Goal: Task Accomplishment & Management: Complete application form

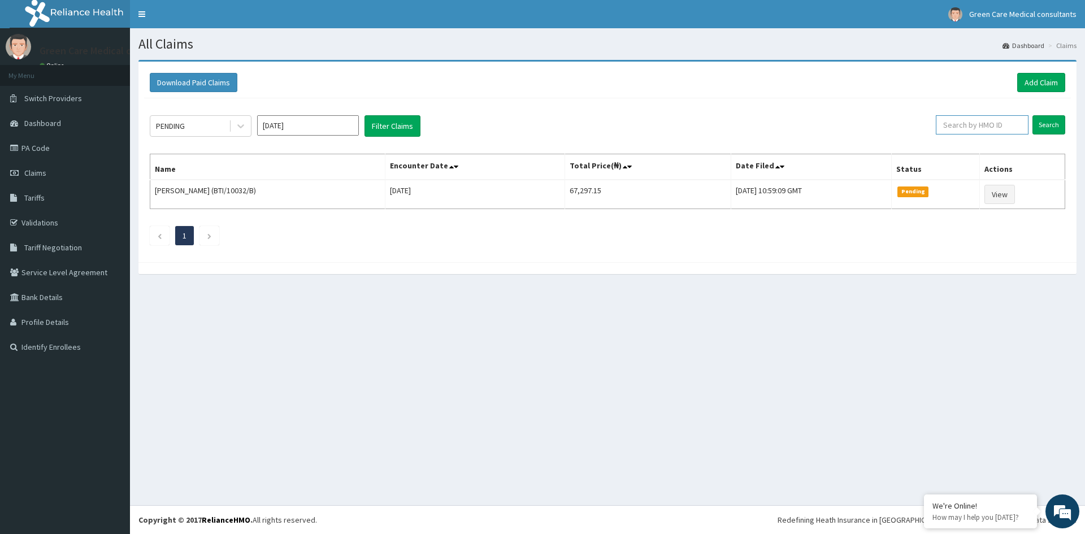
click at [968, 128] on input "text" at bounding box center [982, 124] width 93 height 19
type input "SFA/11755/A"
click at [1032, 115] on input "Search" at bounding box center [1048, 124] width 33 height 19
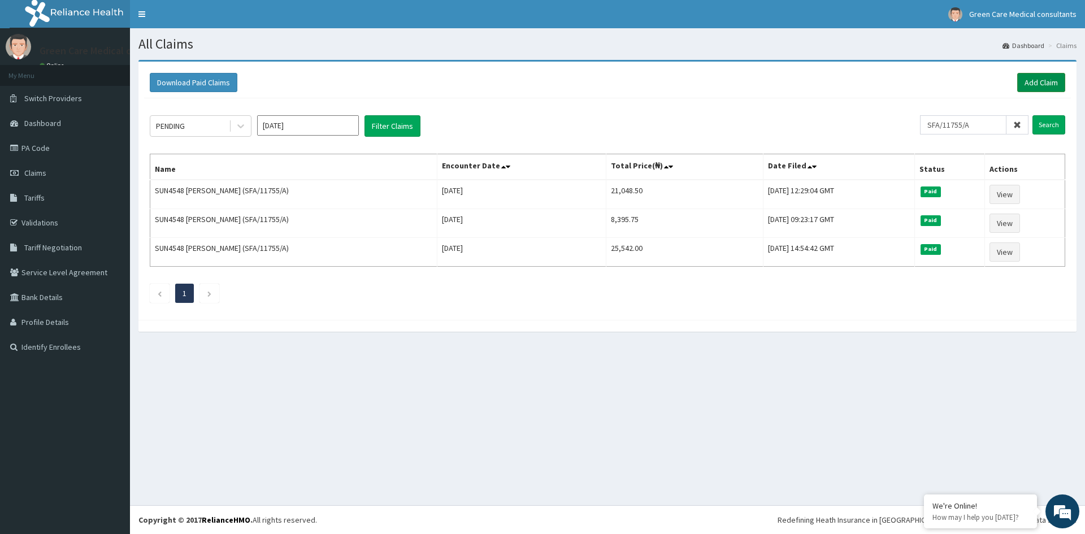
click at [1039, 81] on link "Add Claim" at bounding box center [1041, 82] width 48 height 19
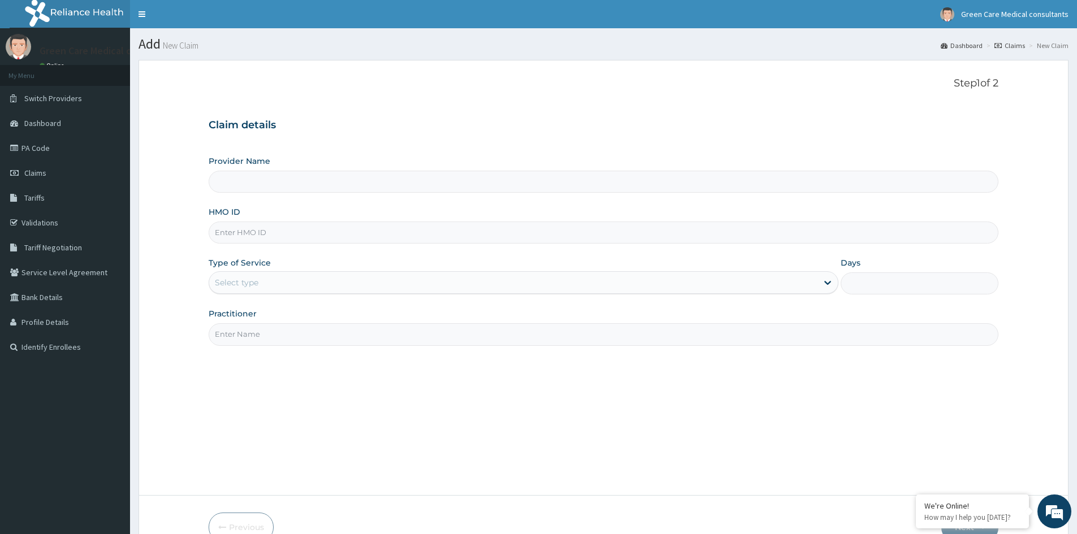
click at [251, 235] on input "HMO ID" at bounding box center [603, 233] width 789 height 22
type input "Green Care Medical Consultants"
type input "SFA/11755/A"
click at [300, 285] on div "Select type" at bounding box center [513, 283] width 608 height 18
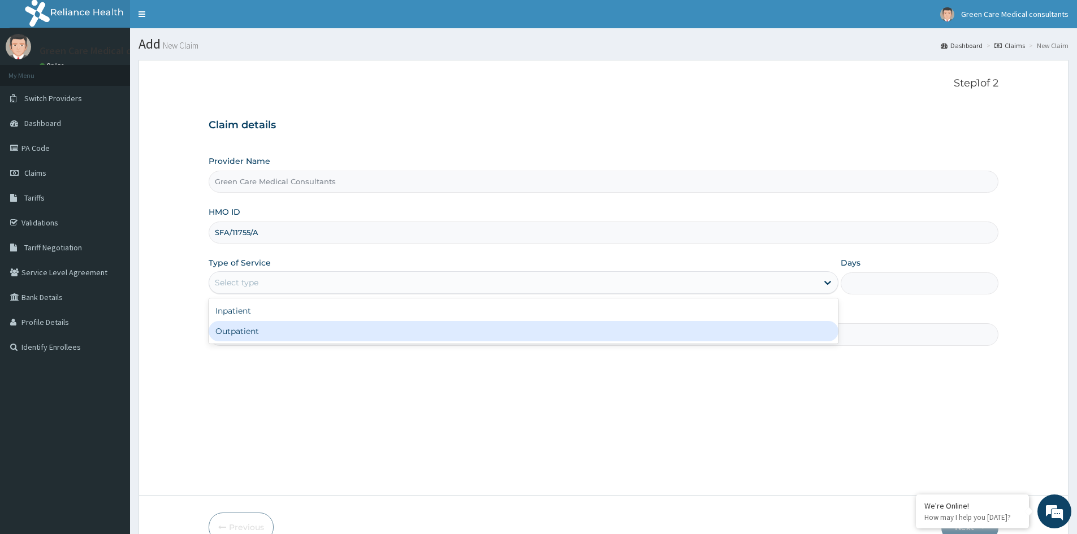
click at [274, 322] on div "Outpatient" at bounding box center [524, 331] width 630 height 20
type input "1"
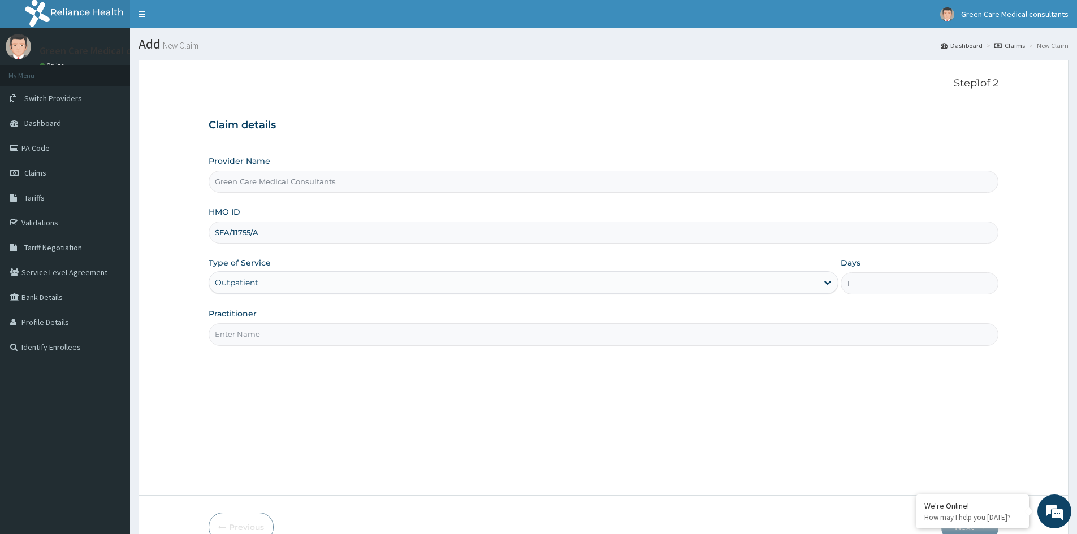
click at [271, 331] on input "Practitioner" at bounding box center [603, 334] width 789 height 22
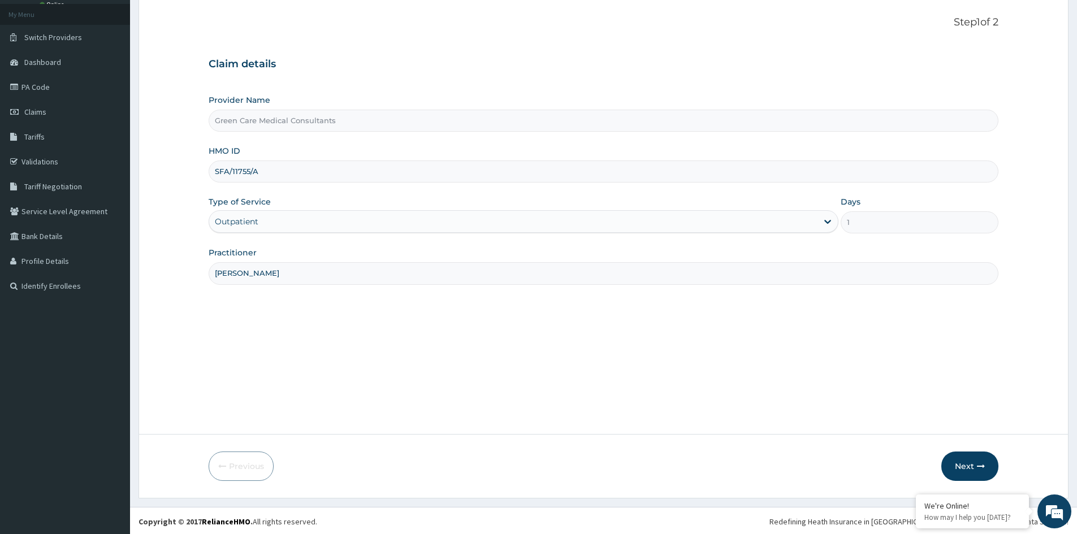
scroll to position [63, 0]
type input "DR ENIOLA"
click at [965, 460] on button "Next" at bounding box center [969, 464] width 57 height 29
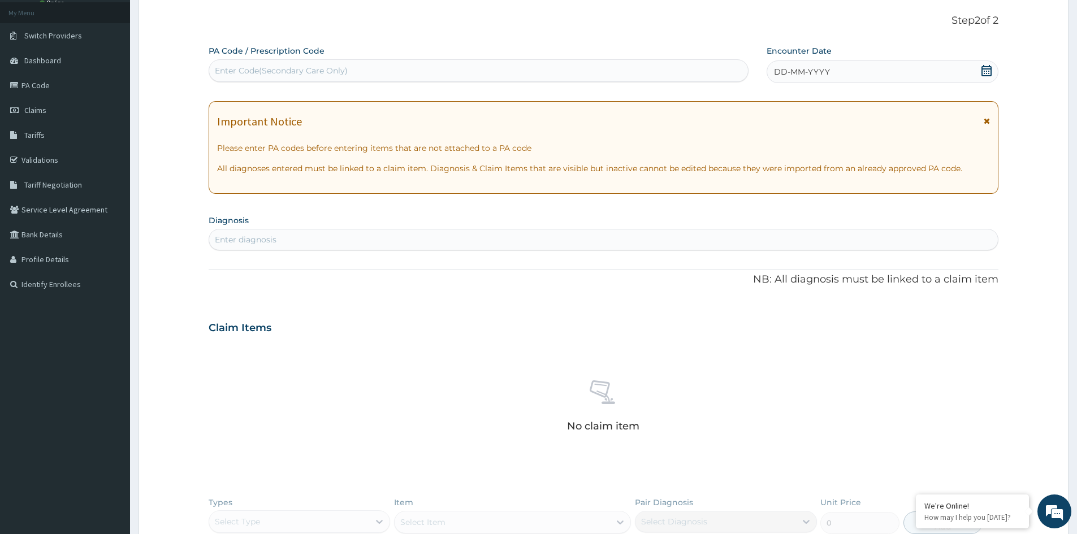
click at [231, 70] on div "Enter Code(Secondary Care Only)" at bounding box center [281, 70] width 133 height 11
type input "MALARIA"
click at [271, 237] on section "Diagnosis Enter diagnosis" at bounding box center [603, 231] width 789 height 38
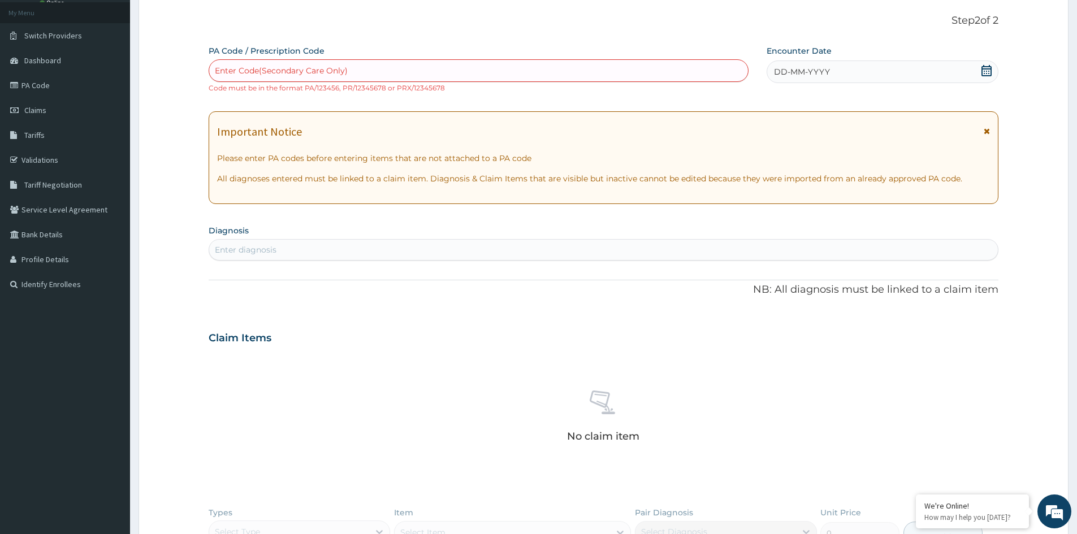
click at [248, 246] on div "Enter diagnosis" at bounding box center [246, 249] width 62 height 11
type input "MALARIA"
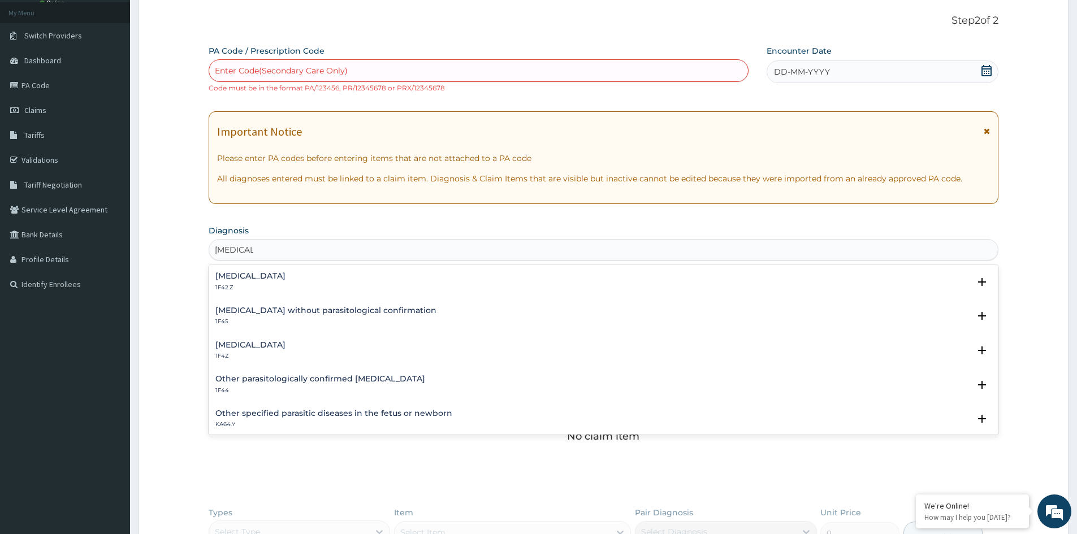
click at [285, 275] on h4 "[MEDICAL_DATA]" at bounding box center [250, 276] width 70 height 8
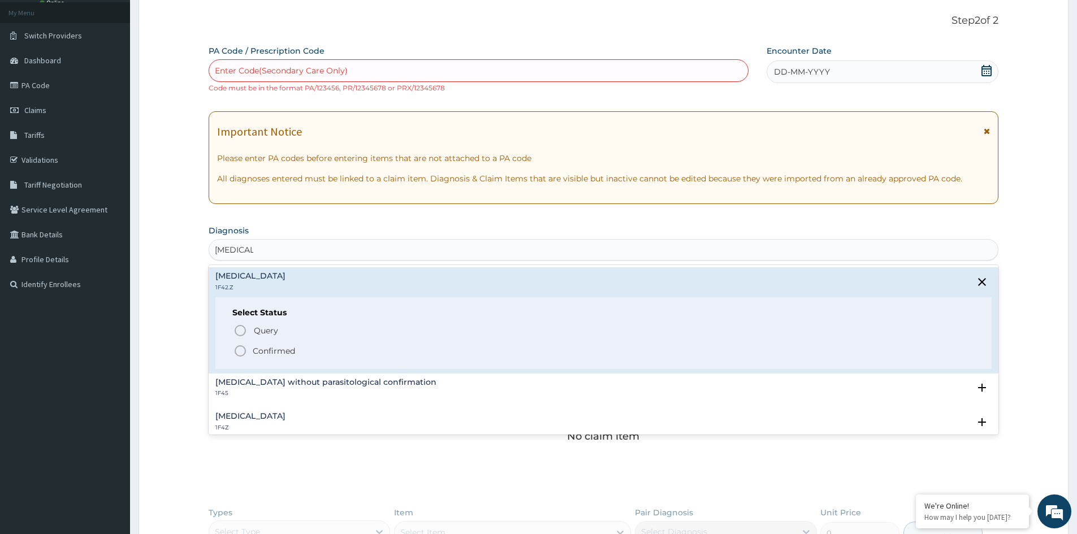
click at [289, 352] on p "Confirmed" at bounding box center [274, 350] width 42 height 11
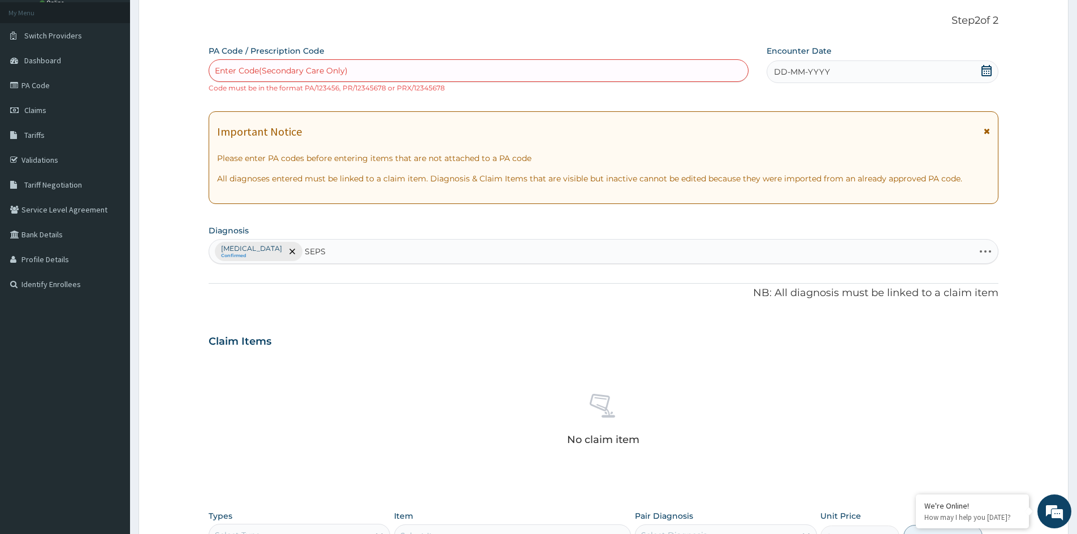
type input "SEPSI"
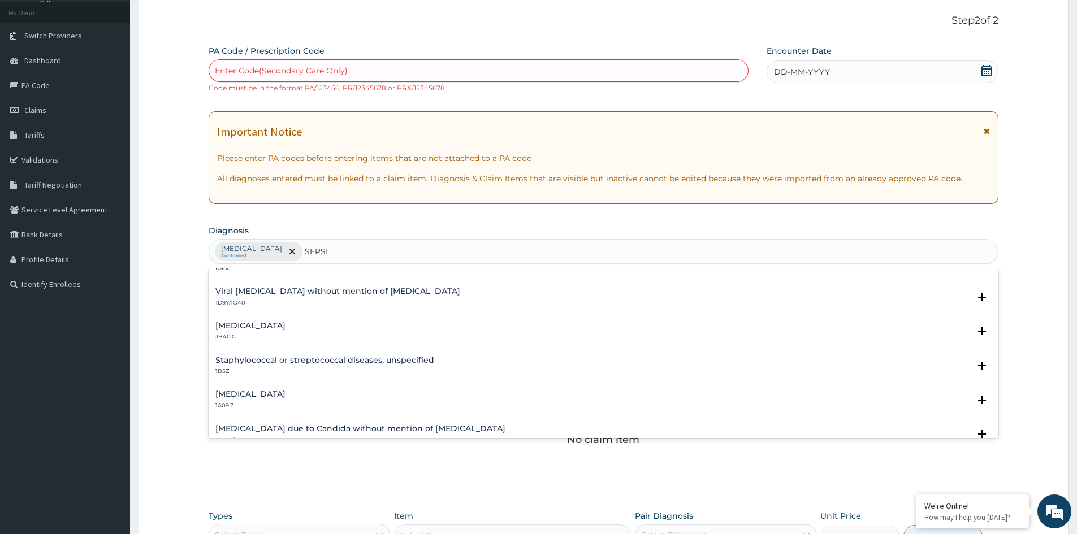
scroll to position [0, 0]
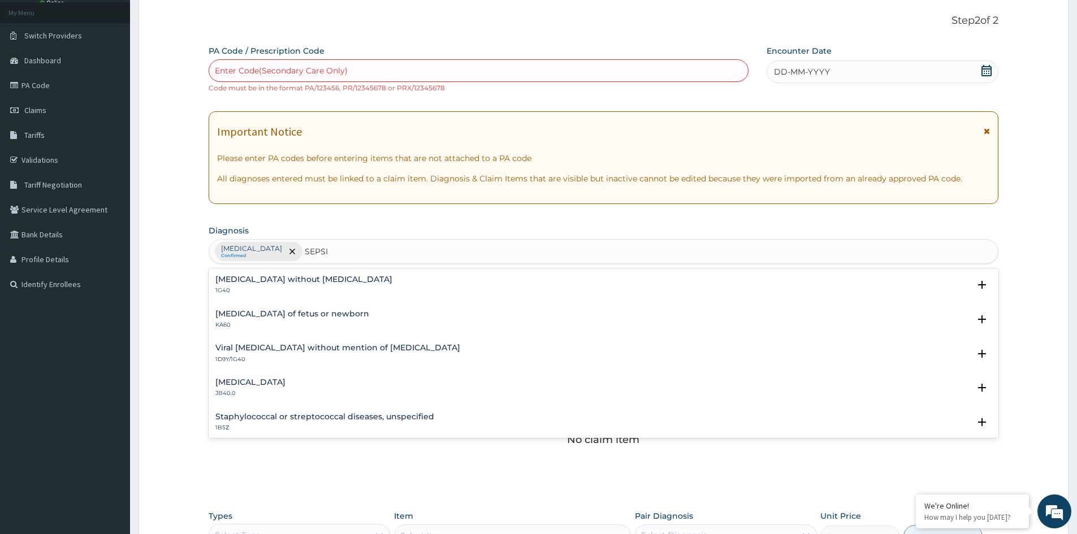
click at [268, 273] on div "Sepsis without septic shock 1G40 Select Status Query Query covers suspected (?)…" at bounding box center [603, 288] width 789 height 34
click at [267, 276] on h4 "[MEDICAL_DATA] without [MEDICAL_DATA]" at bounding box center [303, 279] width 177 height 8
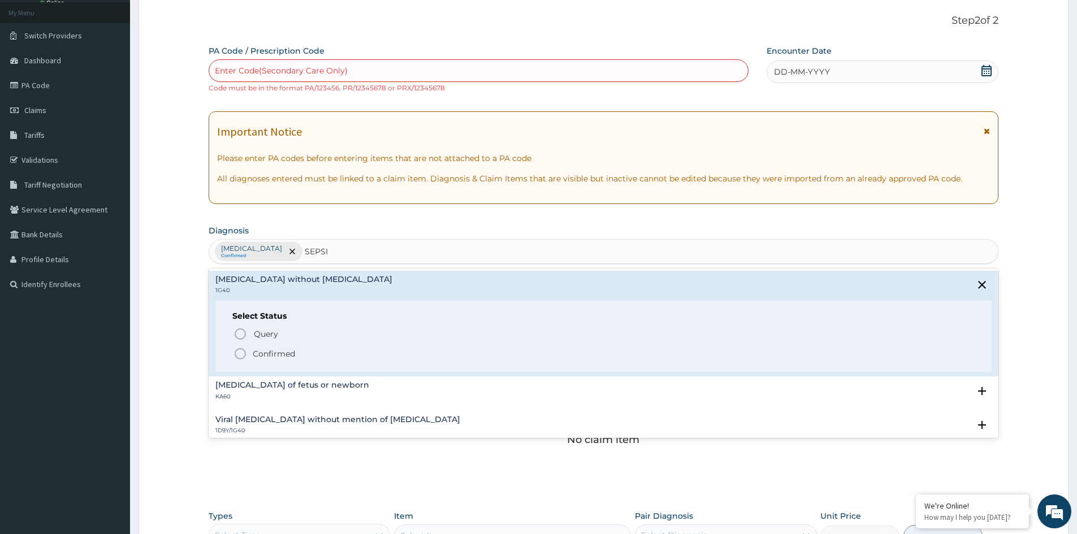
click at [268, 352] on p "Confirmed" at bounding box center [274, 353] width 42 height 11
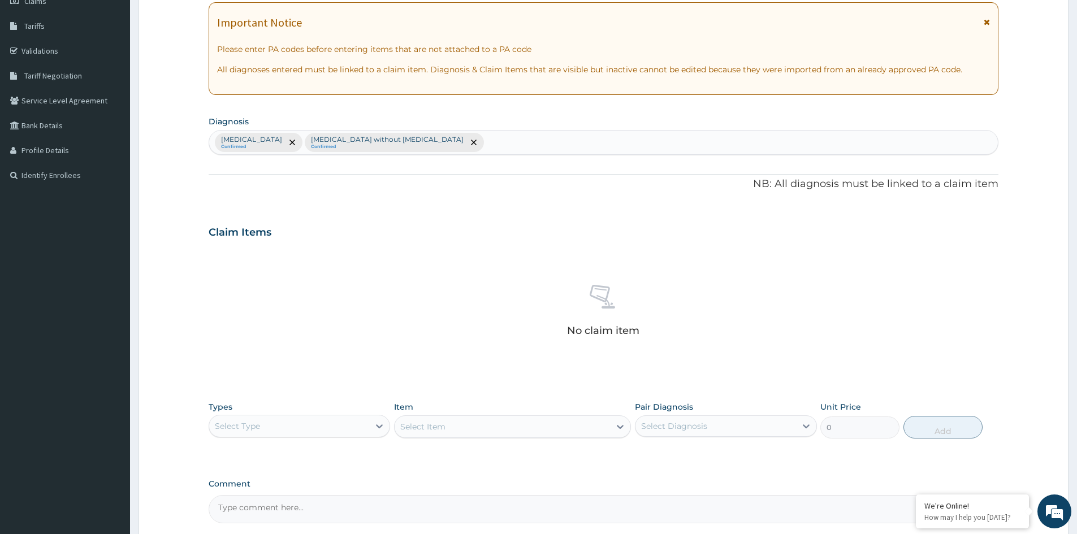
scroll to position [280, 0]
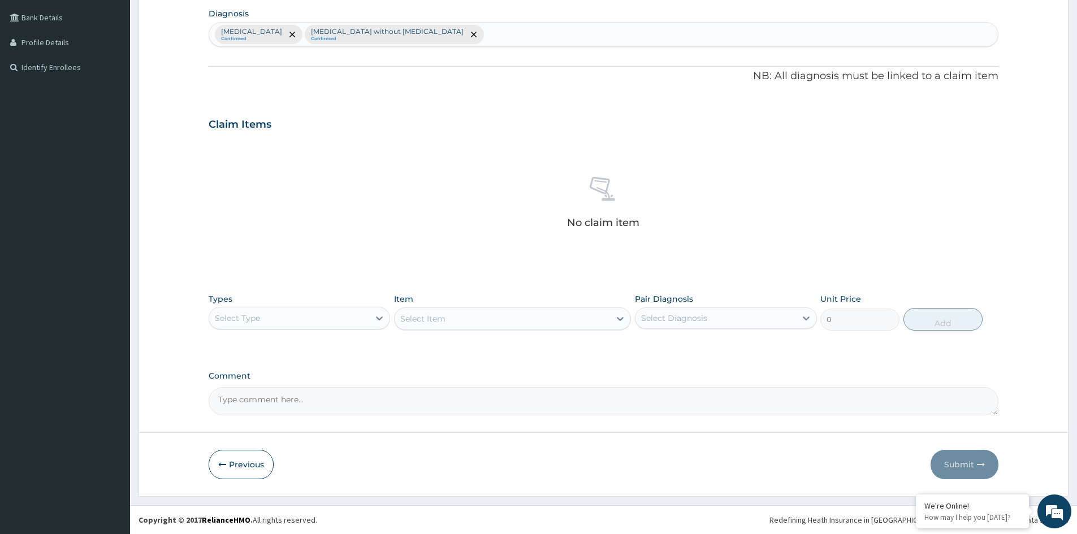
click at [299, 313] on div "Select Type" at bounding box center [289, 318] width 160 height 18
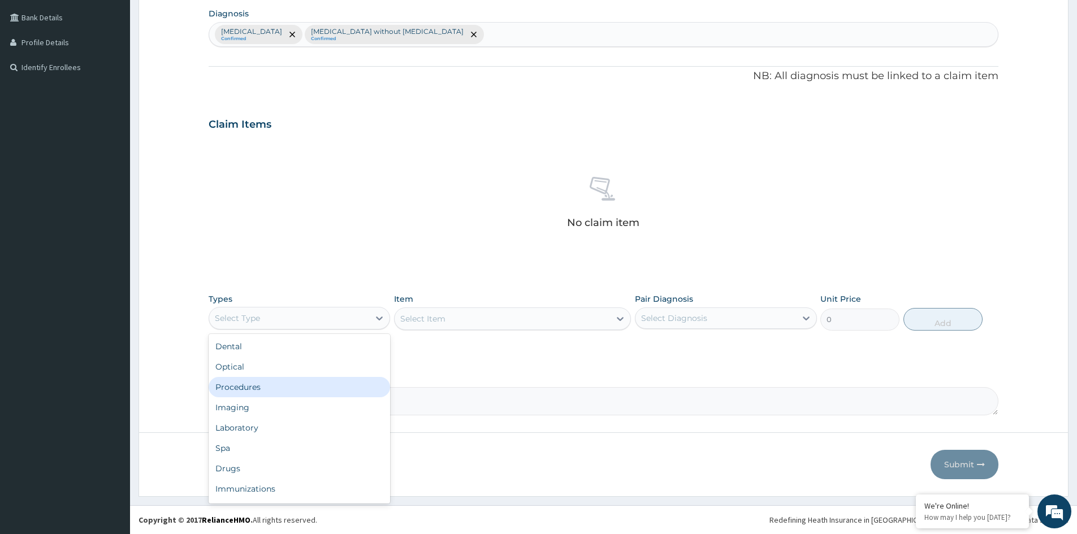
click at [238, 384] on div "Procedures" at bounding box center [299, 387] width 181 height 20
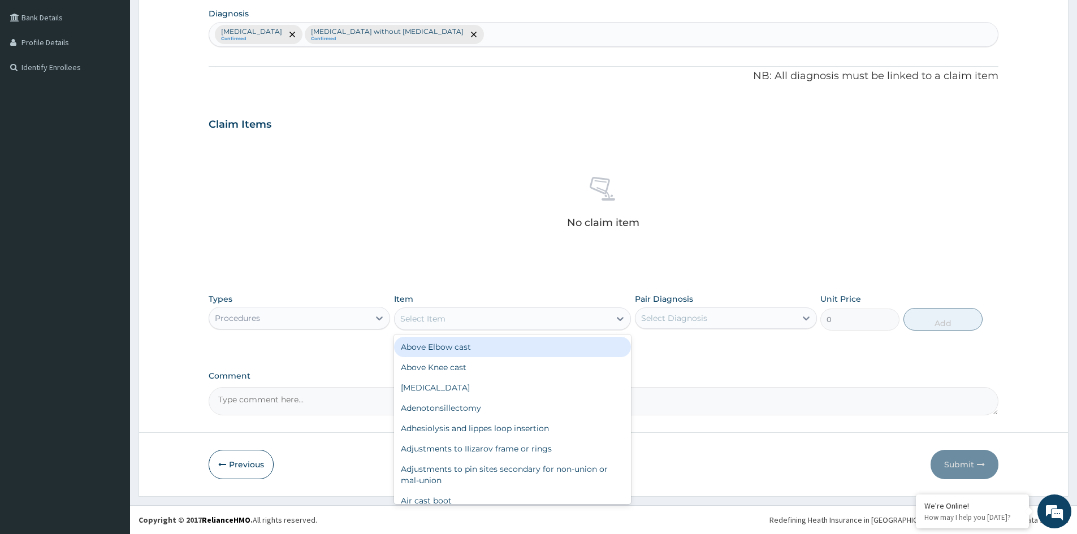
click at [575, 322] on div "Select Item" at bounding box center [501, 319] width 215 height 18
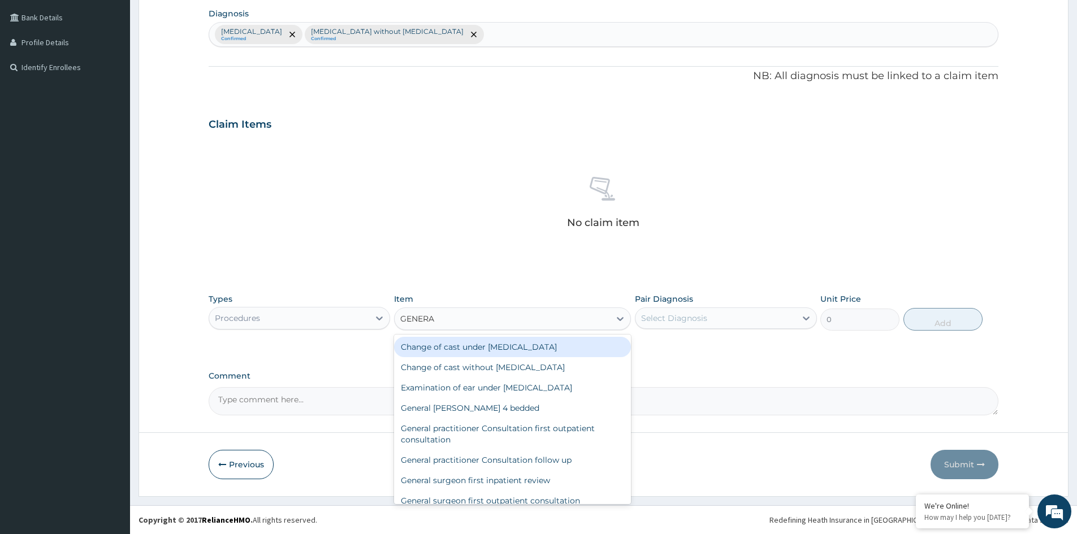
type input "GENERAL"
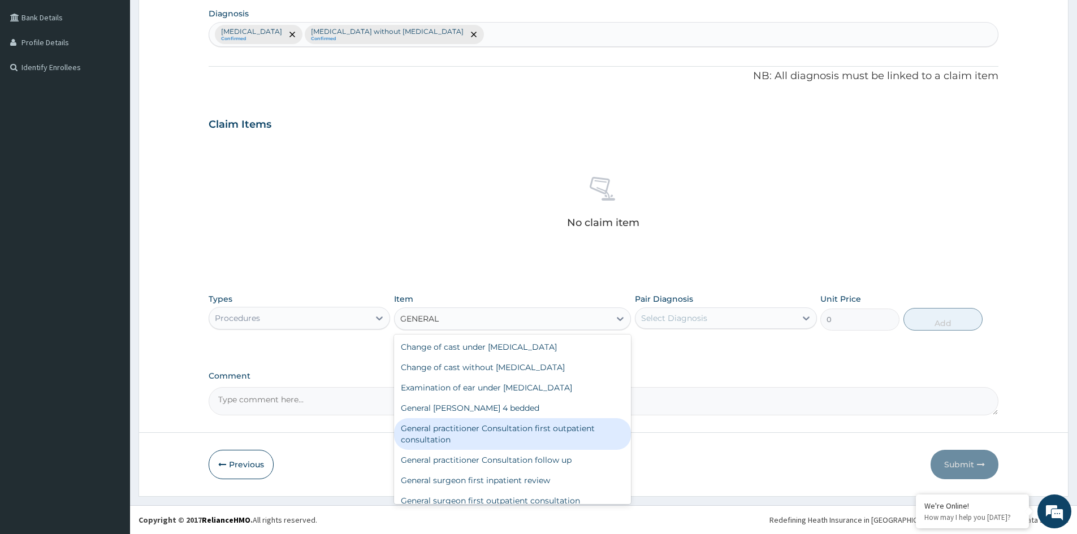
drag, startPoint x: 519, startPoint y: 433, endPoint x: 637, endPoint y: 387, distance: 127.2
click at [519, 432] on div "General practitioner Consultation first outpatient consultation" at bounding box center [512, 434] width 237 height 32
type input "3547.5"
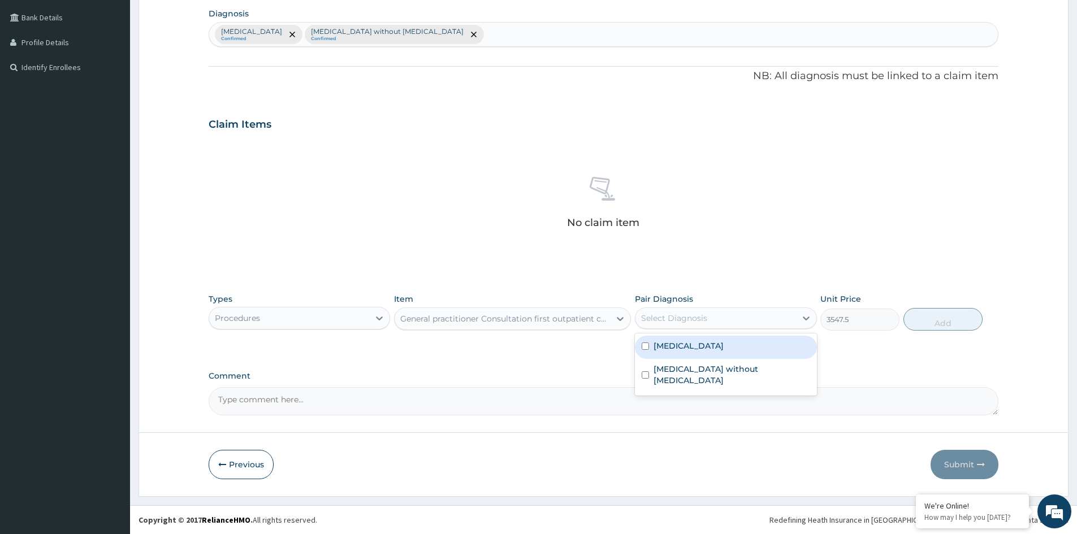
click at [697, 318] on div "Select Diagnosis" at bounding box center [674, 318] width 66 height 11
click at [676, 352] on label "[MEDICAL_DATA]" at bounding box center [688, 345] width 70 height 11
checkbox input "true"
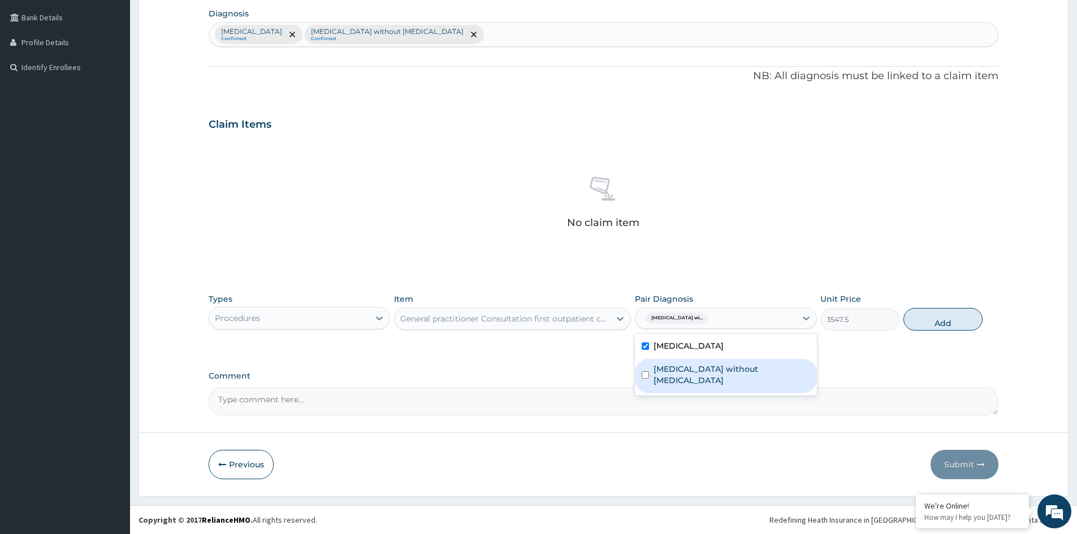
drag, startPoint x: 683, startPoint y: 376, endPoint x: 925, endPoint y: 338, distance: 244.8
click at [689, 376] on label "[MEDICAL_DATA] without [MEDICAL_DATA]" at bounding box center [731, 374] width 156 height 23
checkbox input "true"
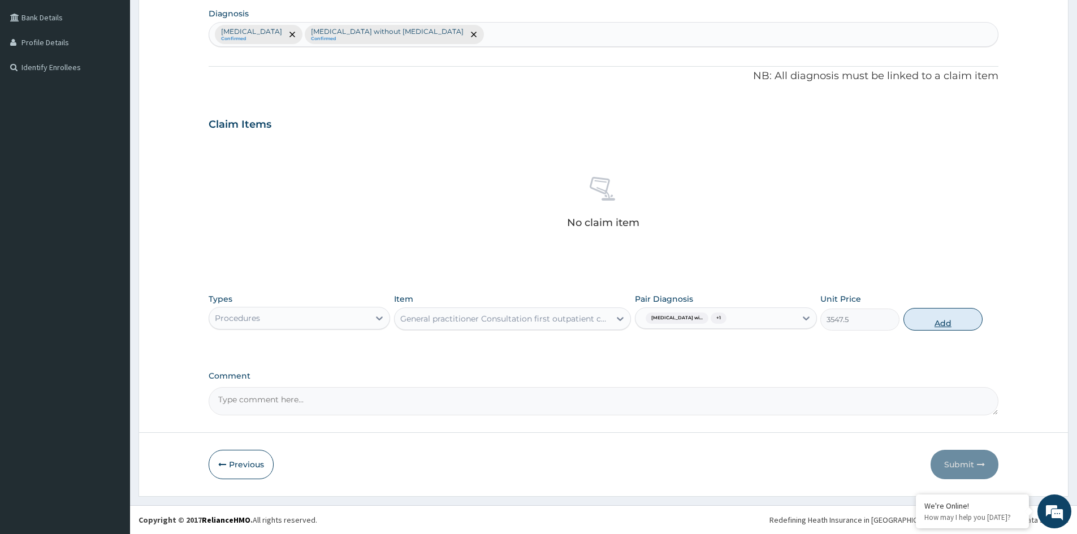
click at [947, 327] on button "Add" at bounding box center [942, 319] width 79 height 23
type input "0"
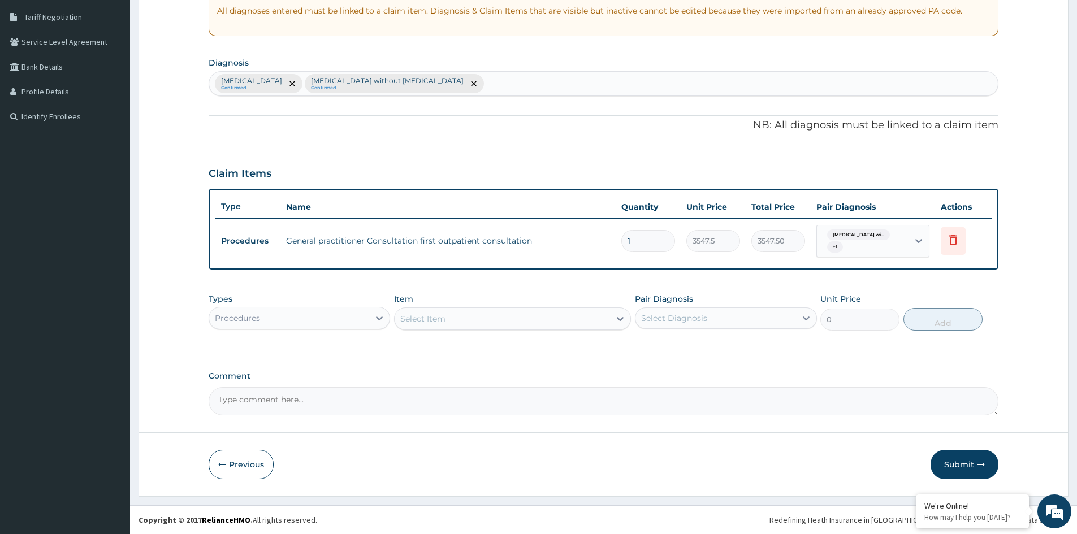
click at [332, 328] on div "Procedures" at bounding box center [299, 318] width 181 height 23
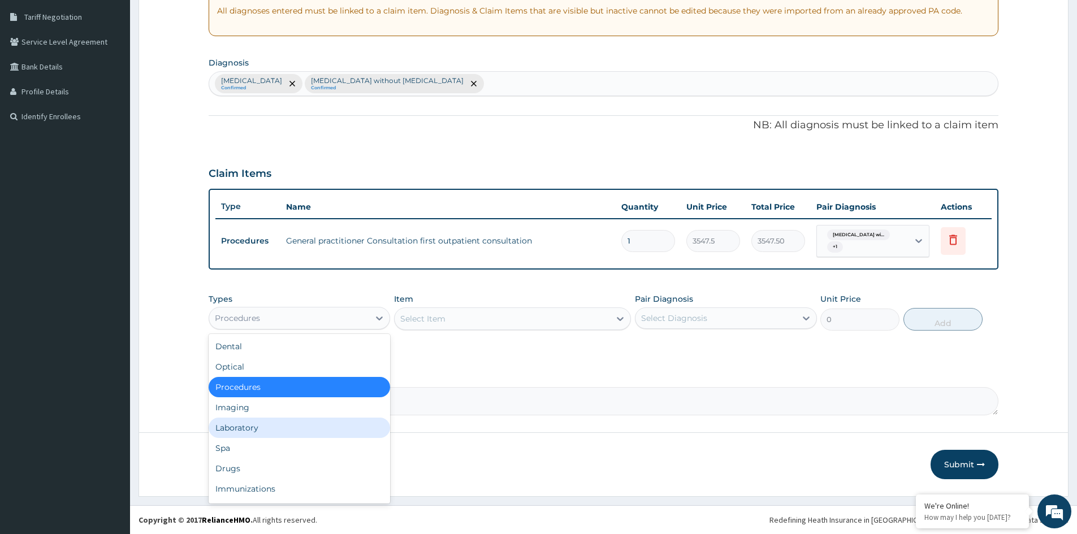
click at [266, 431] on div "Laboratory" at bounding box center [299, 428] width 181 height 20
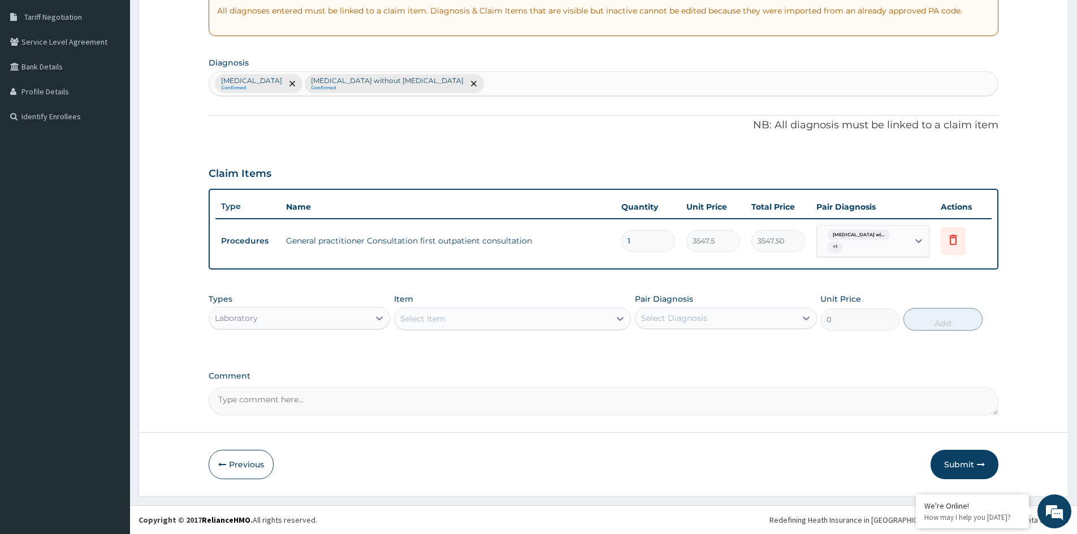
click at [590, 320] on div "Select Item" at bounding box center [501, 319] width 215 height 18
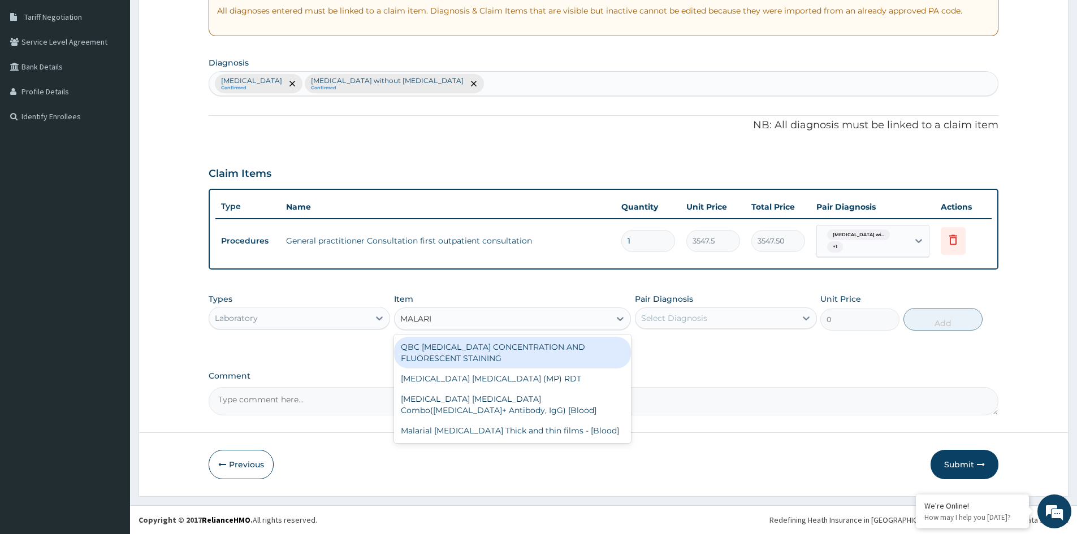
type input "MALARIA"
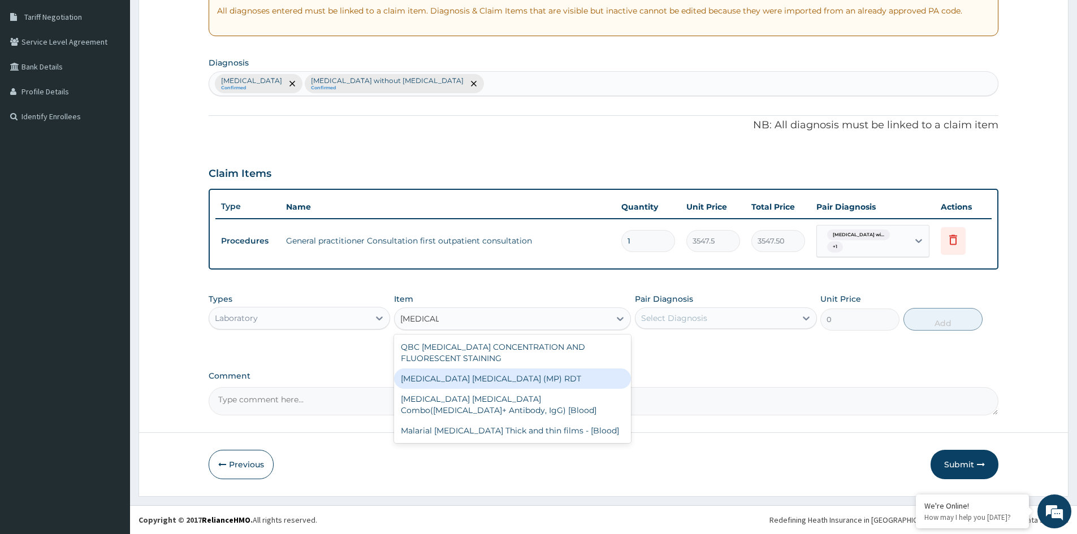
click at [523, 376] on div "MALARIA PARASITE (MP) RDT" at bounding box center [512, 378] width 237 height 20
type input "1612.5"
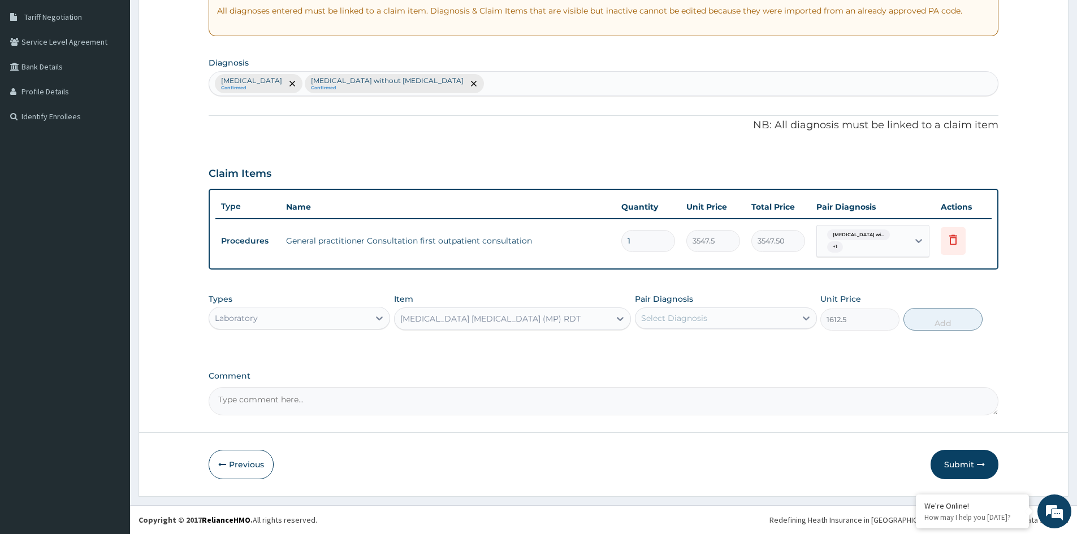
click at [719, 316] on div "Select Diagnosis" at bounding box center [715, 318] width 160 height 18
drag, startPoint x: 696, startPoint y: 356, endPoint x: 832, endPoint y: 340, distance: 136.6
click at [698, 352] on label "[MEDICAL_DATA]" at bounding box center [688, 345] width 70 height 11
checkbox input "true"
click at [934, 324] on button "Add" at bounding box center [942, 319] width 79 height 23
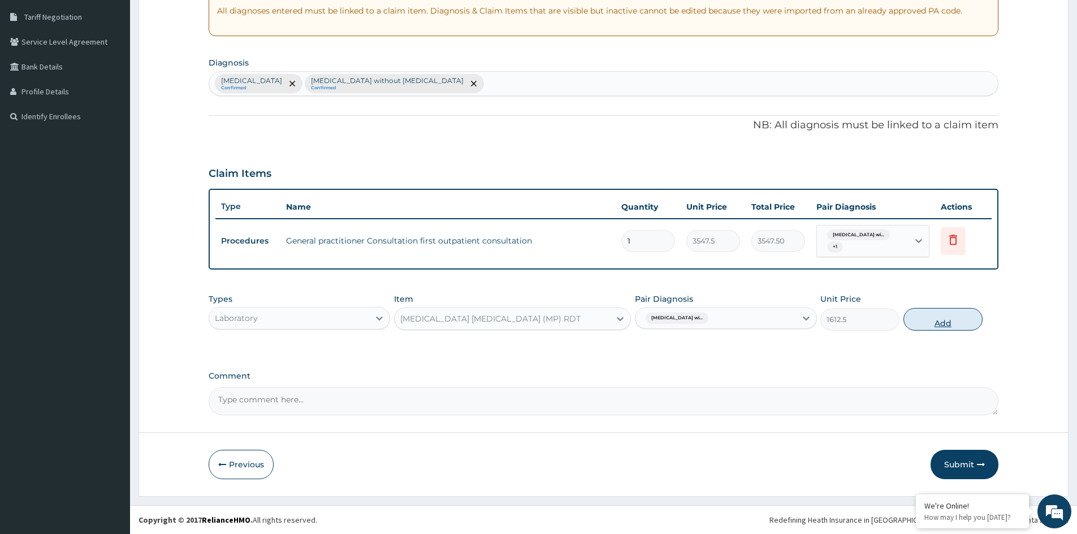
type input "0"
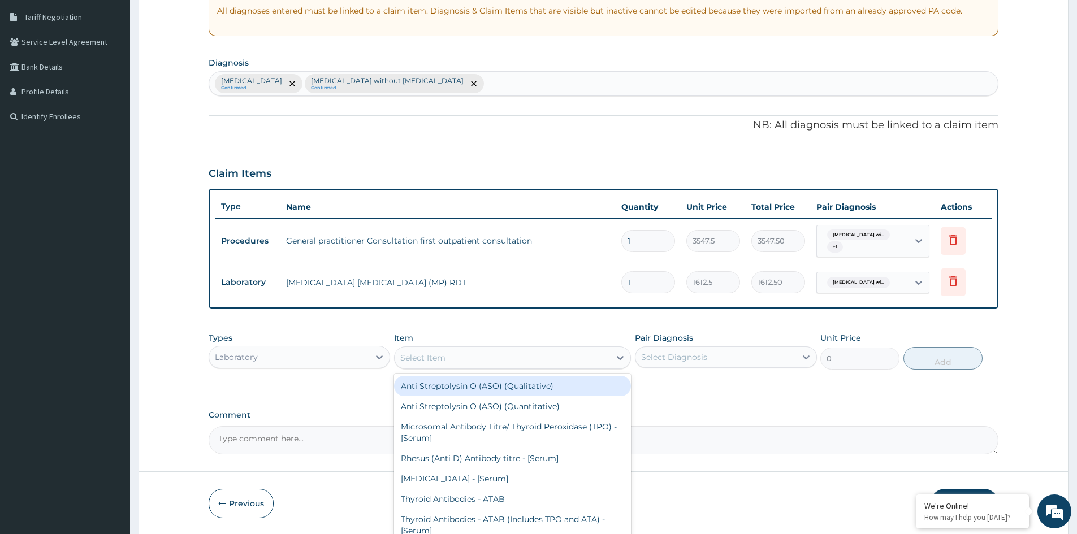
click at [519, 360] on div "Select Item" at bounding box center [501, 358] width 215 height 18
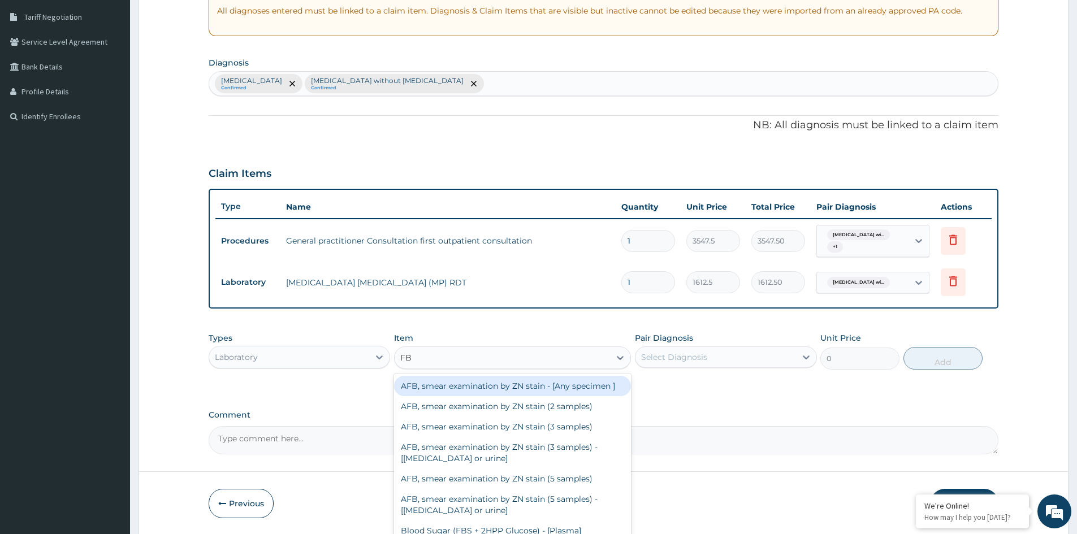
type input "FBC"
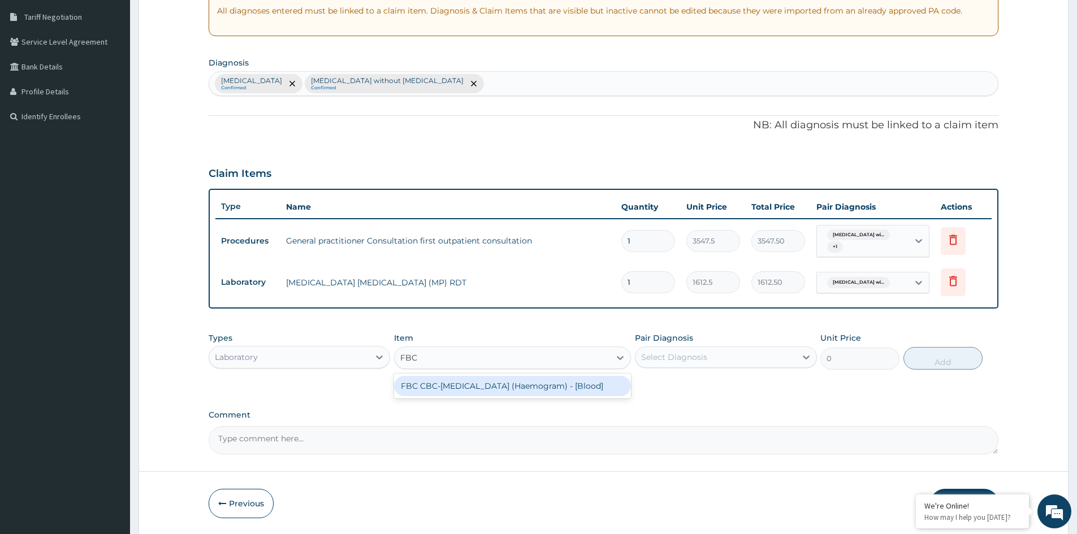
drag, startPoint x: 524, startPoint y: 381, endPoint x: 675, endPoint y: 364, distance: 151.3
click at [546, 381] on div "FBC CBC-Complete Blood Count (Haemogram) - [Blood]" at bounding box center [512, 386] width 237 height 20
type input "4300"
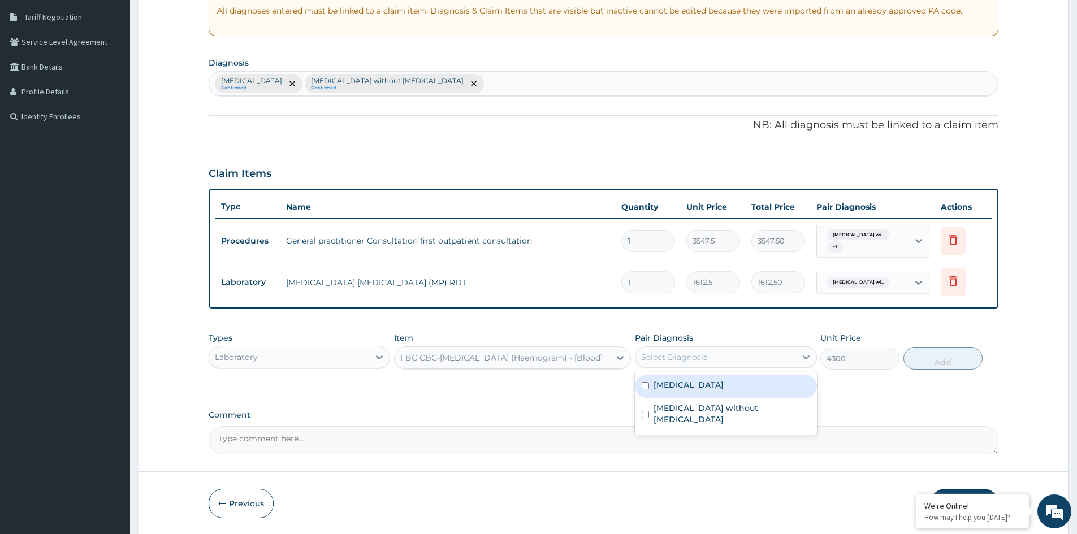
click at [679, 362] on div "Select Diagnosis" at bounding box center [674, 357] width 66 height 11
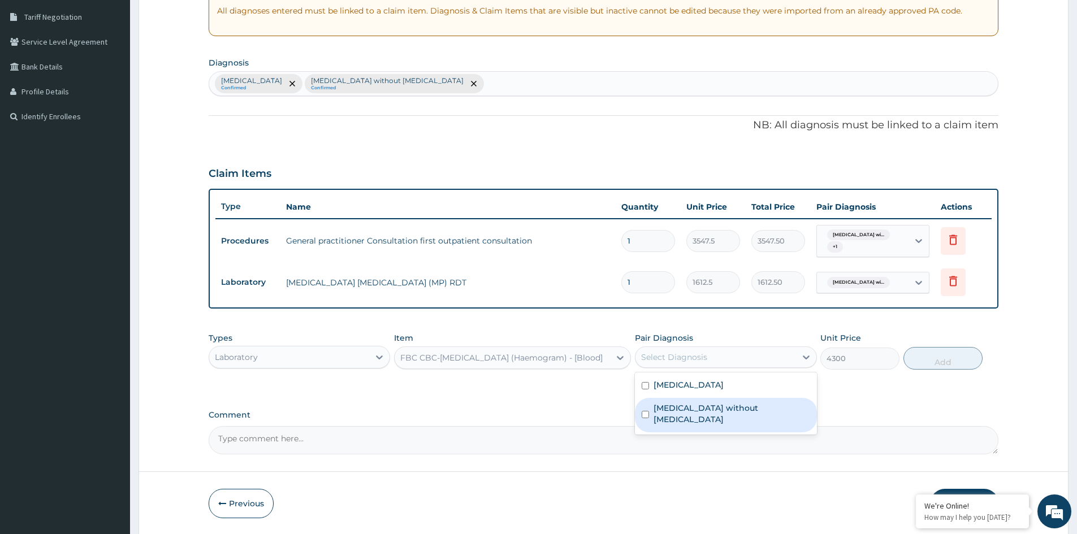
drag, startPoint x: 669, startPoint y: 422, endPoint x: 681, endPoint y: 396, distance: 28.6
click at [671, 417] on label "[MEDICAL_DATA] without [MEDICAL_DATA]" at bounding box center [731, 413] width 156 height 23
checkbox input "true"
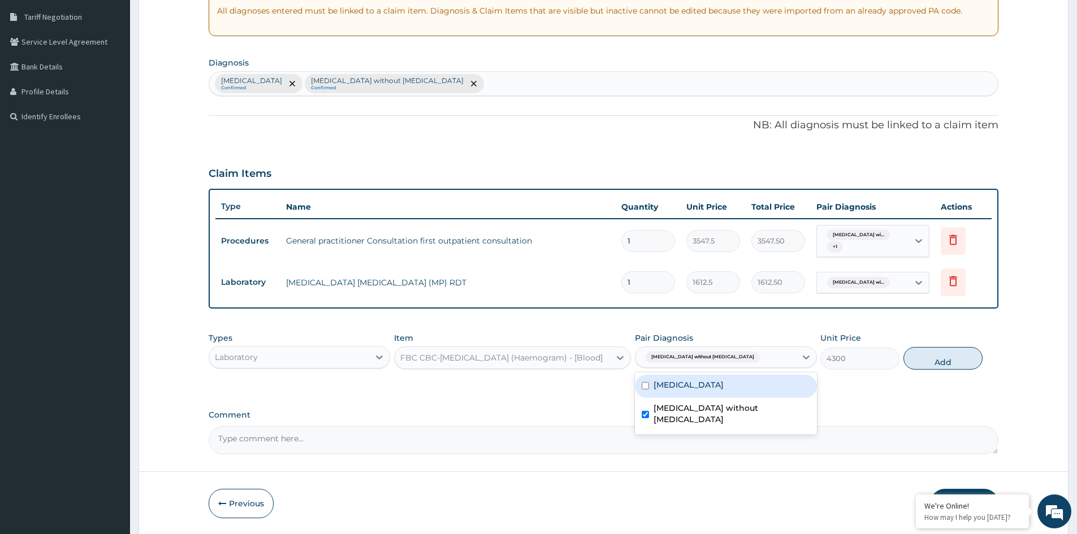
drag, startPoint x: 682, startPoint y: 394, endPoint x: 748, endPoint y: 375, distance: 68.9
click at [683, 390] on label "[MEDICAL_DATA]" at bounding box center [688, 384] width 70 height 11
checkbox input "true"
click at [938, 355] on button "Add" at bounding box center [942, 358] width 79 height 23
type input "0"
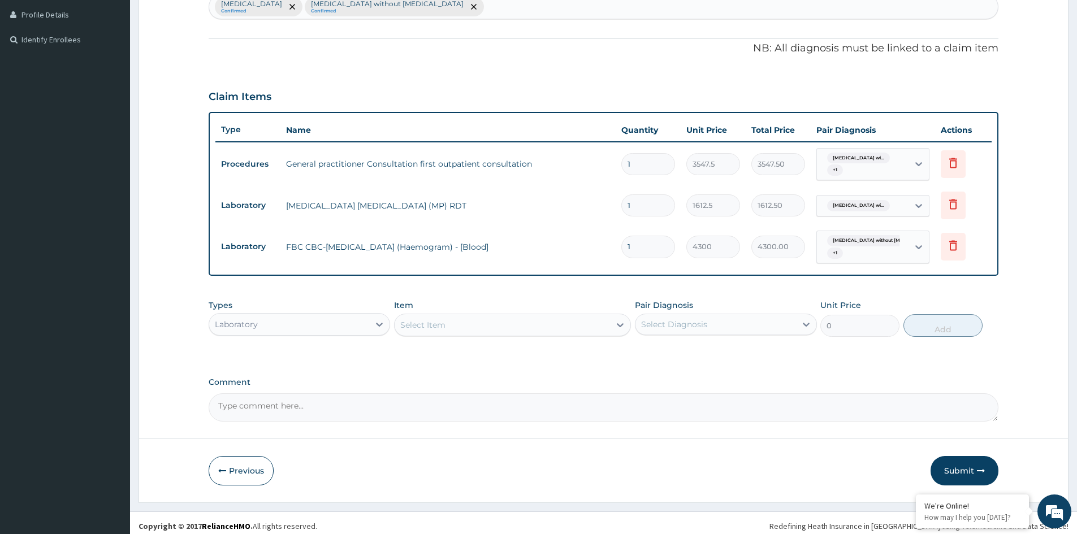
scroll to position [314, 0]
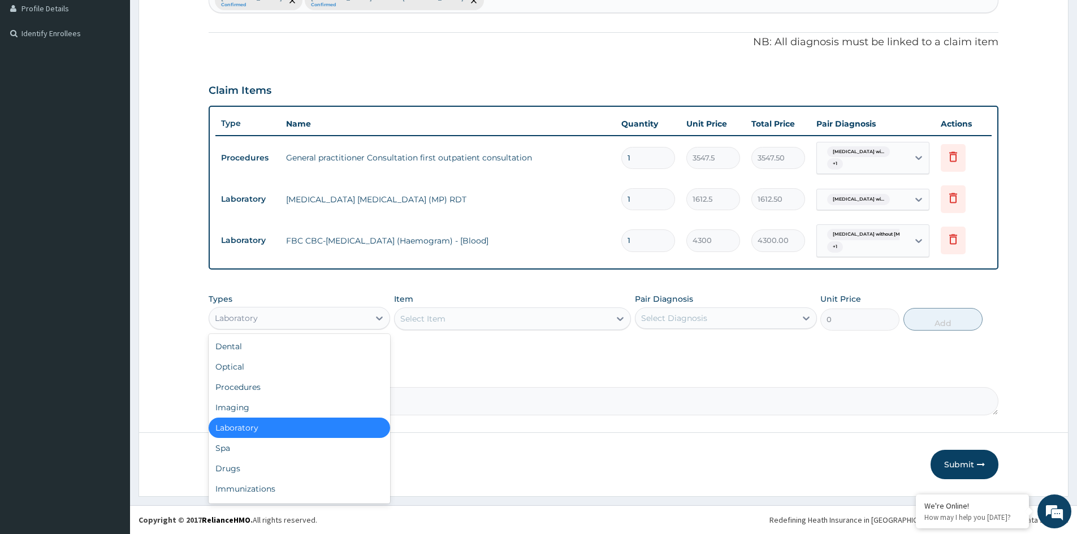
drag, startPoint x: 339, startPoint y: 319, endPoint x: 270, endPoint y: 353, distance: 76.8
click at [339, 318] on div "Laboratory" at bounding box center [289, 318] width 160 height 18
click at [245, 470] on div "Drugs" at bounding box center [299, 468] width 181 height 20
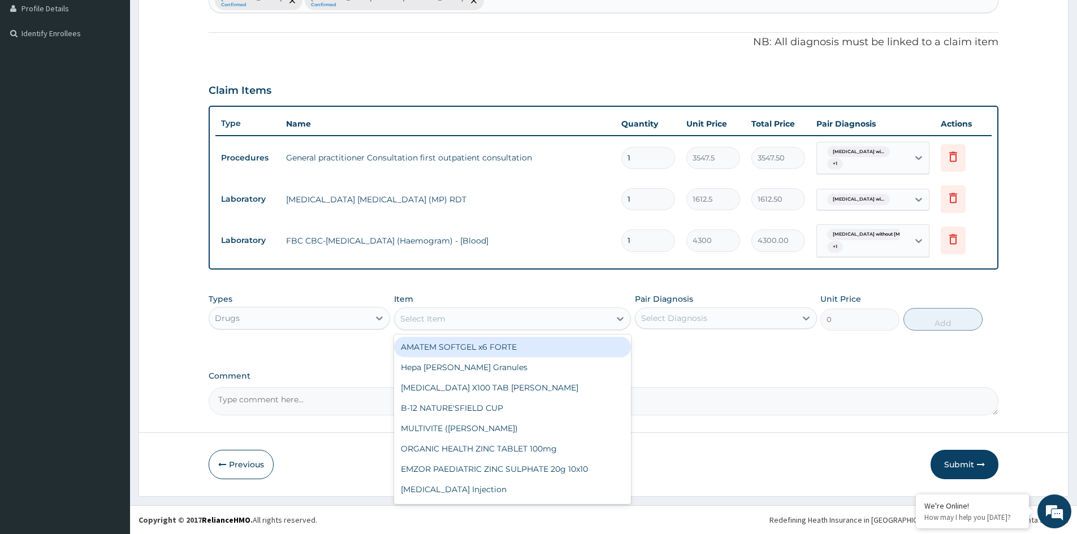
click at [571, 323] on div "Select Item" at bounding box center [501, 319] width 215 height 18
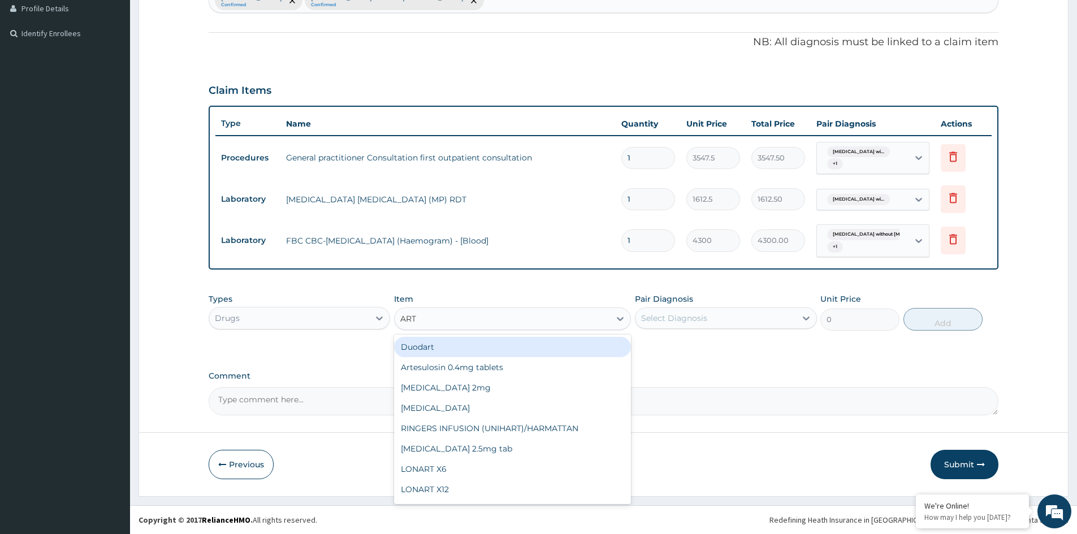
type input "ARTE"
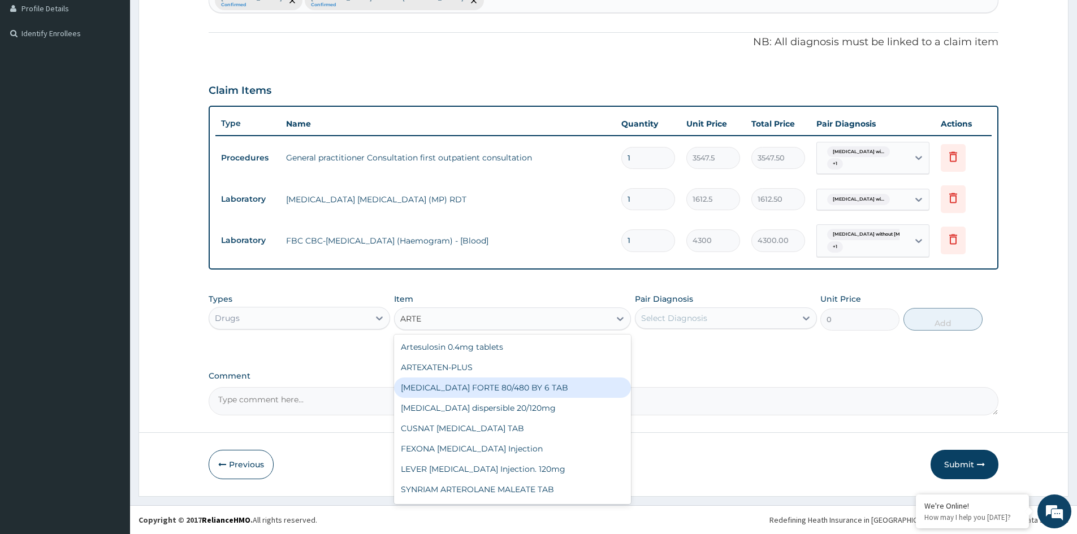
click at [509, 385] on div "[MEDICAL_DATA] FORTE 80/480 BY 6 TAB" at bounding box center [512, 387] width 237 height 20
type input "449.35"
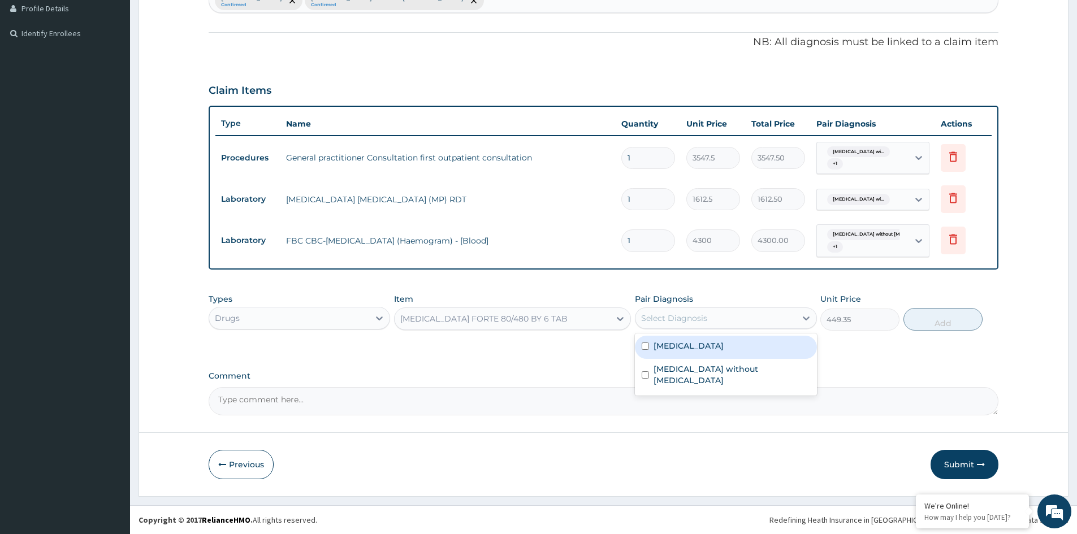
click at [672, 309] on div "Select Diagnosis" at bounding box center [715, 318] width 160 height 18
drag, startPoint x: 693, startPoint y: 362, endPoint x: 728, endPoint y: 354, distance: 36.0
click at [693, 352] on label "[MEDICAL_DATA]" at bounding box center [688, 345] width 70 height 11
checkbox input "true"
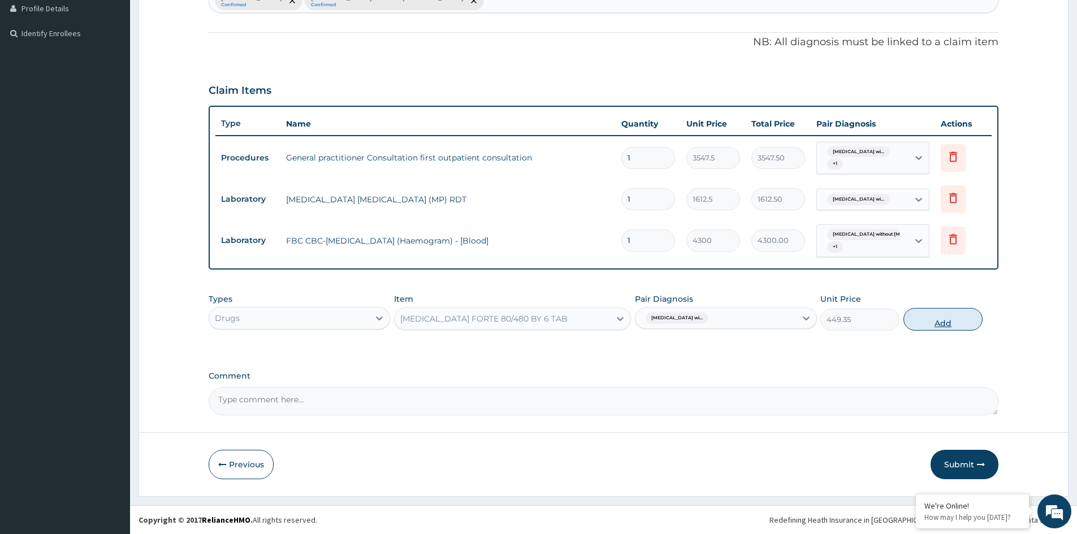
click at [940, 324] on button "Add" at bounding box center [942, 319] width 79 height 23
type input "0"
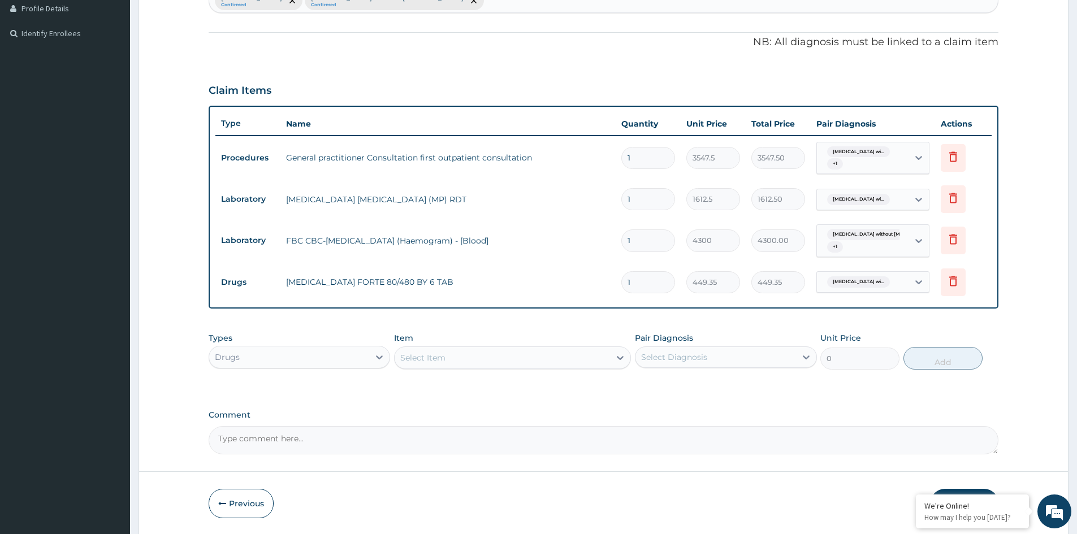
type input "0.00"
type input "6"
type input "2696.10"
type input "6"
click at [488, 364] on div "Select Item" at bounding box center [501, 358] width 215 height 18
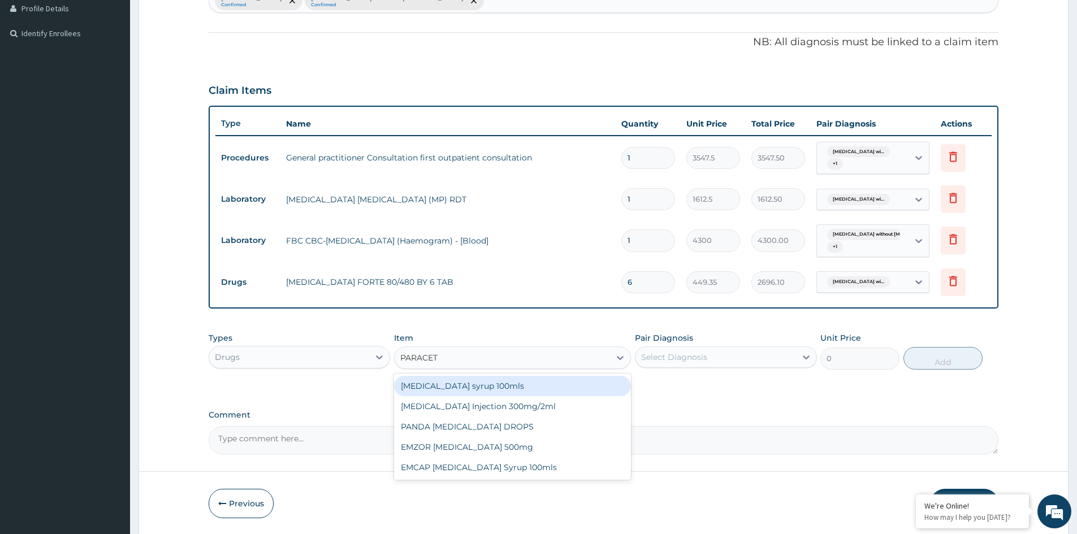
type input "PARACETA"
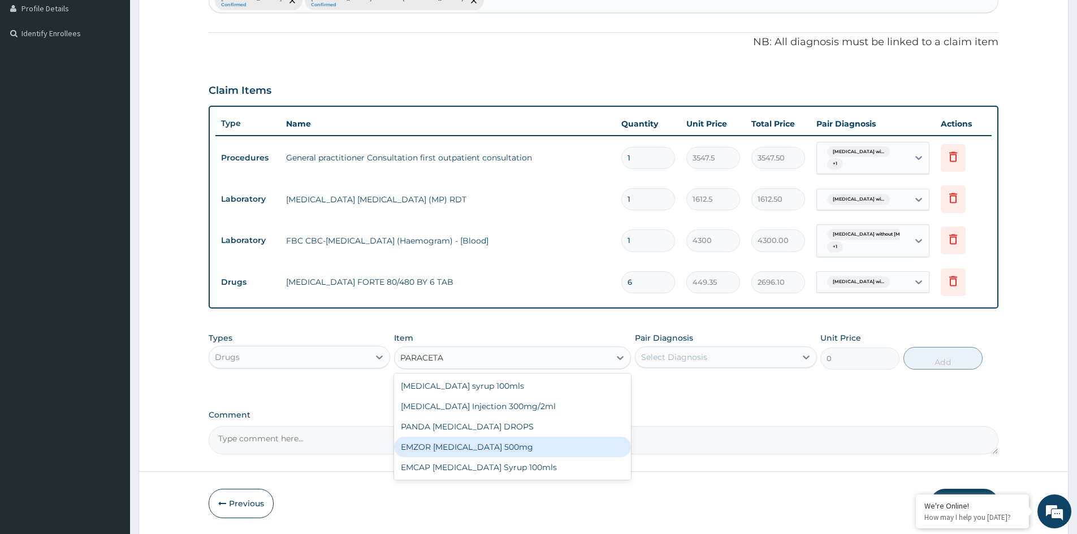
drag, startPoint x: 496, startPoint y: 440, endPoint x: 610, endPoint y: 405, distance: 119.2
click at [504, 440] on div "EMZOR [MEDICAL_DATA] 500mg" at bounding box center [512, 447] width 237 height 20
type input "23.65"
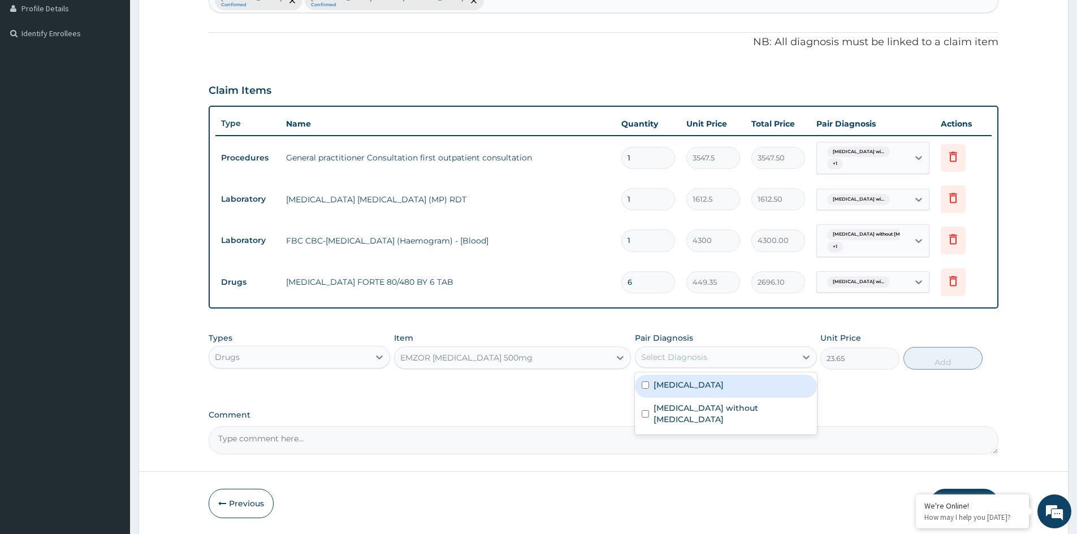
click at [675, 364] on div "Select Diagnosis" at bounding box center [715, 357] width 160 height 18
click at [680, 390] on label "[MEDICAL_DATA]" at bounding box center [688, 384] width 70 height 11
checkbox input "true"
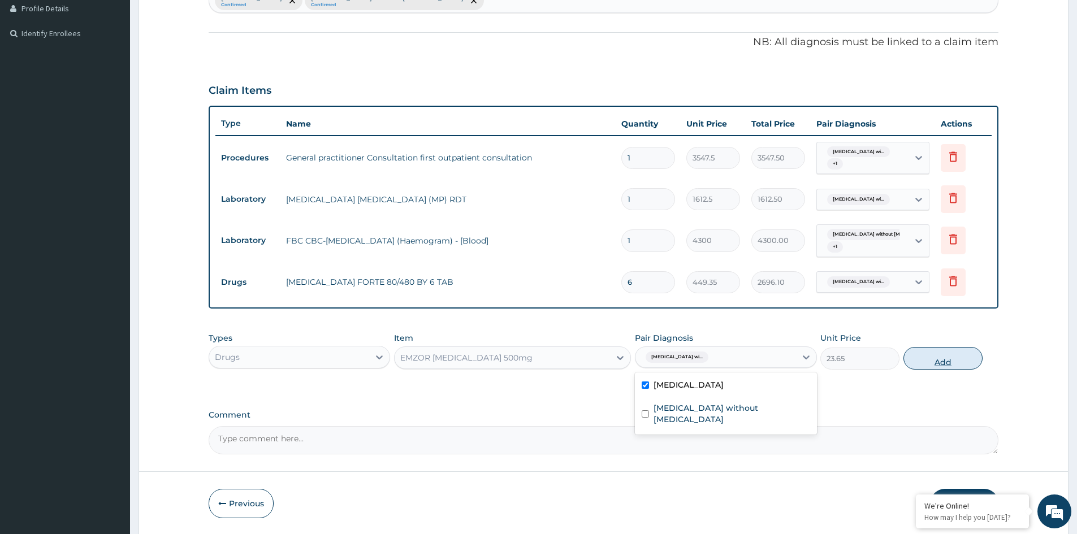
click at [949, 363] on button "Add" at bounding box center [942, 358] width 79 height 23
type input "0"
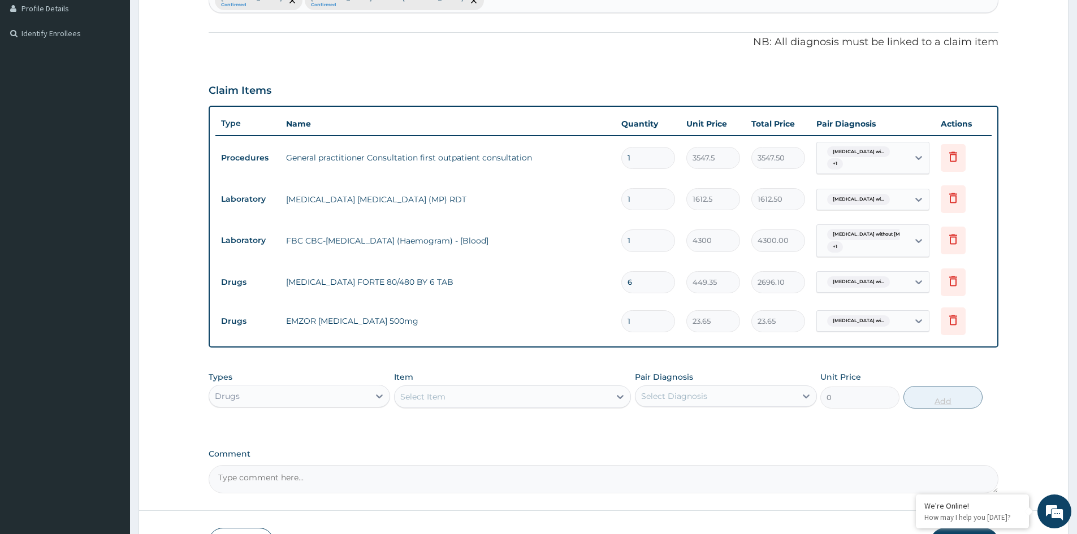
type input "18"
type input "425.70"
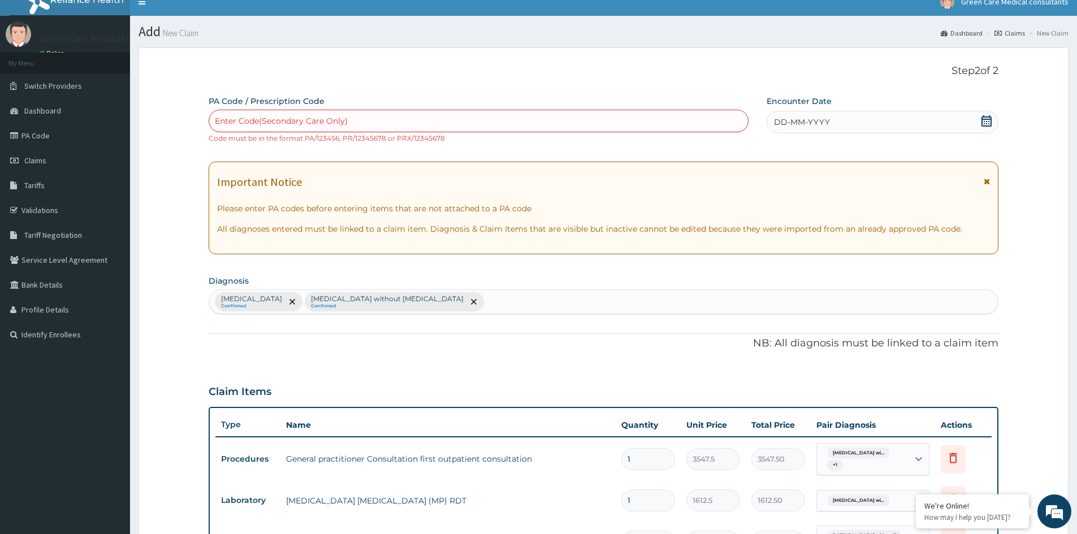
scroll to position [0, 0]
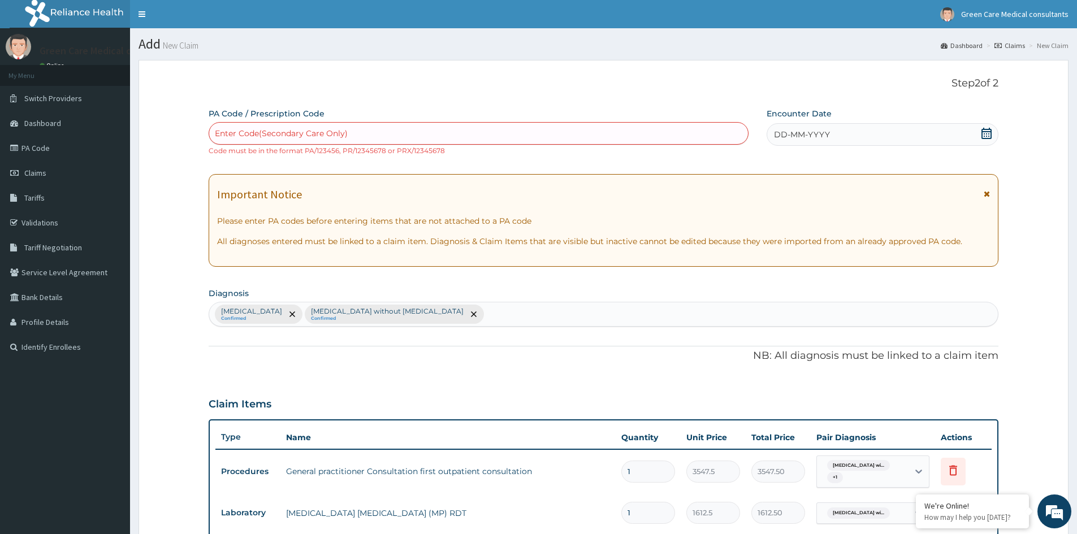
type input "18"
click at [969, 130] on div "DD-MM-YYYY" at bounding box center [881, 134] width 231 height 23
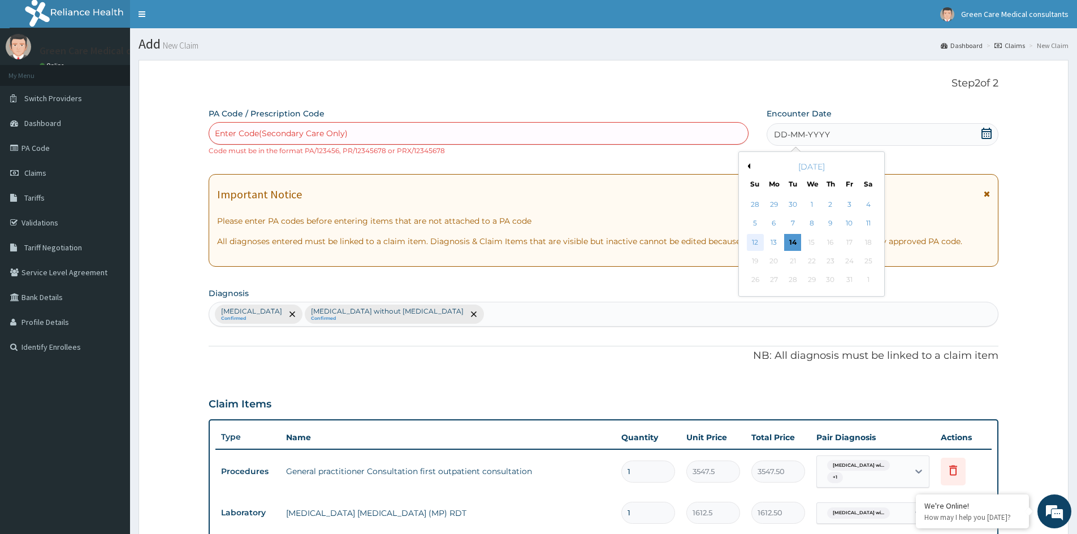
click at [754, 244] on div "12" at bounding box center [755, 242] width 17 height 17
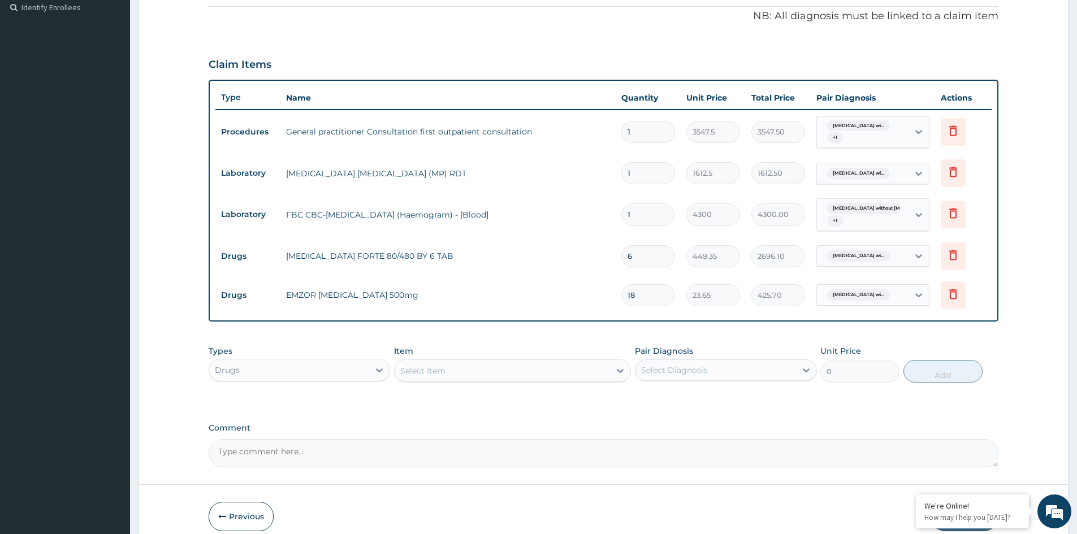
scroll to position [392, 0]
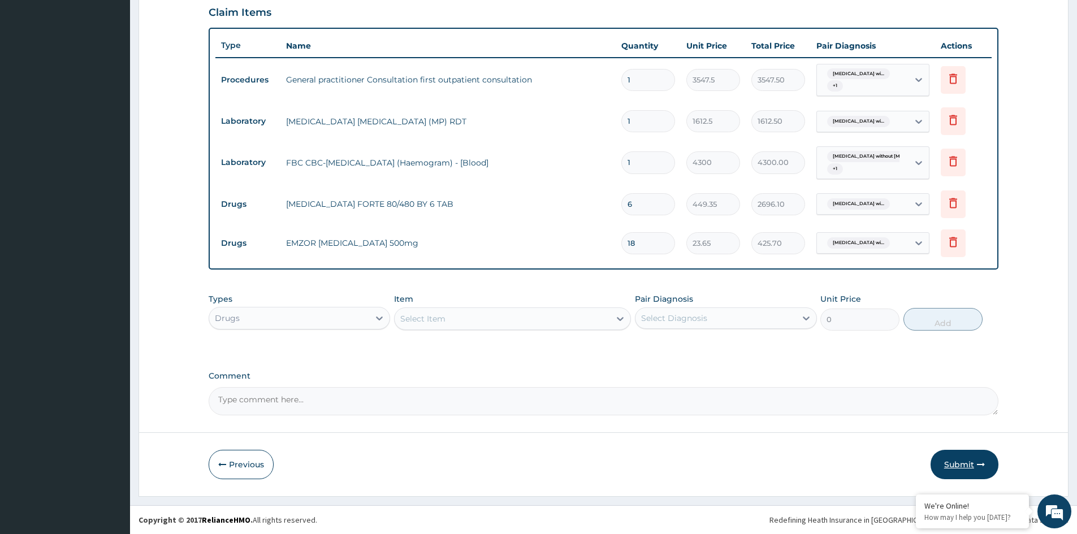
click at [967, 468] on button "Submit" at bounding box center [964, 464] width 68 height 29
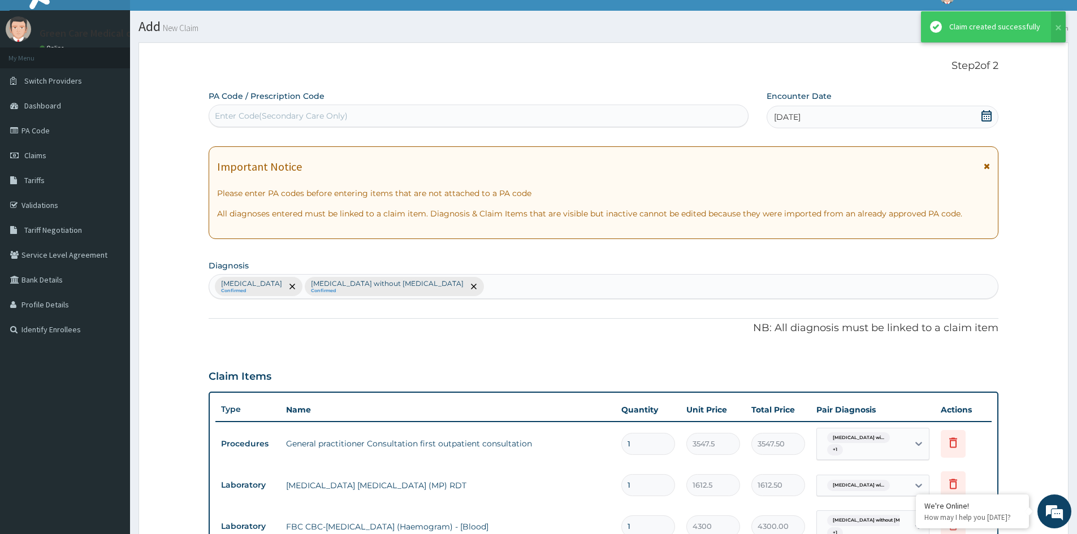
scroll to position [381, 0]
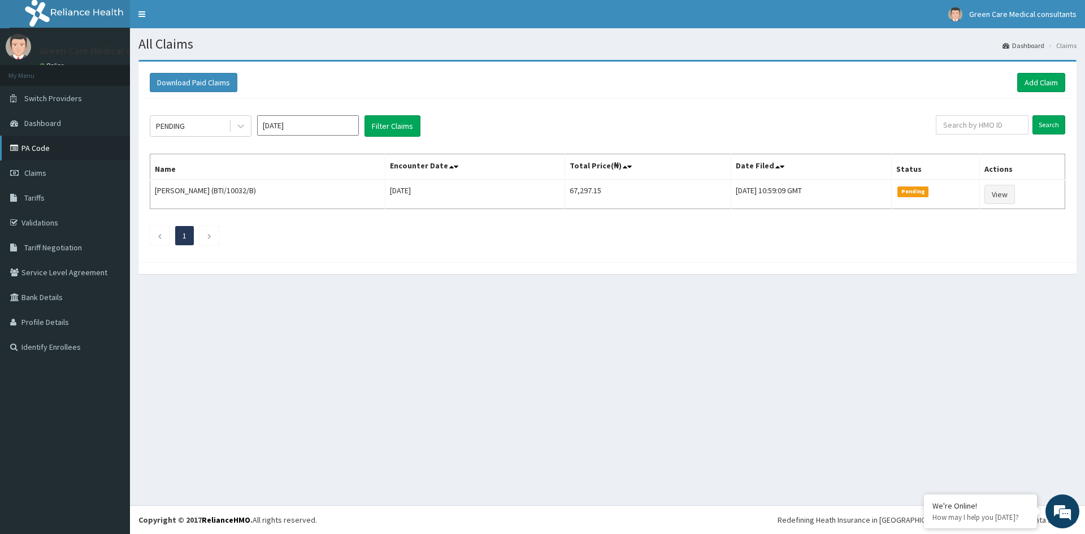
click at [34, 149] on link "PA Code" at bounding box center [65, 148] width 130 height 25
click at [1047, 83] on link "Add Claim" at bounding box center [1041, 82] width 48 height 19
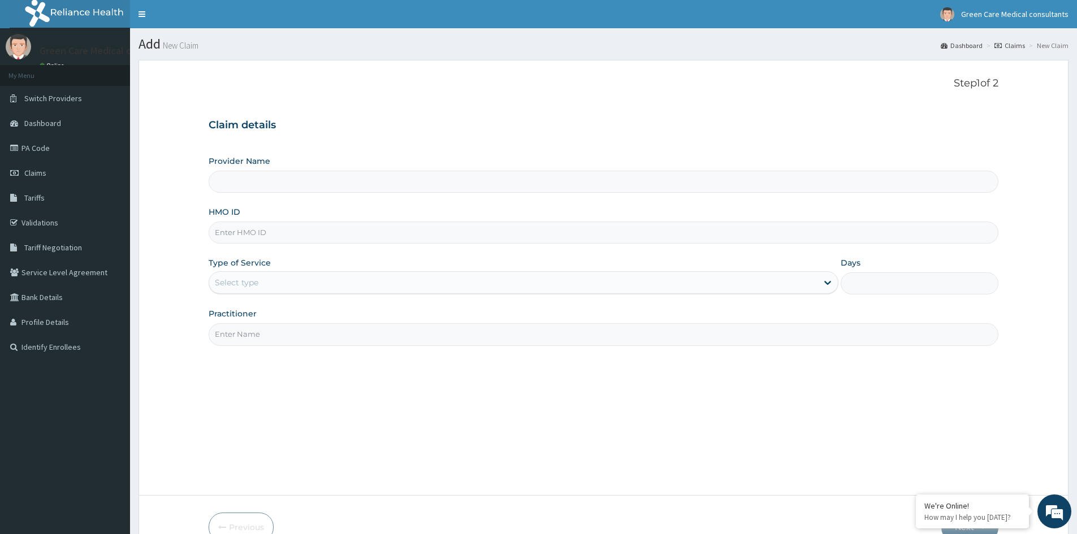
click at [268, 234] on input "HMO ID" at bounding box center [603, 233] width 789 height 22
type input "RPO"
type input "Green Care Medical Consultants"
type input "RPO/10097/B"
click at [310, 288] on div "Select type" at bounding box center [513, 283] width 608 height 18
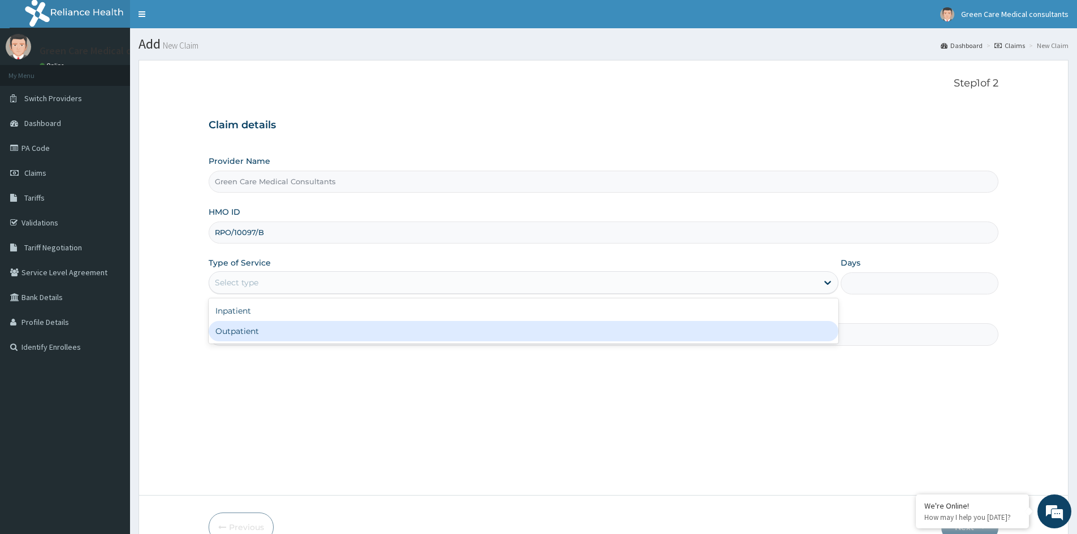
click at [243, 333] on div "Outpatient" at bounding box center [524, 331] width 630 height 20
type input "1"
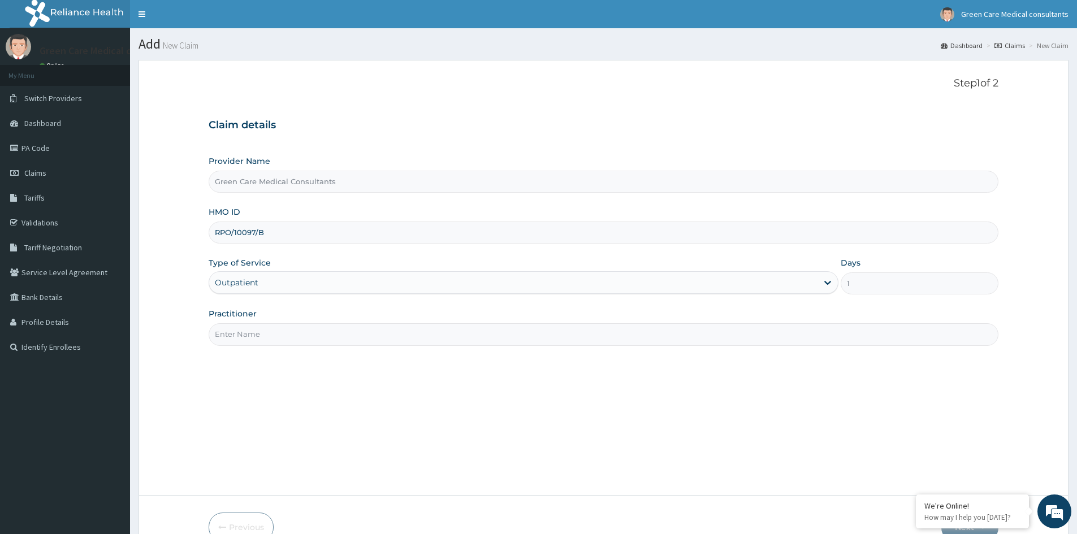
click at [298, 285] on div "Outpatient" at bounding box center [513, 283] width 608 height 18
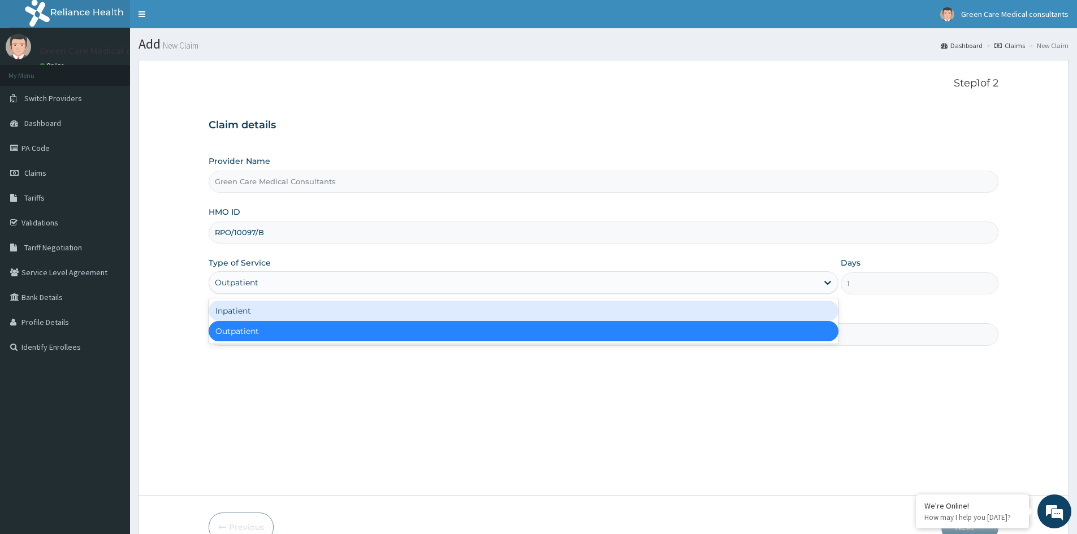
click at [259, 309] on div "Inpatient" at bounding box center [524, 311] width 630 height 20
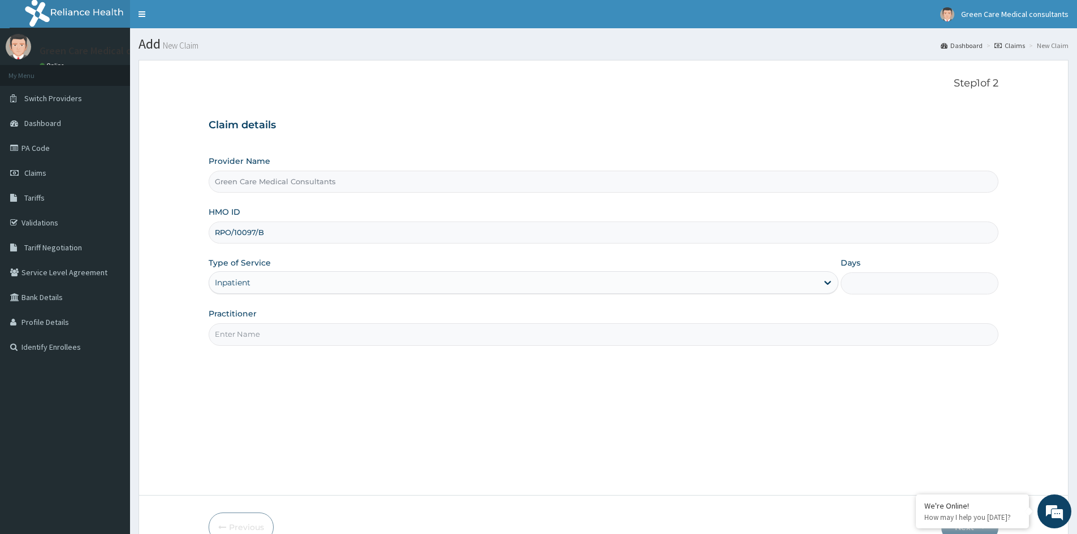
click at [915, 289] on input "Days" at bounding box center [919, 283] width 158 height 22
type input "2"
click at [574, 336] on input "Practitioner" at bounding box center [603, 334] width 789 height 22
type input "[PERSON_NAME]"
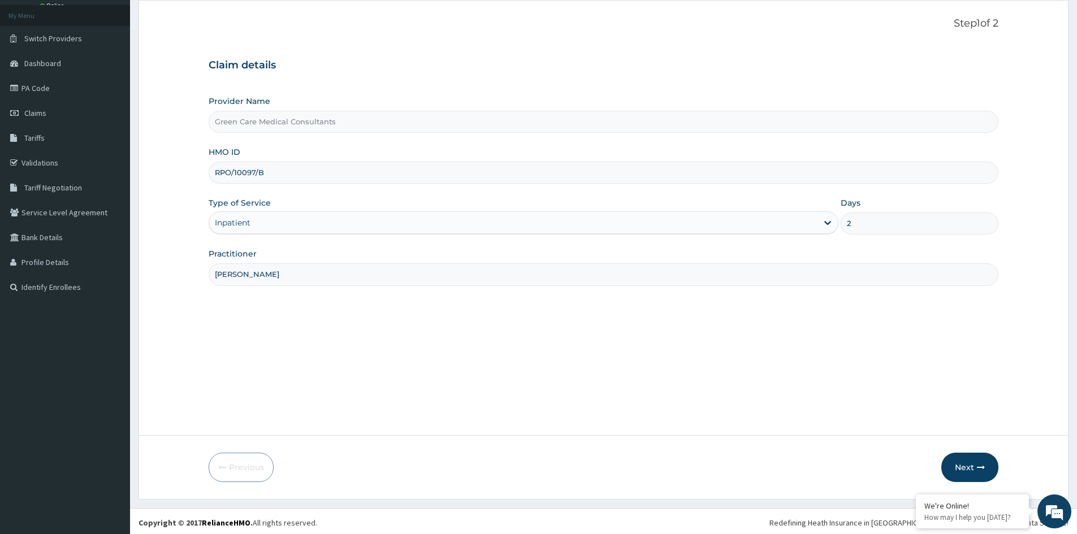
scroll to position [63, 0]
click at [980, 462] on icon "button" at bounding box center [981, 465] width 8 height 8
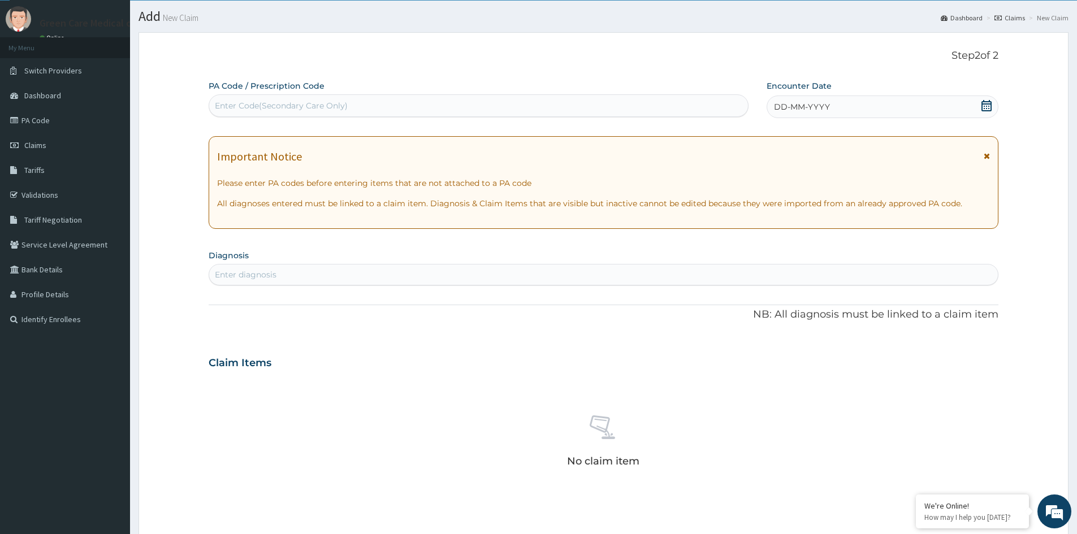
scroll to position [0, 0]
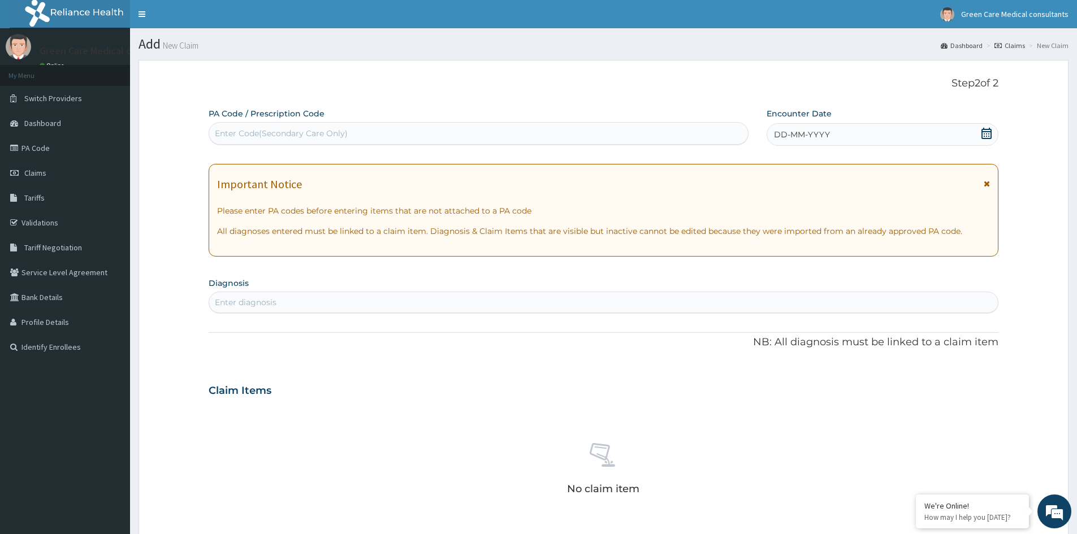
click at [271, 133] on div "Enter Code(Secondary Care Only)" at bounding box center [281, 133] width 133 height 11
paste input "PA/931724"
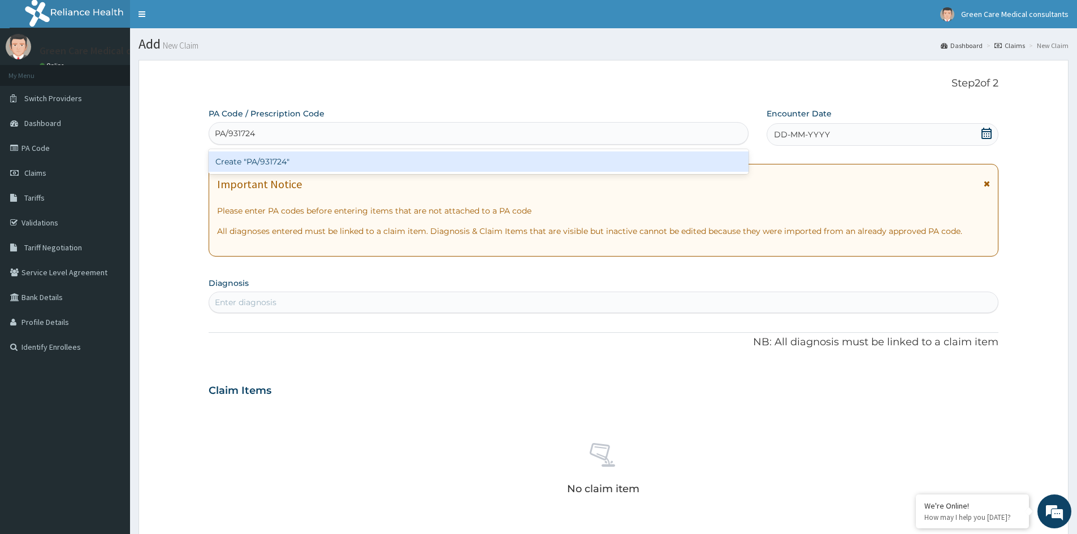
type input "PA/931724"
click at [380, 358] on div "PA Code / Prescription Code option Create "PA/931724" focused, 1 of 1. 1 result…" at bounding box center [603, 395] width 789 height 574
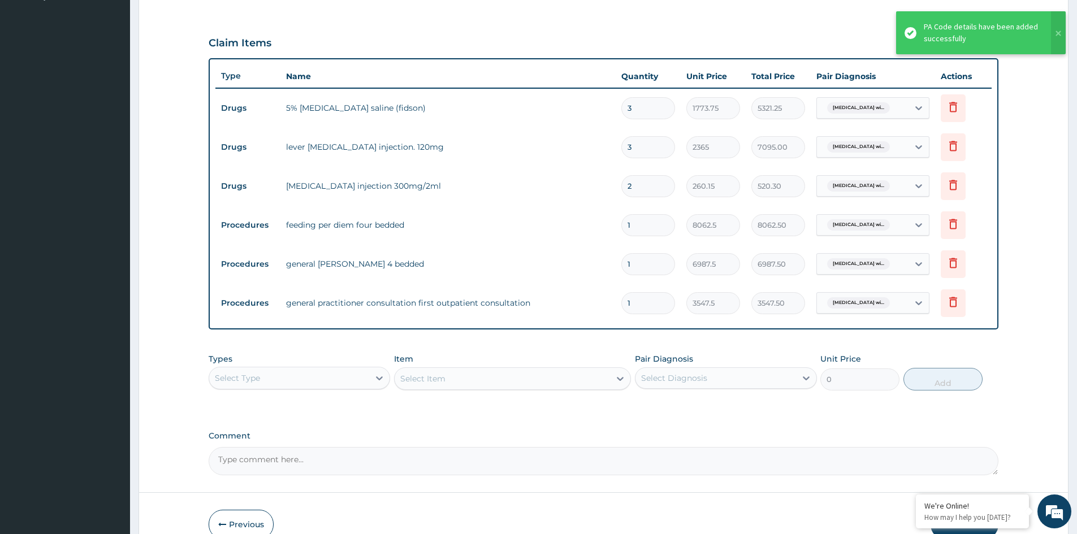
scroll to position [331, 0]
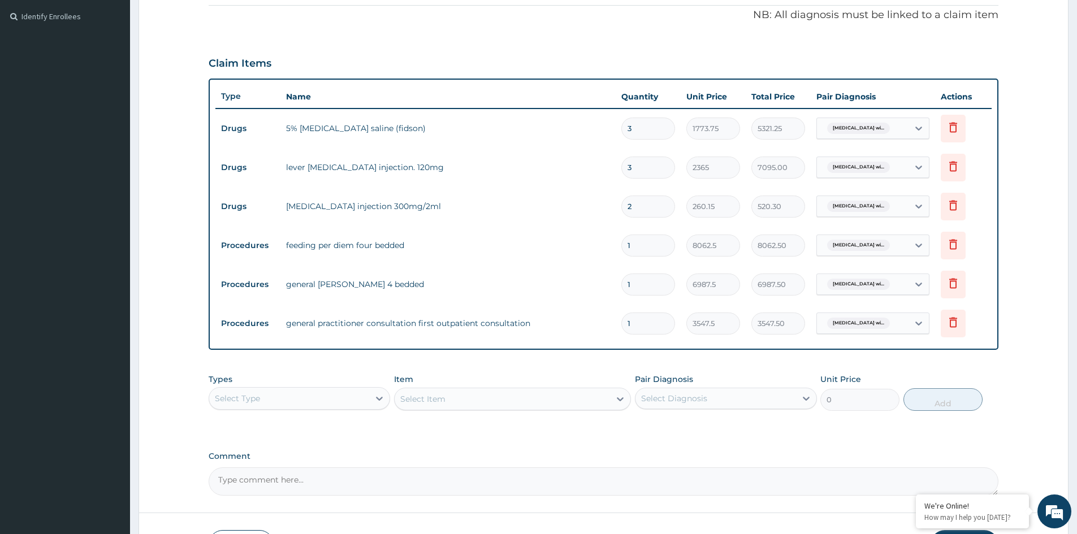
click at [654, 245] on input "1" at bounding box center [648, 246] width 54 height 22
type input "0.00"
type input "2"
type input "16125.00"
type input "2"
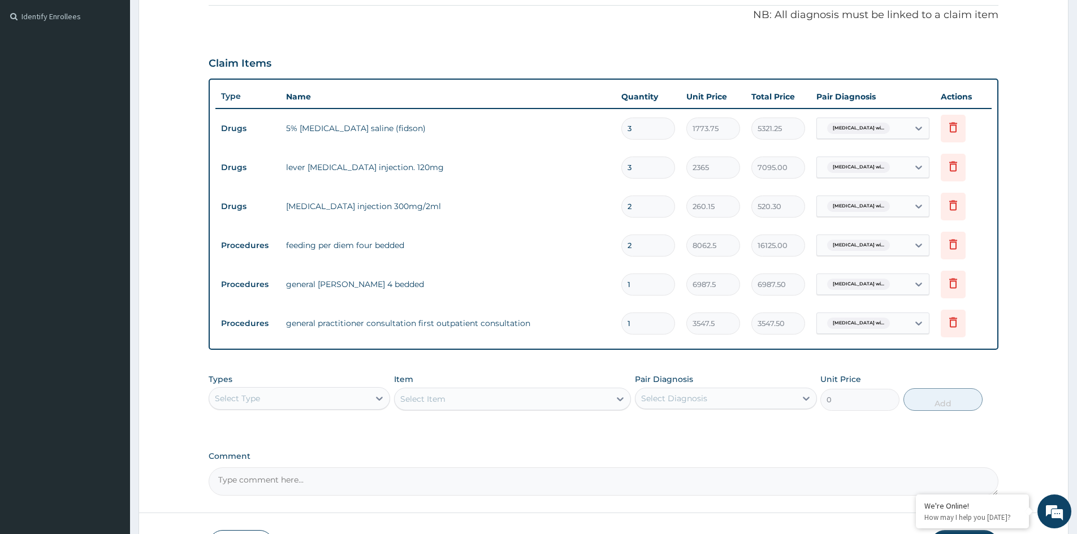
click at [638, 283] on input "1" at bounding box center [648, 285] width 54 height 22
type input "0.00"
type input "2"
type input "13975.00"
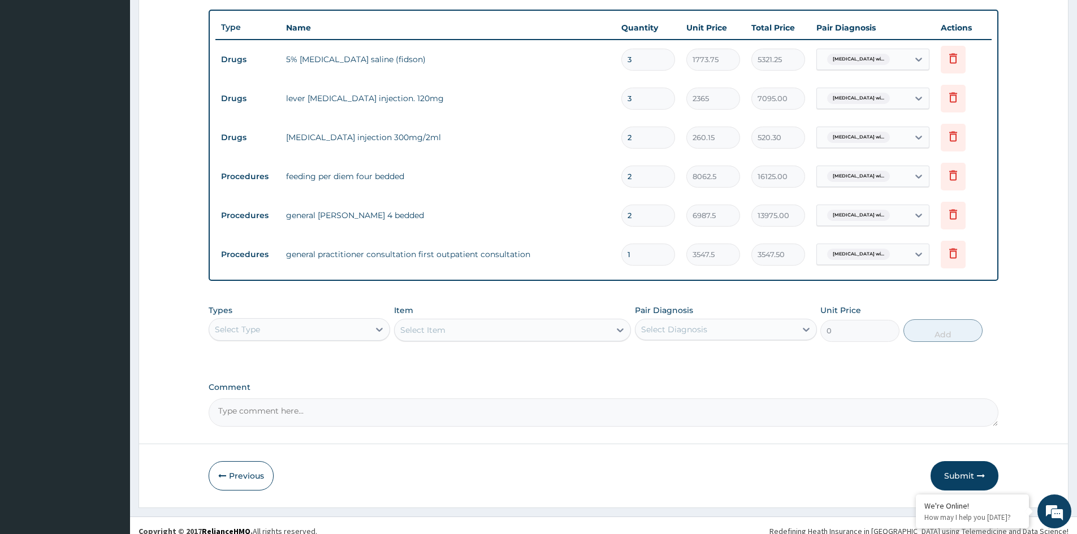
scroll to position [411, 0]
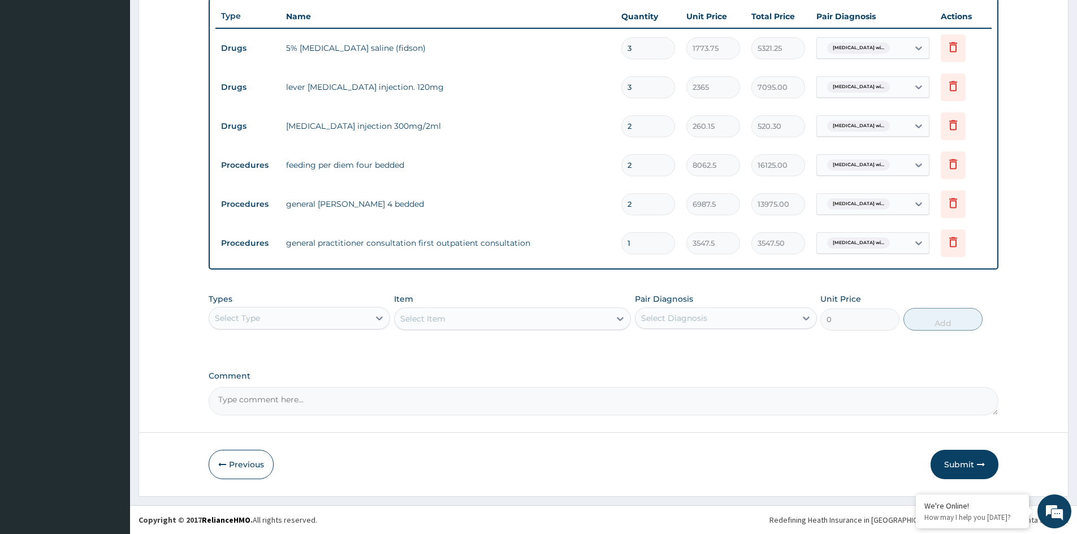
type input "2"
click at [298, 317] on div "Select Type" at bounding box center [289, 318] width 160 height 18
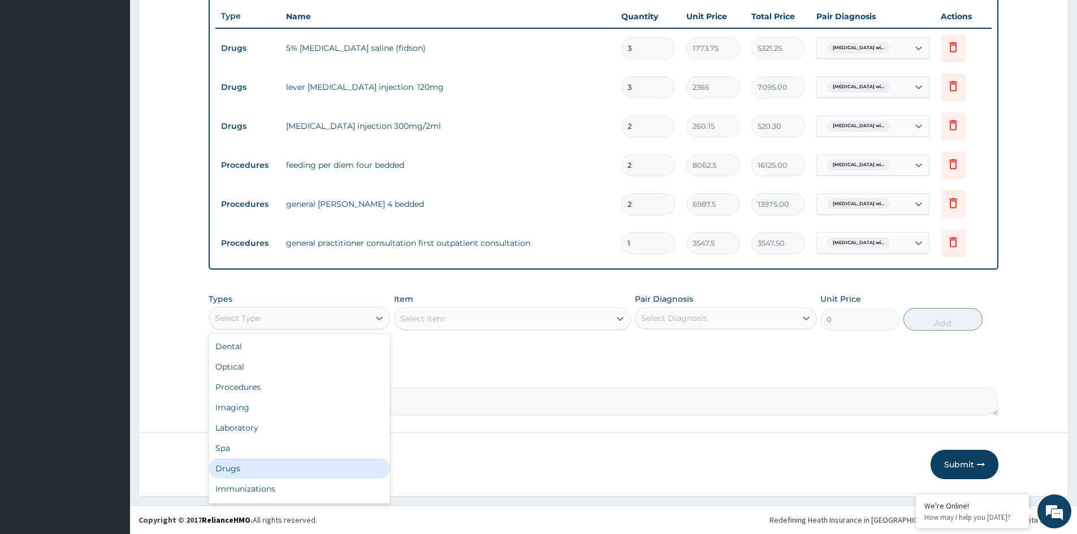
click at [240, 459] on div "Drugs" at bounding box center [299, 468] width 181 height 20
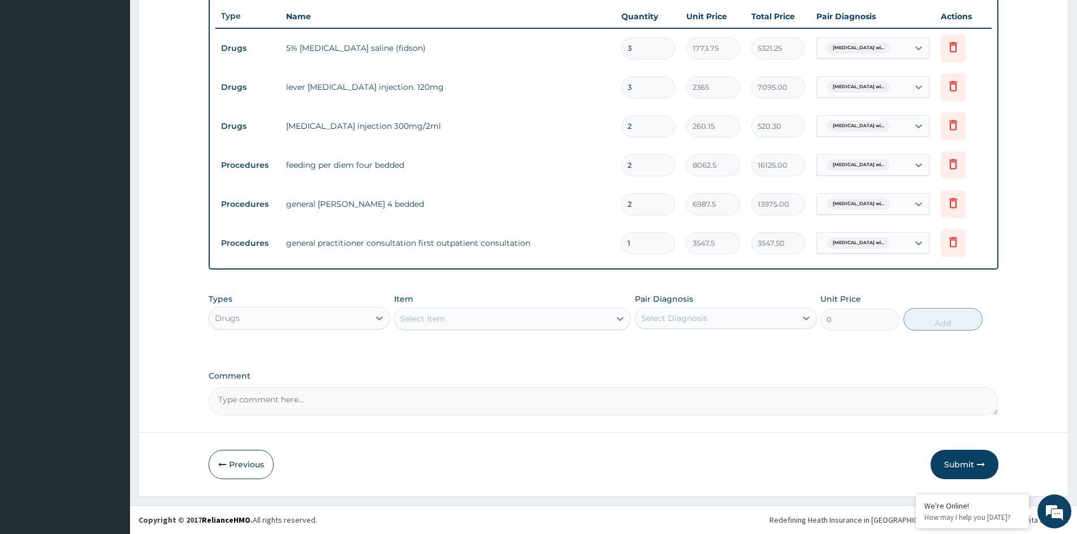
click at [374, 408] on textarea "Comment" at bounding box center [603, 401] width 789 height 28
type textarea "RECURRNT FEVER"
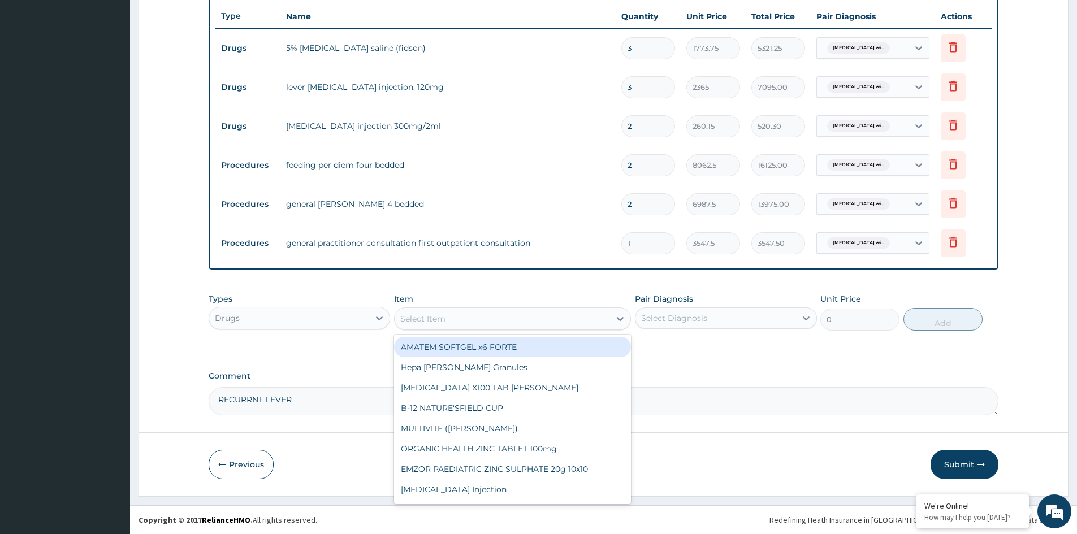
click at [458, 316] on div "Select Item" at bounding box center [501, 319] width 215 height 18
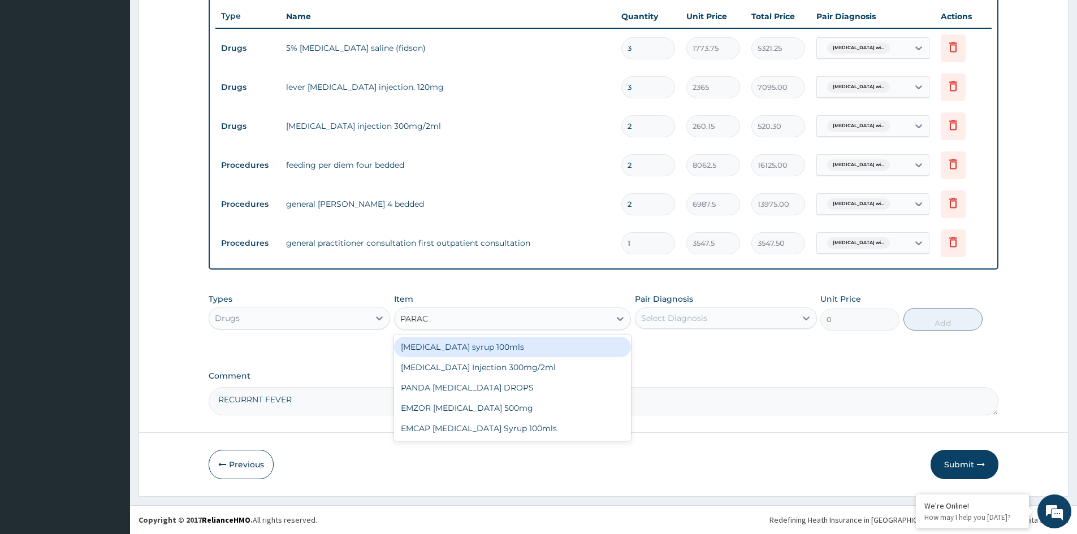
type input "PARACE"
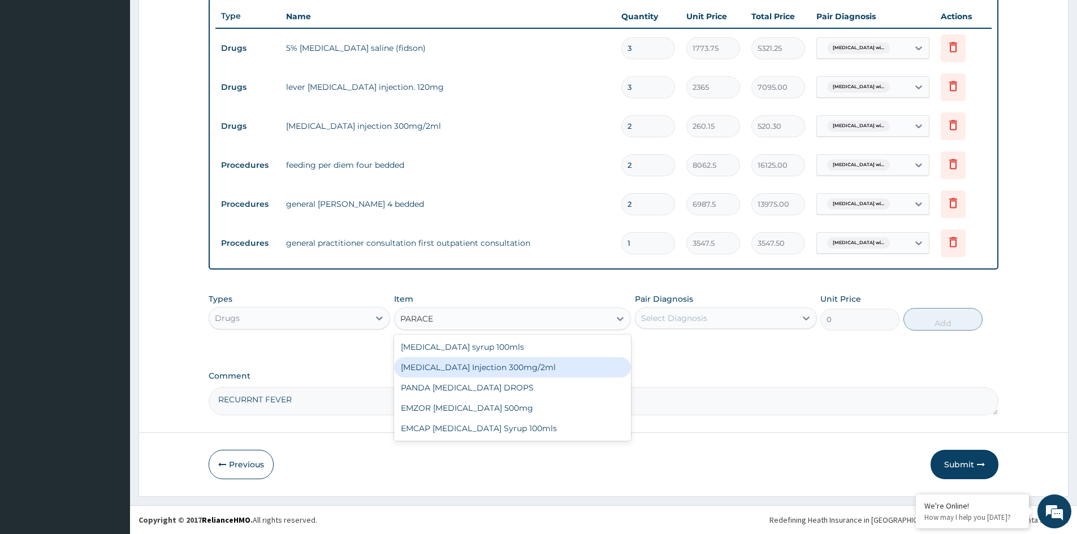
drag, startPoint x: 505, startPoint y: 368, endPoint x: 609, endPoint y: 340, distance: 108.3
click at [508, 368] on div "[MEDICAL_DATA] Injection 300mg/2ml" at bounding box center [512, 367] width 237 height 20
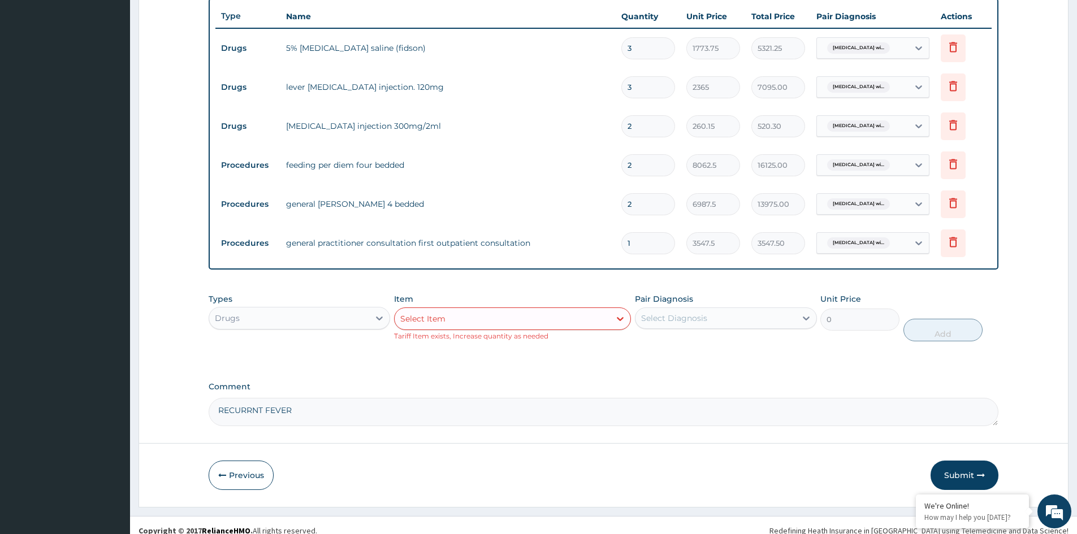
click at [666, 318] on div "Select Diagnosis" at bounding box center [674, 318] width 66 height 11
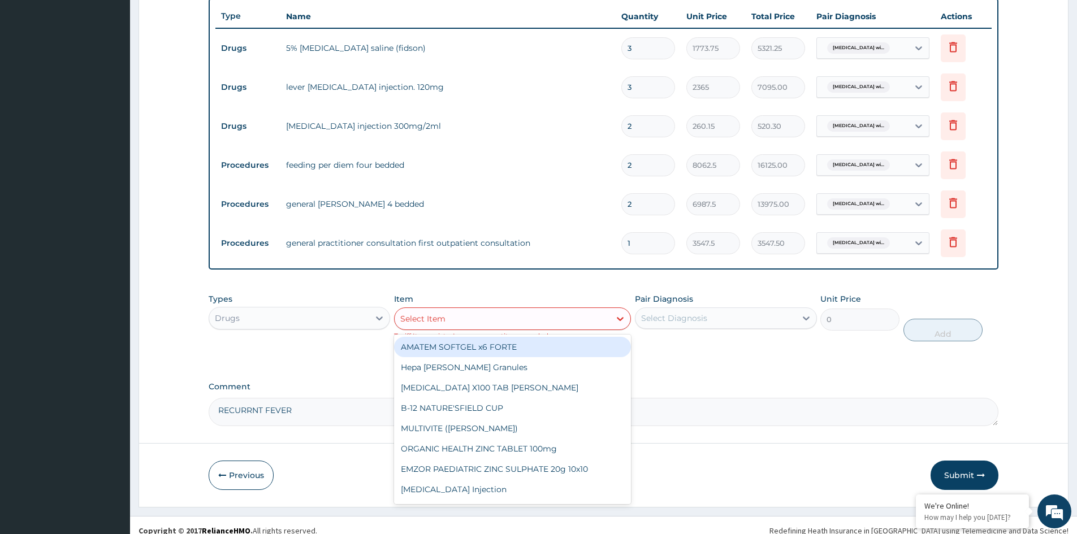
click at [557, 323] on div "Select Item" at bounding box center [501, 319] width 215 height 18
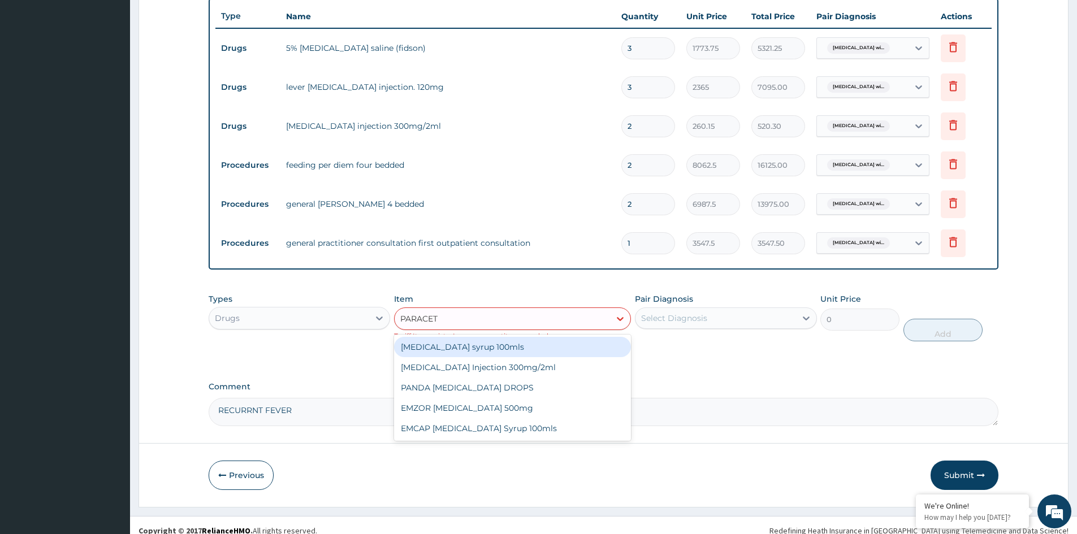
type input "PARACETA"
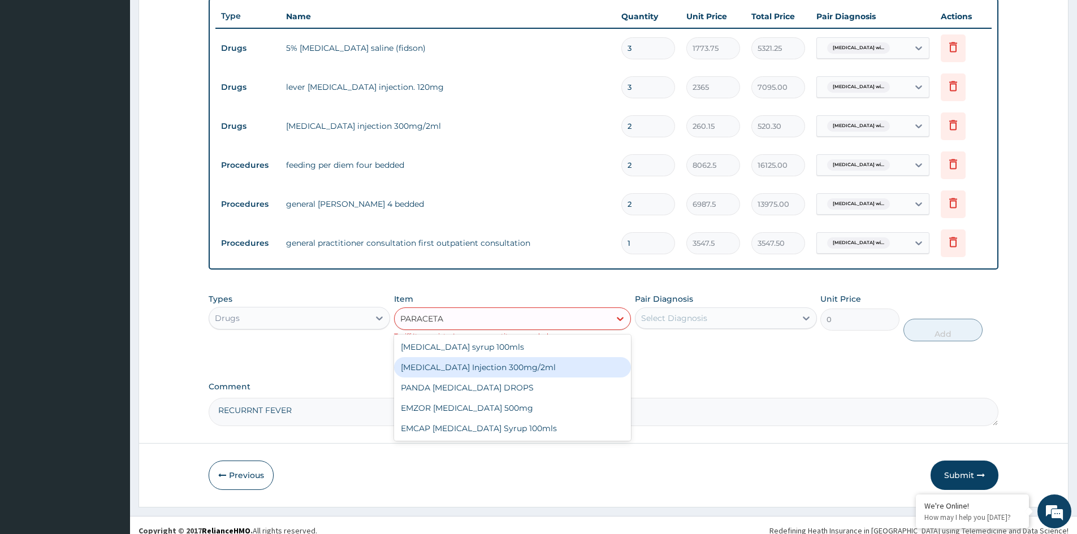
click at [474, 366] on div "[MEDICAL_DATA] Injection 300mg/2ml" at bounding box center [512, 367] width 237 height 20
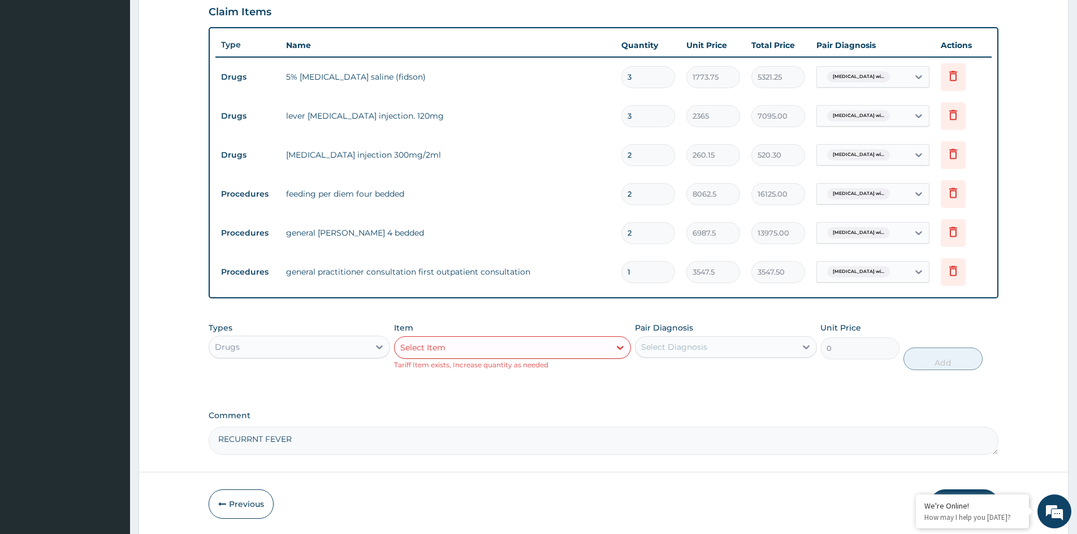
scroll to position [298, 0]
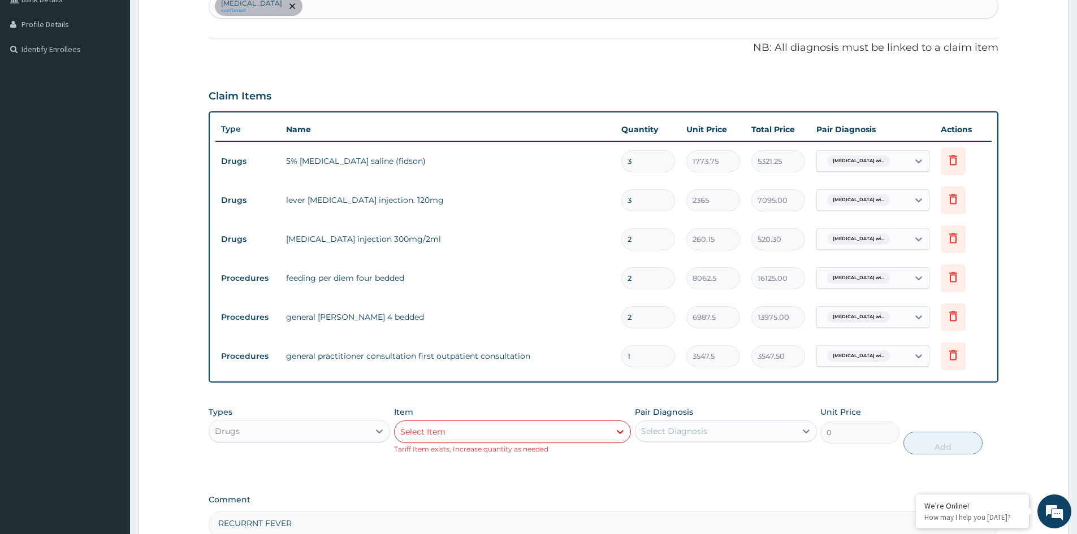
click at [653, 240] on input "2" at bounding box center [648, 239] width 54 height 22
type input "0.00"
type input "4"
type input "1040.60"
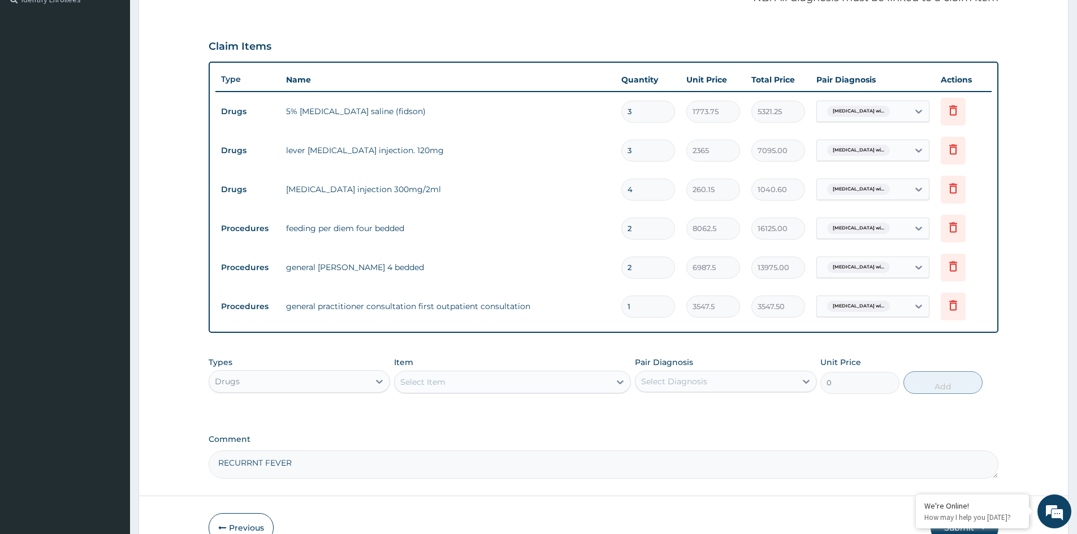
scroll to position [411, 0]
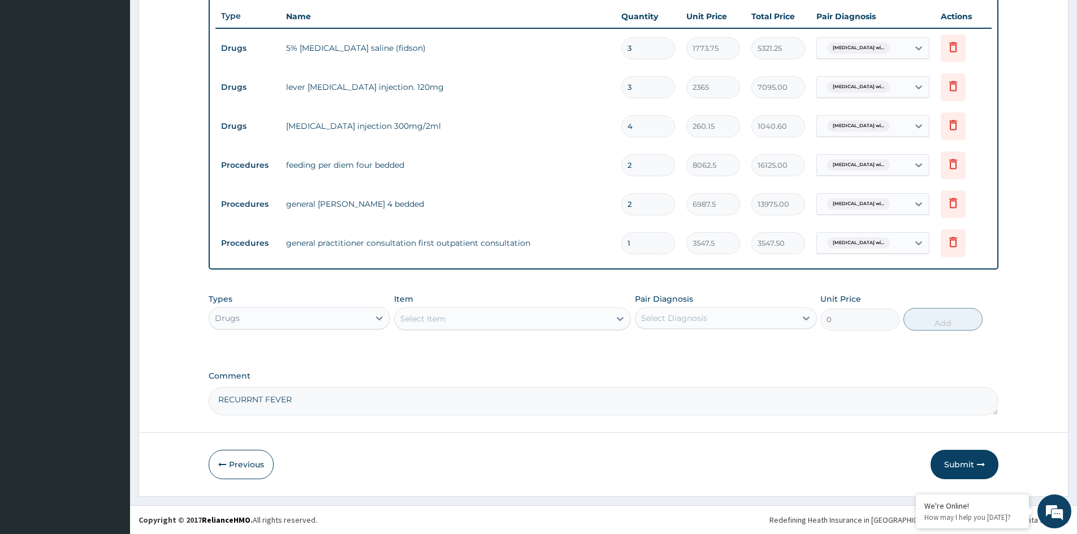
type input "4"
click at [461, 314] on div "Select Item" at bounding box center [501, 319] width 215 height 18
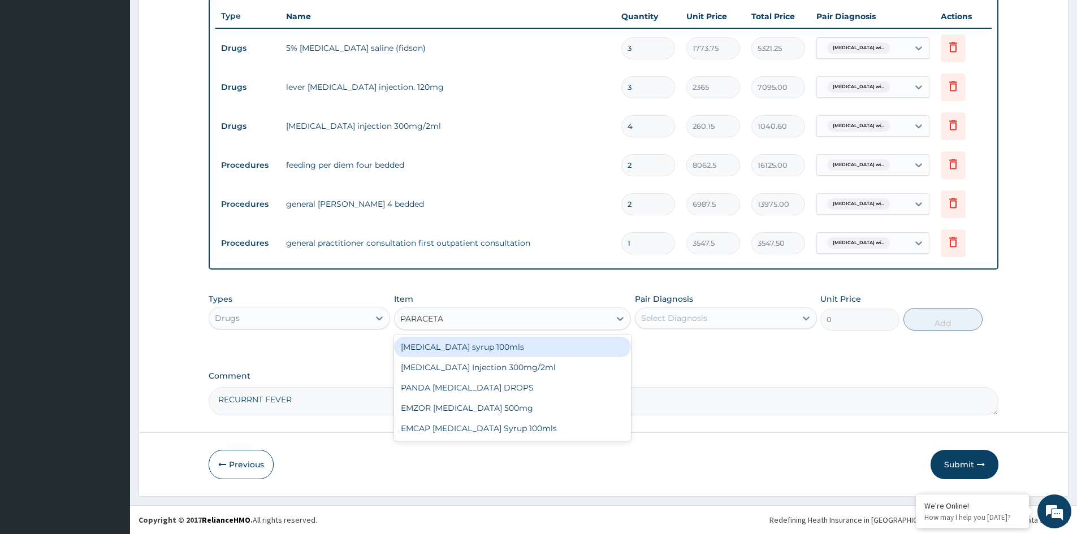
type input "PARACETAM"
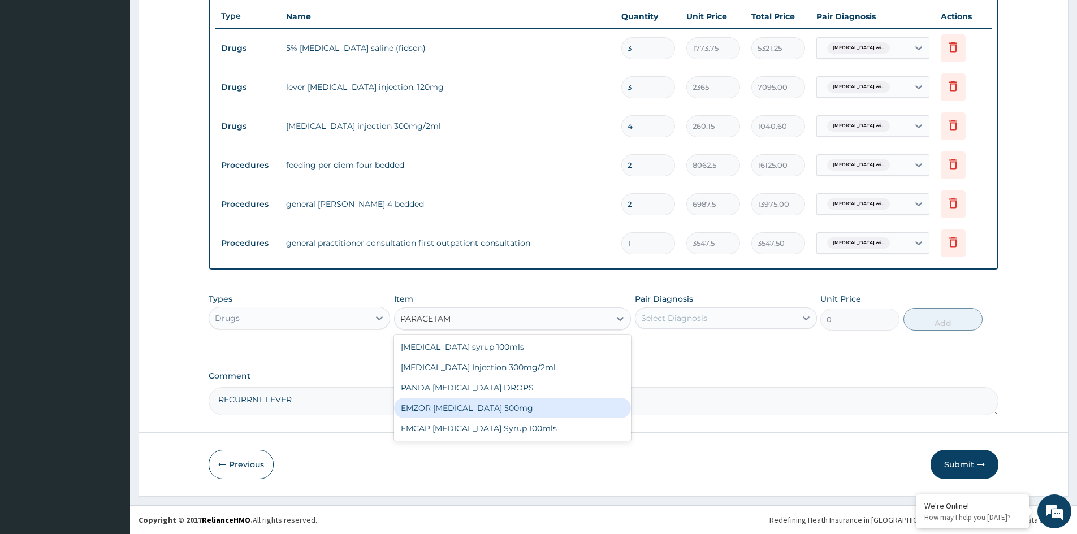
click at [515, 407] on div "EMZOR [MEDICAL_DATA] 500mg" at bounding box center [512, 408] width 237 height 20
type input "23.65"
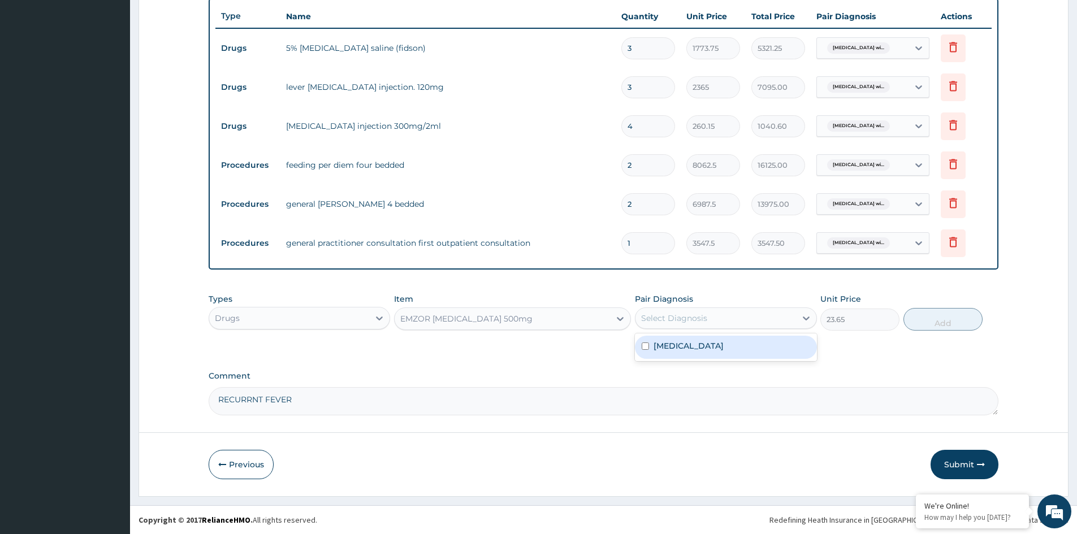
click at [689, 319] on div "Select Diagnosis" at bounding box center [674, 318] width 66 height 11
click at [678, 348] on label "[MEDICAL_DATA]" at bounding box center [688, 345] width 70 height 11
checkbox input "true"
click at [940, 321] on button "Add" at bounding box center [942, 319] width 79 height 23
type input "0"
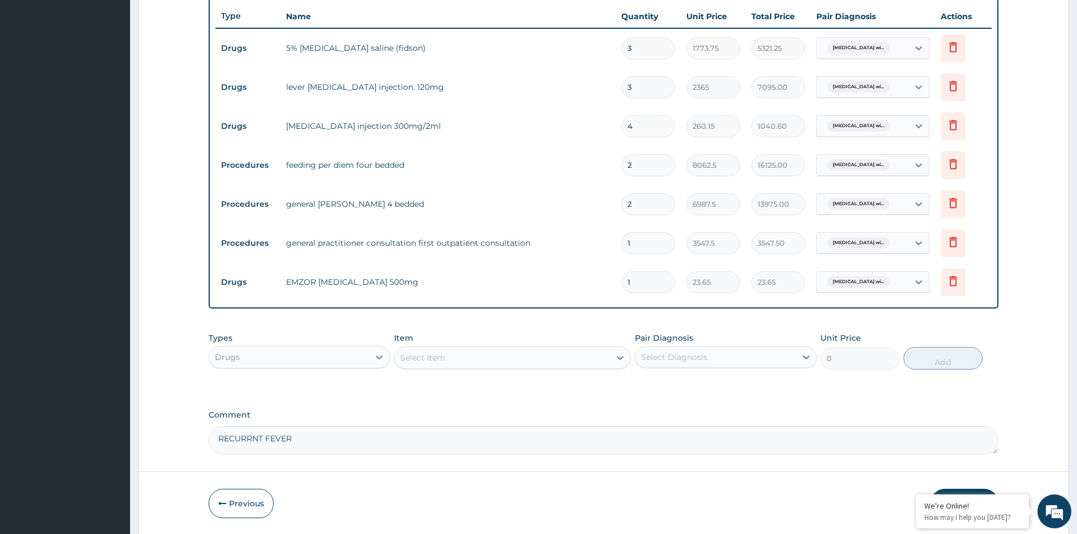
type input "18"
type input "425.70"
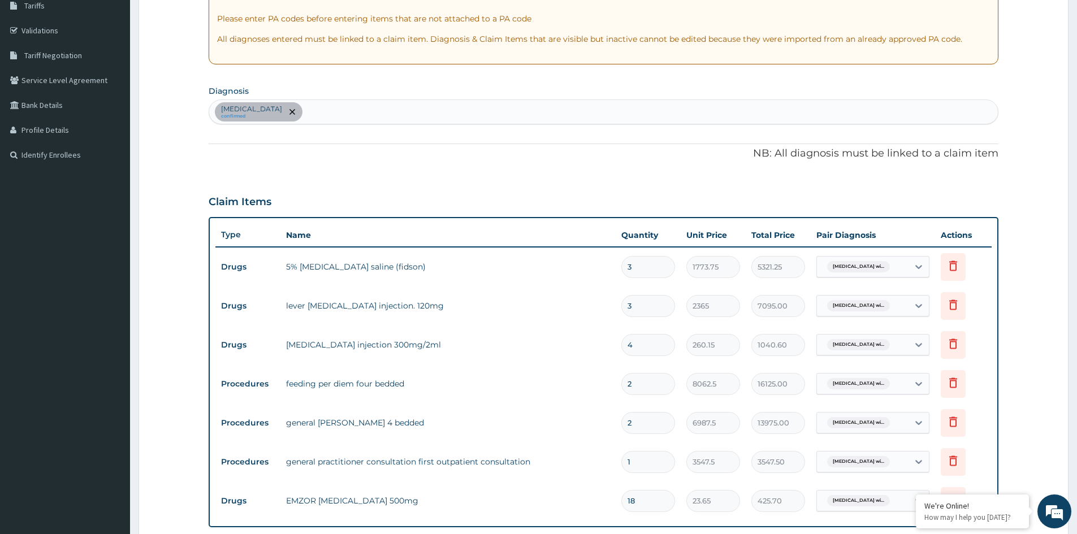
scroll to position [128, 0]
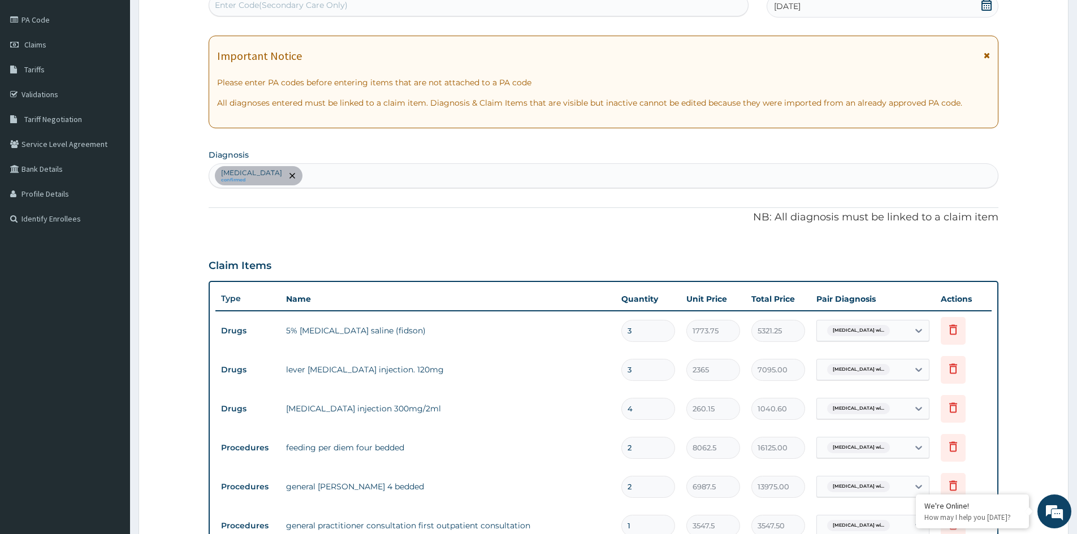
type input "18"
click at [464, 173] on div "[MEDICAL_DATA] confirmed" at bounding box center [603, 176] width 788 height 24
type input "[MEDICAL_DATA]"
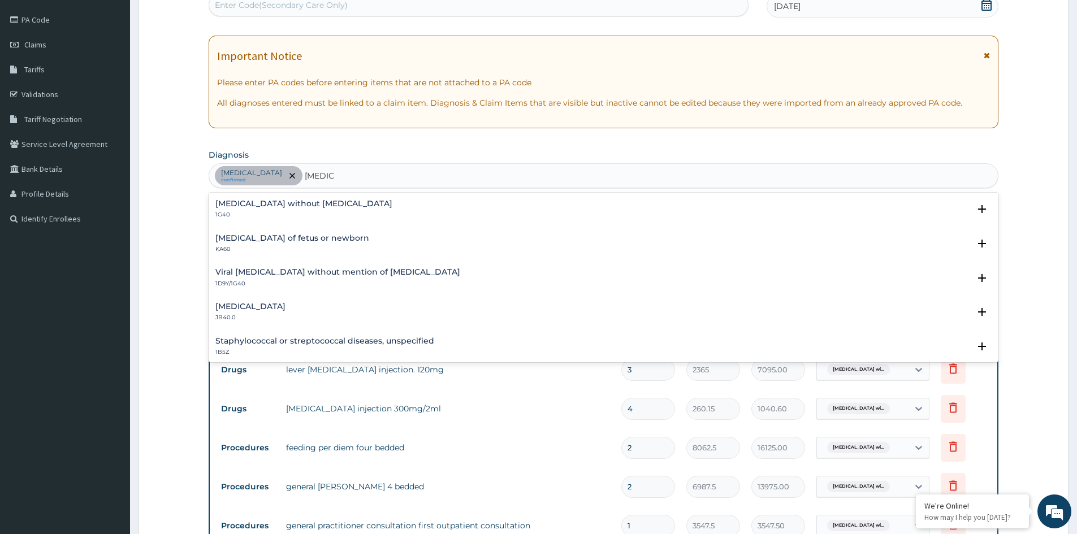
click at [283, 201] on h4 "[MEDICAL_DATA] without [MEDICAL_DATA]" at bounding box center [303, 203] width 177 height 8
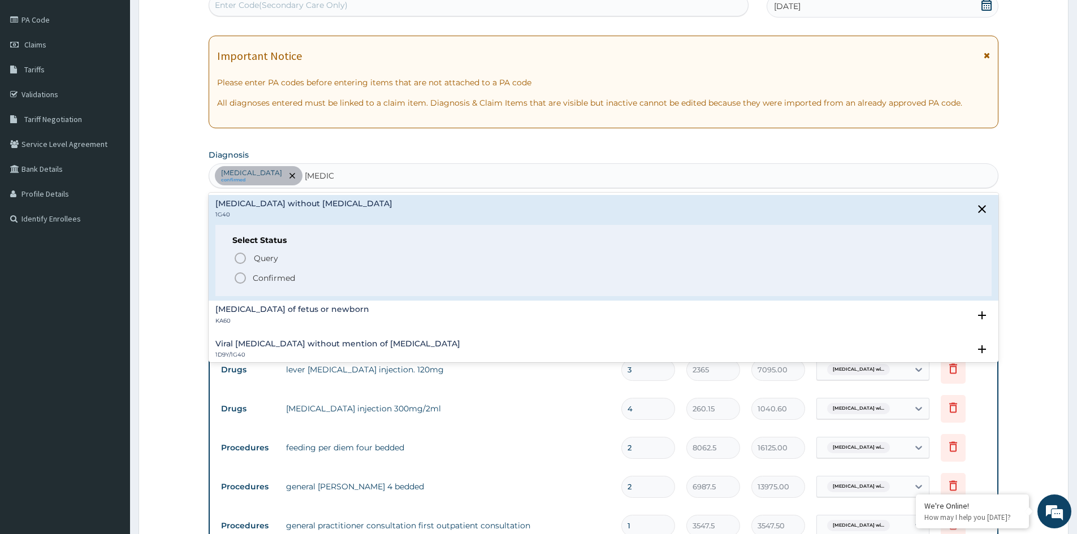
click at [270, 275] on p "Confirmed" at bounding box center [274, 277] width 42 height 11
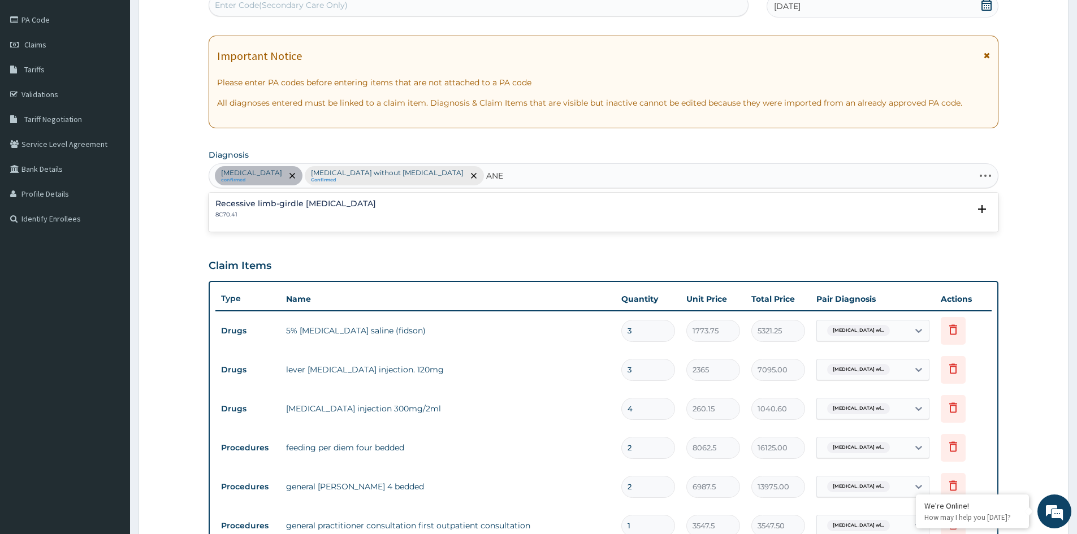
type input "ANEM"
click at [316, 205] on h4 "Anaemias or other erythrocyte disorders, unspecified" at bounding box center [324, 203] width 219 height 8
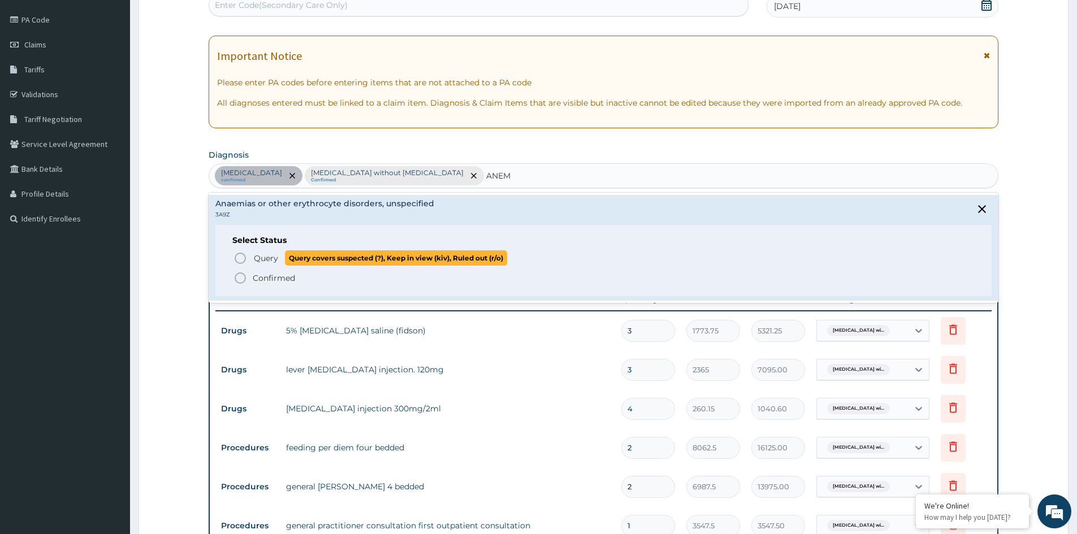
click at [273, 261] on span "Query" at bounding box center [266, 258] width 24 height 11
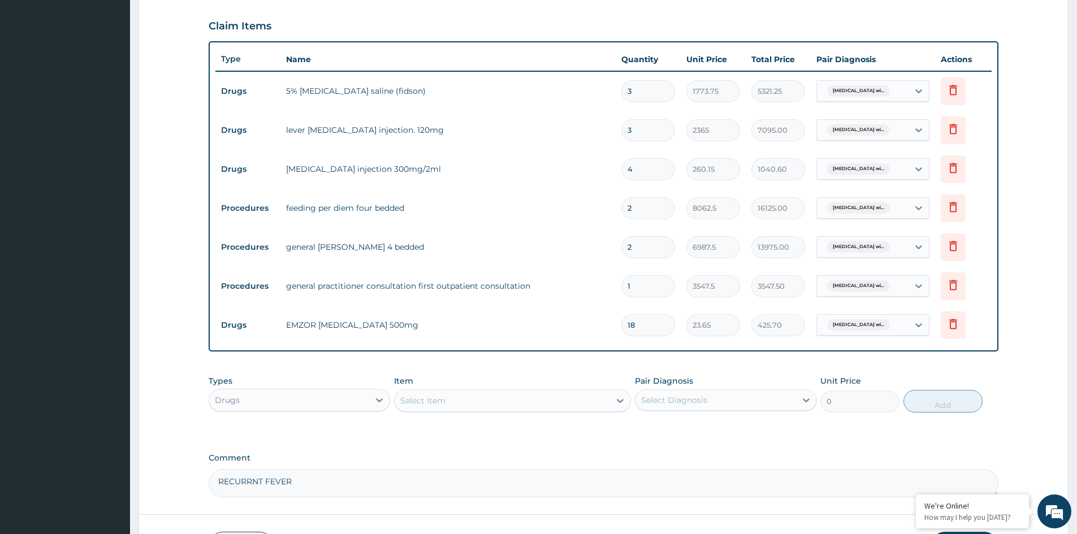
scroll to position [450, 0]
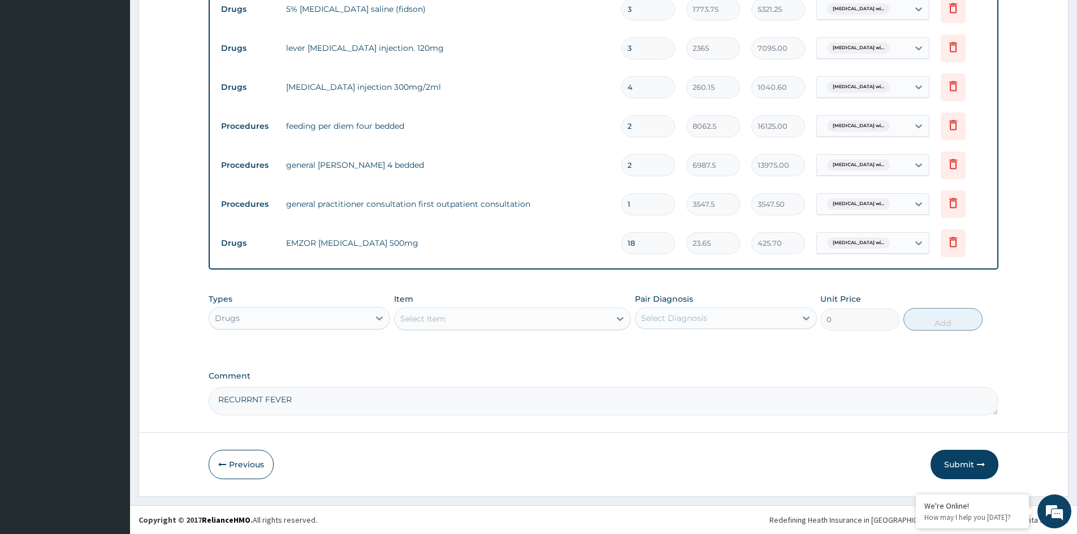
click at [482, 321] on div "Select Item" at bounding box center [501, 319] width 215 height 18
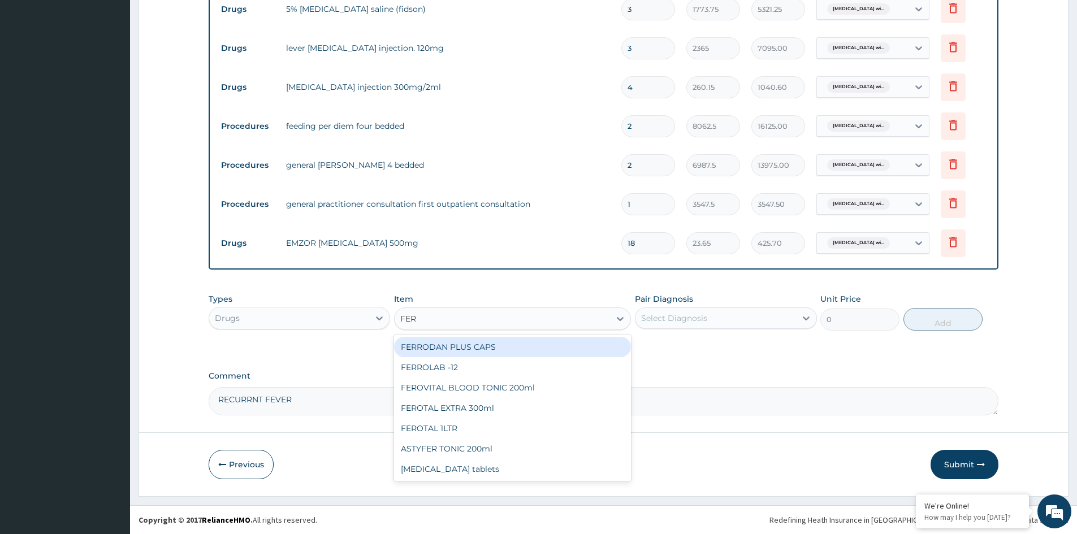
type input "FERR"
drag, startPoint x: 445, startPoint y: 347, endPoint x: 521, endPoint y: 346, distance: 76.3
click at [445, 347] on div "FERRODAN PLUS CAPS" at bounding box center [512, 347] width 237 height 20
type input "23.65"
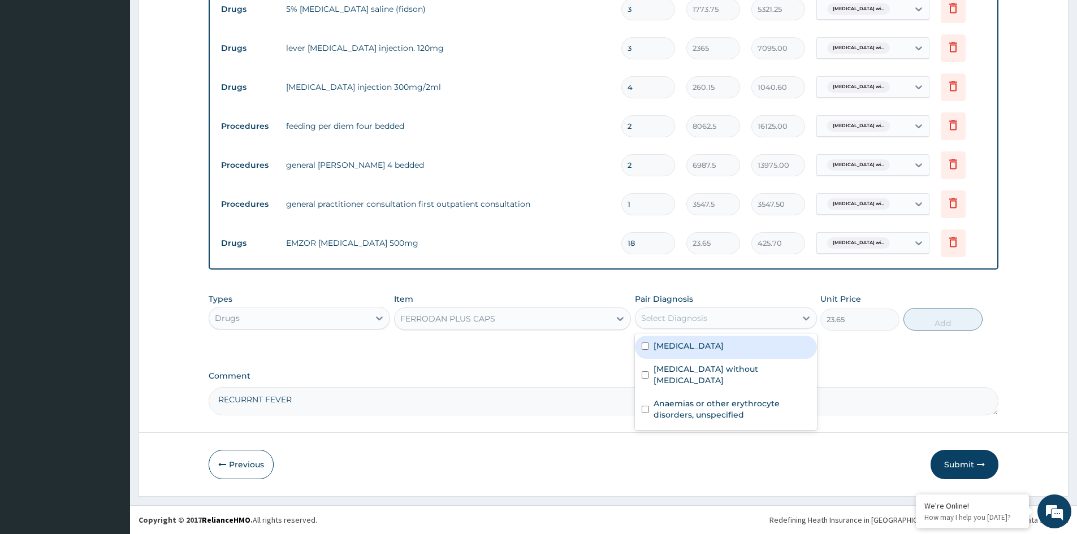
click at [697, 319] on div "Select Diagnosis" at bounding box center [674, 318] width 66 height 11
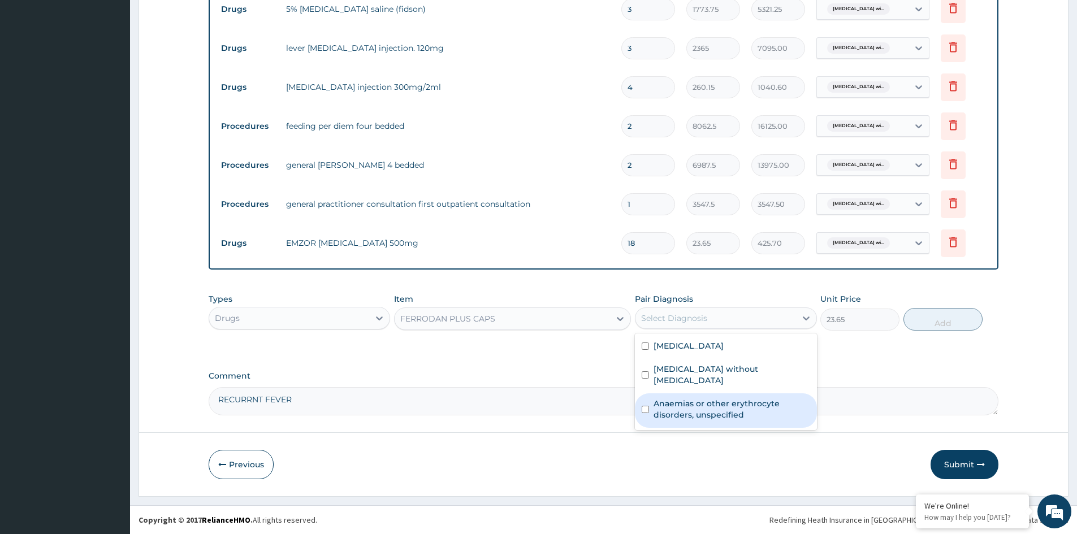
click at [696, 410] on label "Anaemias or other erythrocyte disorders, unspecified" at bounding box center [731, 409] width 156 height 23
checkbox input "true"
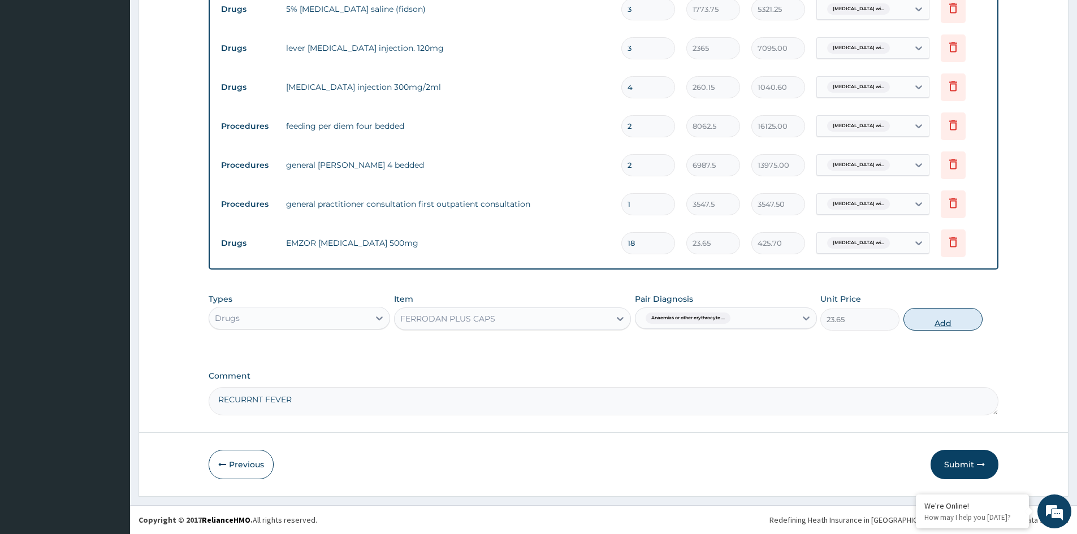
click at [953, 324] on button "Add" at bounding box center [942, 319] width 79 height 23
type input "0"
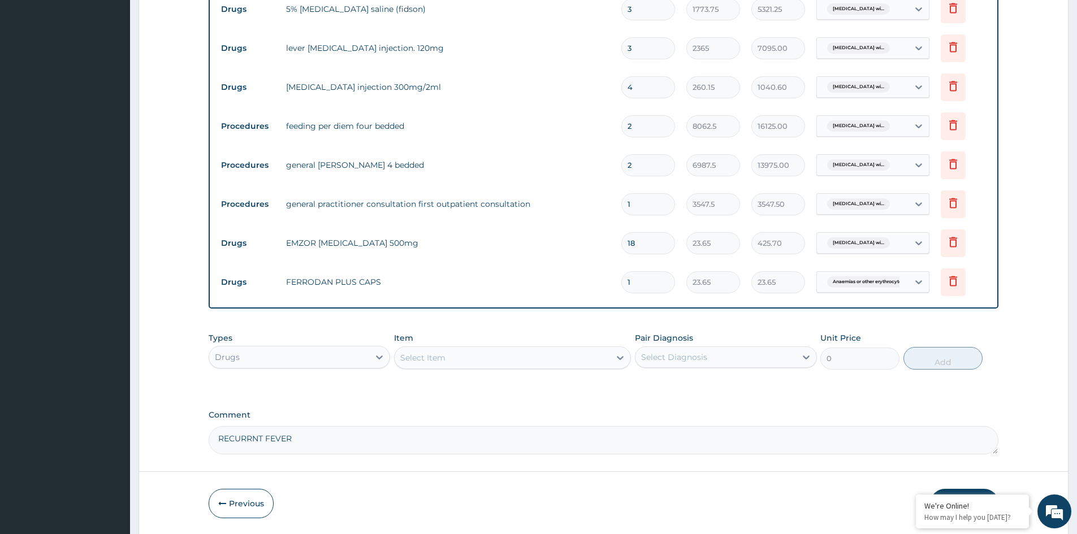
type input "10"
type input "236.50"
type input "10"
click at [442, 358] on div "Select Item" at bounding box center [422, 357] width 45 height 11
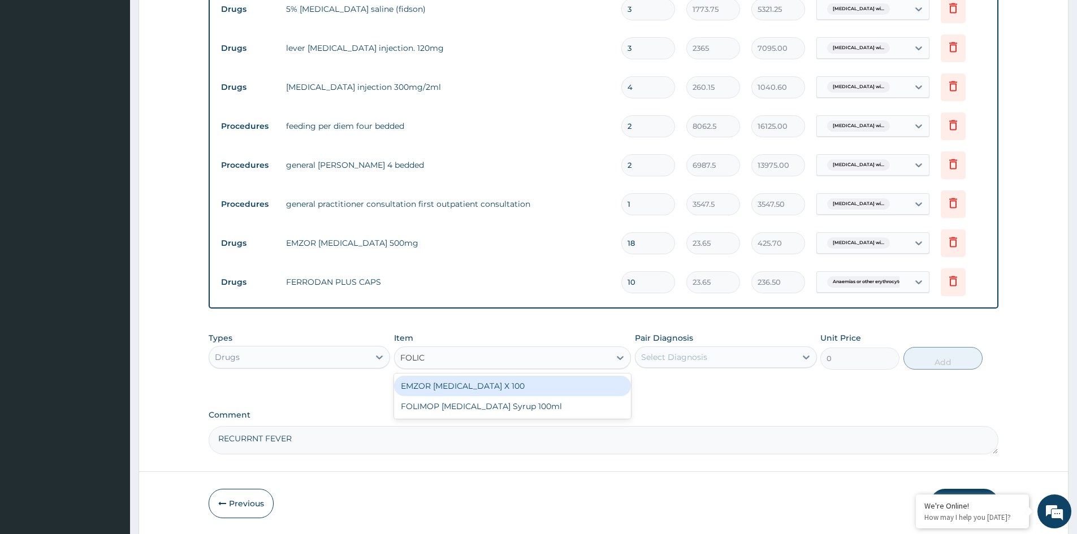
type input "FOLIC"
click at [478, 390] on div "EMZOR [MEDICAL_DATA] X 100" at bounding box center [512, 386] width 237 height 20
type input "23.65"
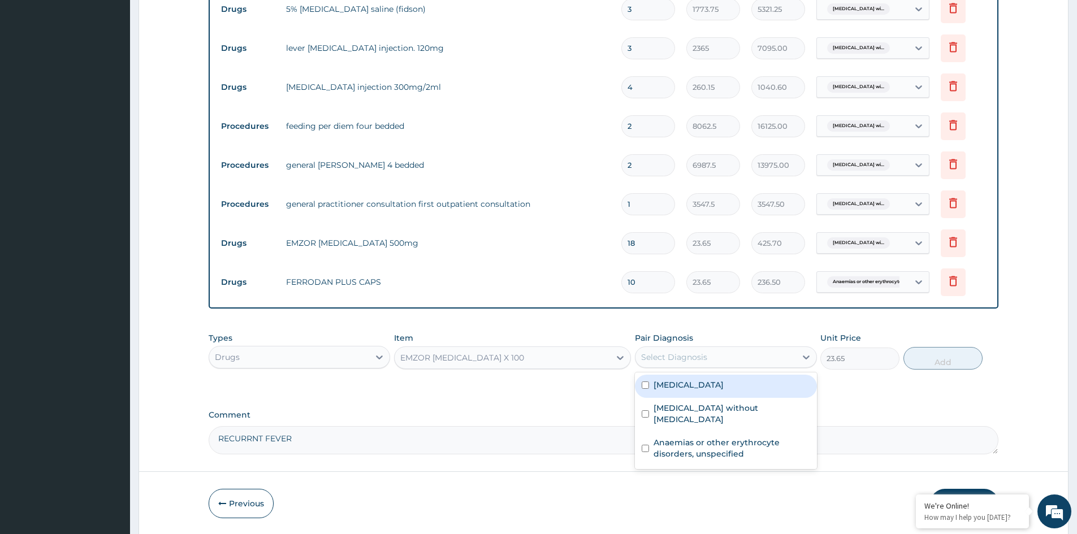
click at [697, 360] on div "Select Diagnosis" at bounding box center [674, 357] width 66 height 11
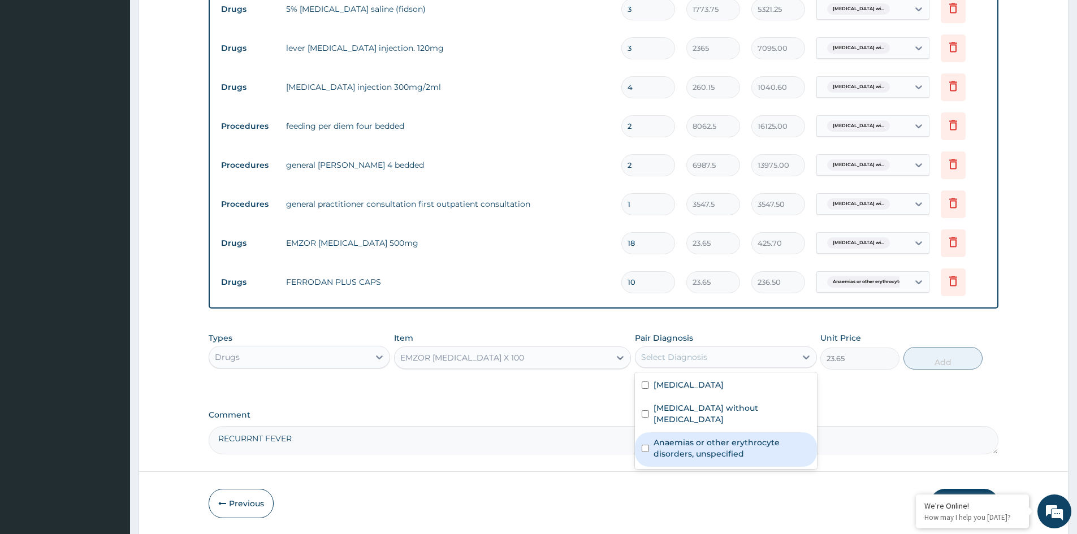
click at [684, 454] on label "Anaemias or other erythrocyte disorders, unspecified" at bounding box center [731, 448] width 156 height 23
checkbox input "true"
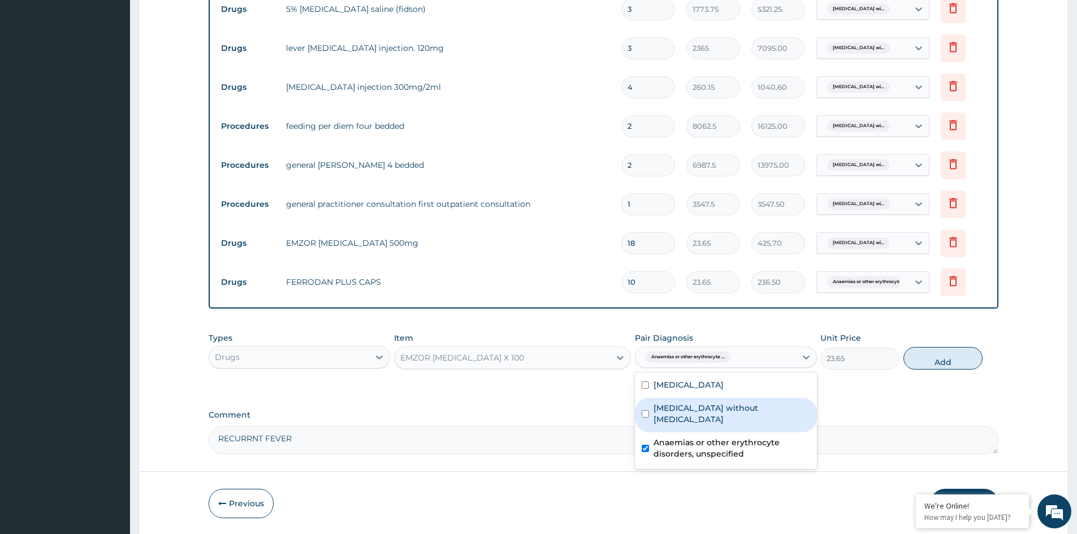
click at [690, 418] on label "[MEDICAL_DATA] without [MEDICAL_DATA]" at bounding box center [731, 413] width 156 height 23
checkbox input "true"
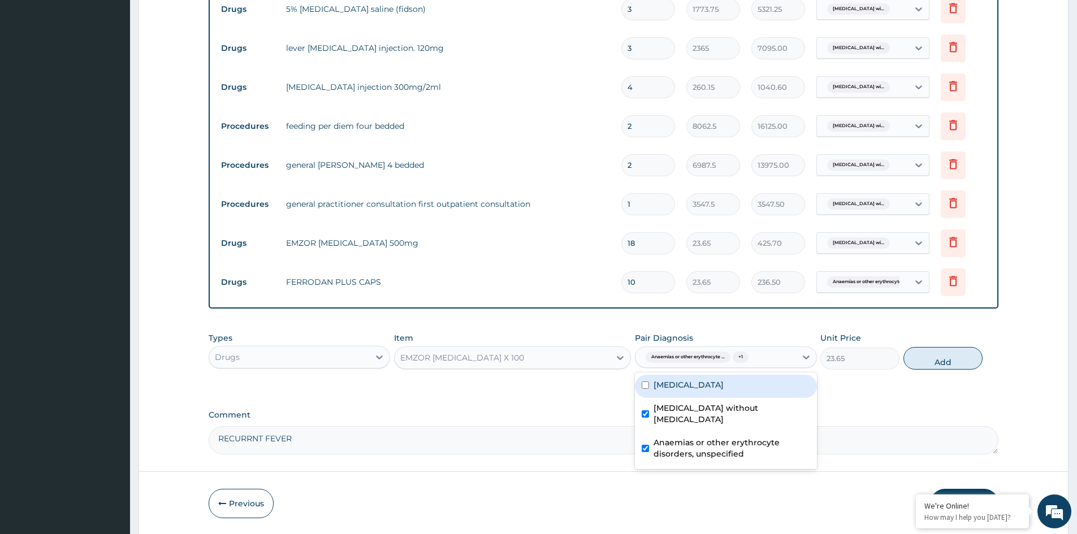
click at [704, 390] on label "[MEDICAL_DATA]" at bounding box center [688, 384] width 70 height 11
checkbox input "true"
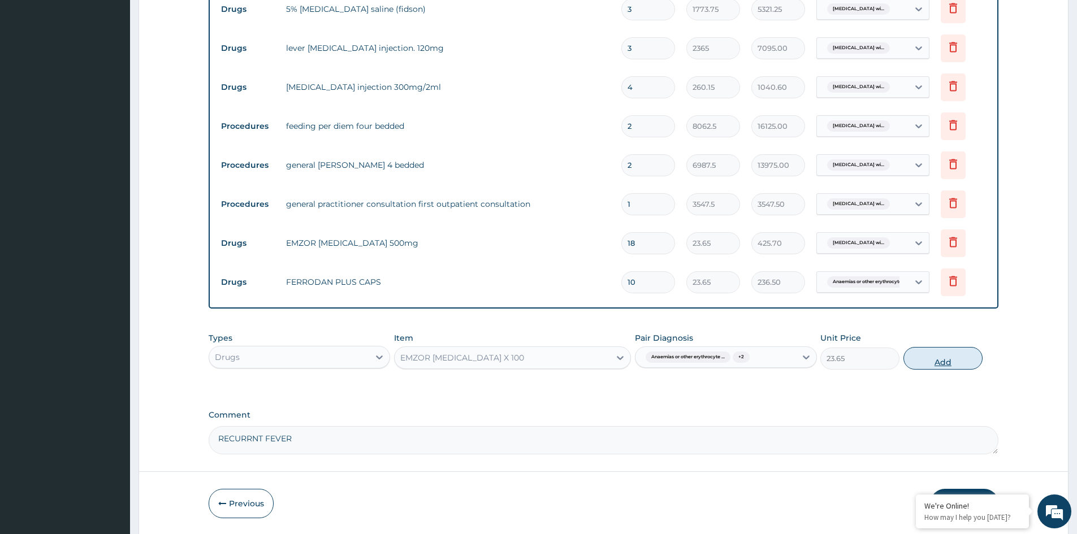
click at [943, 361] on button "Add" at bounding box center [942, 358] width 79 height 23
type input "0"
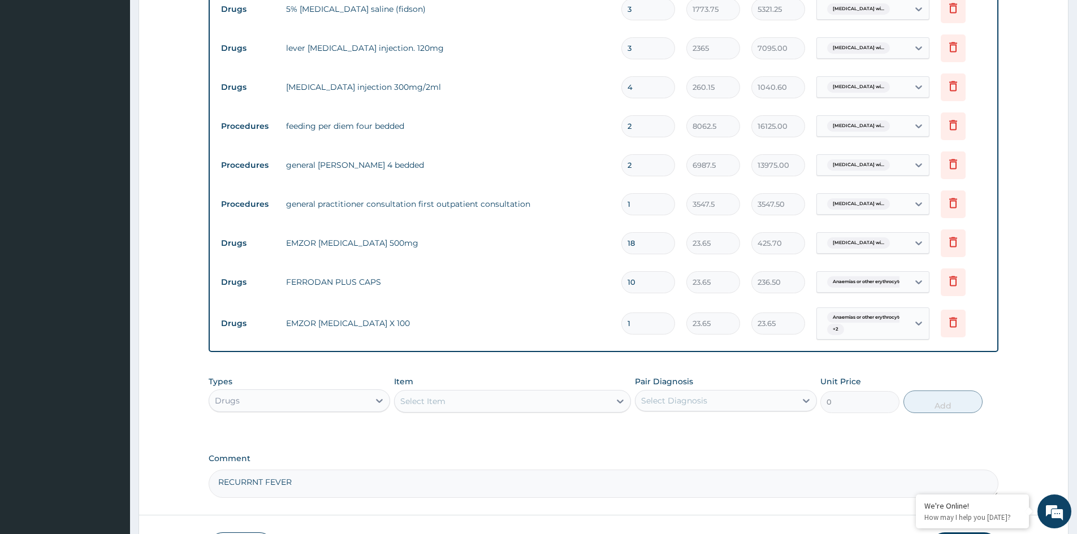
type input "10"
type input "236.50"
type input "10"
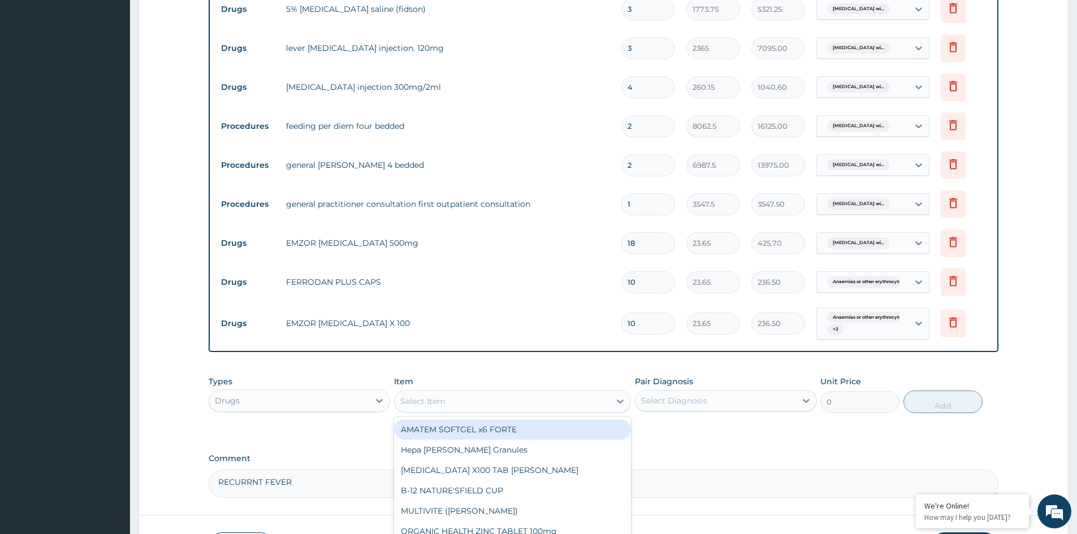
click at [524, 404] on div "Select Item" at bounding box center [501, 401] width 215 height 18
type input "PROM"
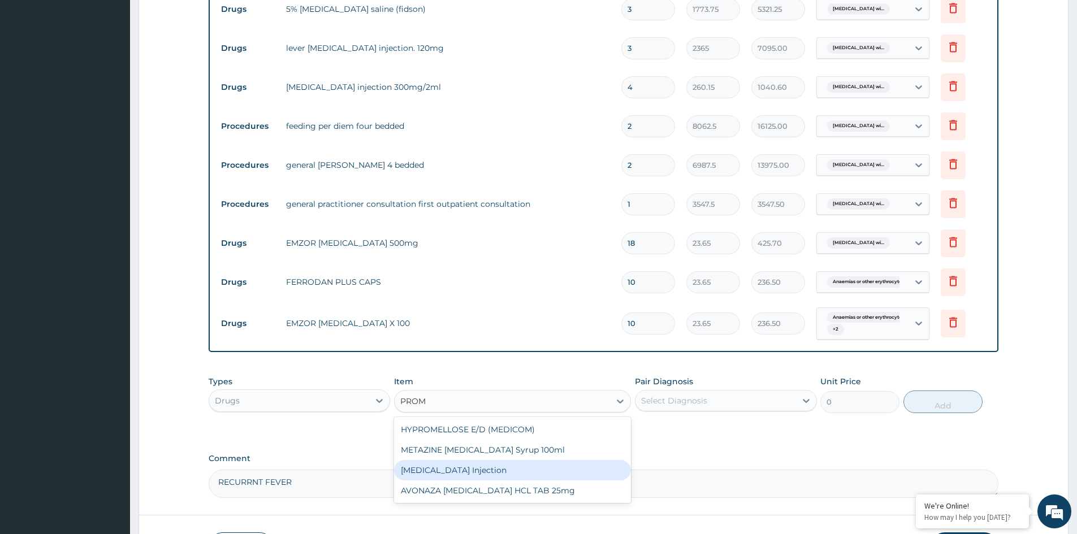
click at [468, 473] on div "[MEDICAL_DATA] Injection" at bounding box center [512, 470] width 237 height 20
type input "354.75"
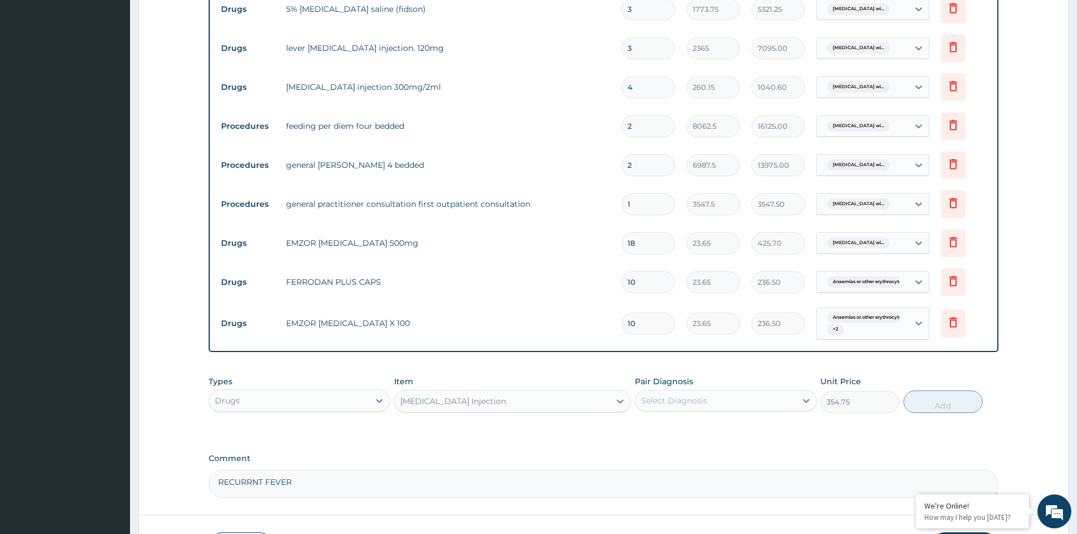
click at [691, 405] on div "Select Diagnosis" at bounding box center [674, 400] width 66 height 11
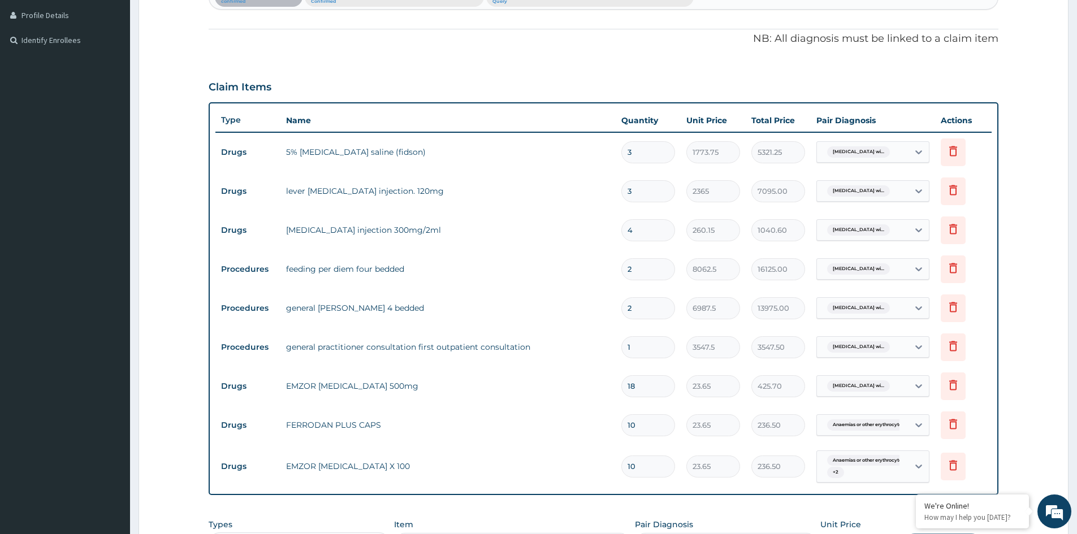
scroll to position [224, 0]
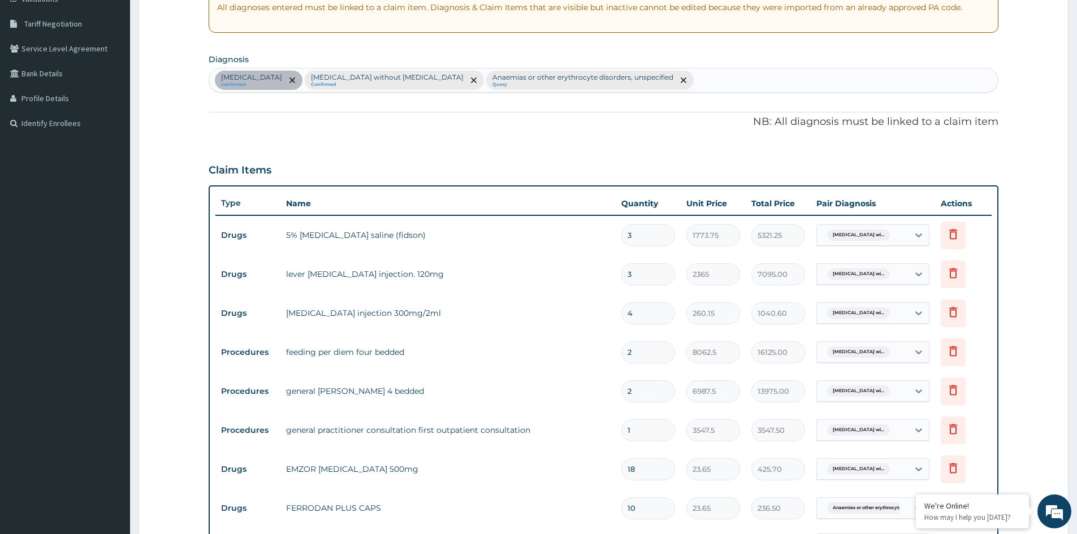
click at [781, 81] on div "[MEDICAL_DATA] confirmed [MEDICAL_DATA] without [MEDICAL_DATA] Confirmed Anaemi…" at bounding box center [603, 80] width 788 height 24
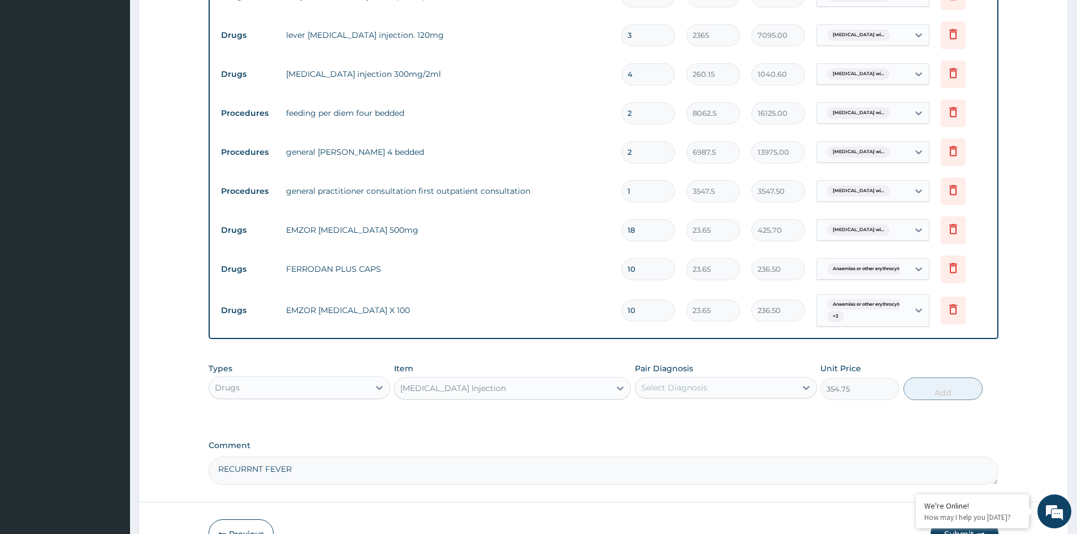
scroll to position [532, 0]
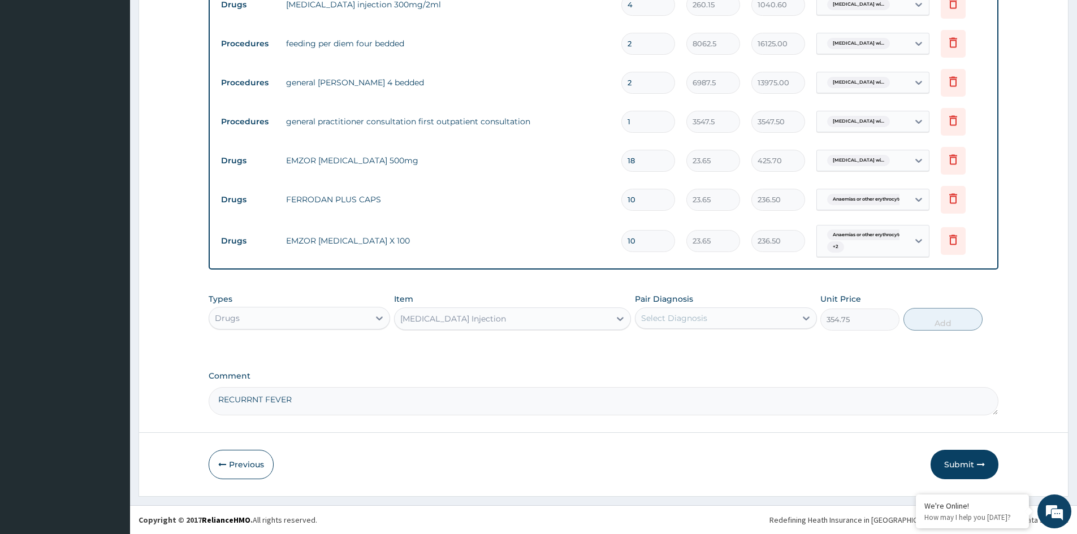
type input "V"
click at [340, 400] on textarea "RECURRNT FEVER" at bounding box center [603, 401] width 789 height 28
type textarea "RECURRNT FEVER, VOMITING"
click at [757, 318] on div "Select Diagnosis" at bounding box center [715, 318] width 160 height 18
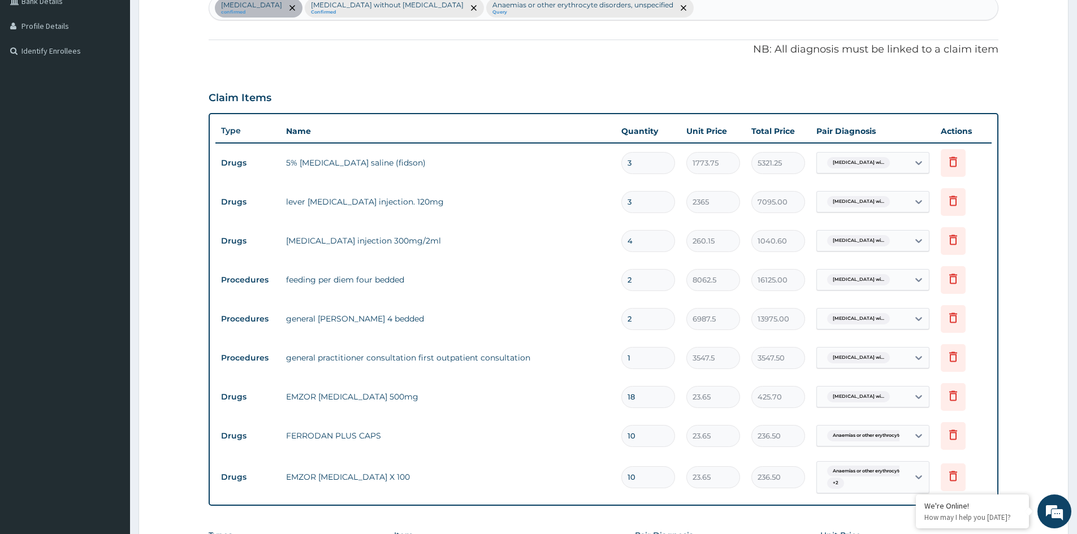
scroll to position [193, 0]
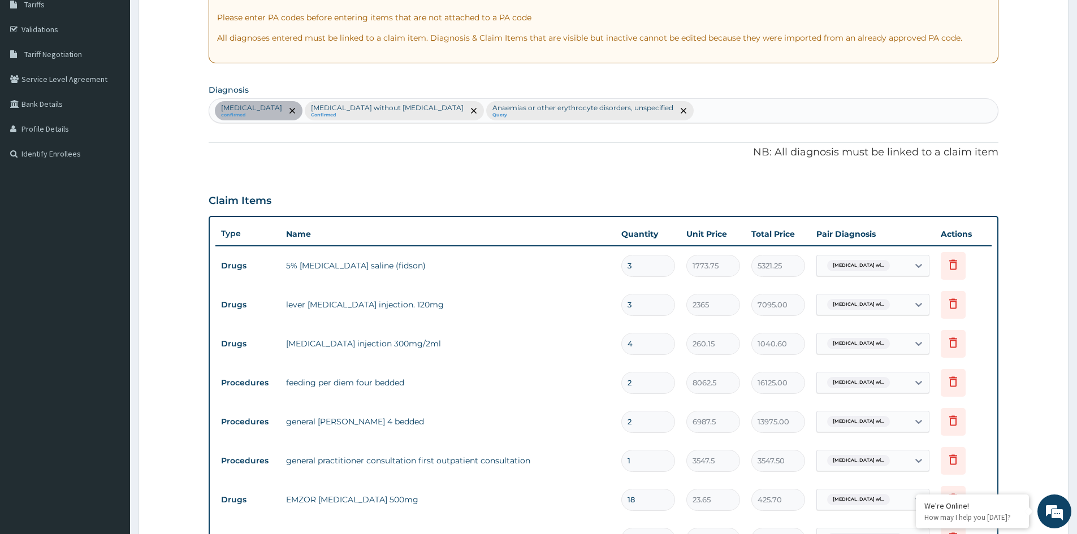
click at [789, 105] on div "[MEDICAL_DATA] confirmed [MEDICAL_DATA] without [MEDICAL_DATA] Confirmed Anaemi…" at bounding box center [603, 111] width 788 height 24
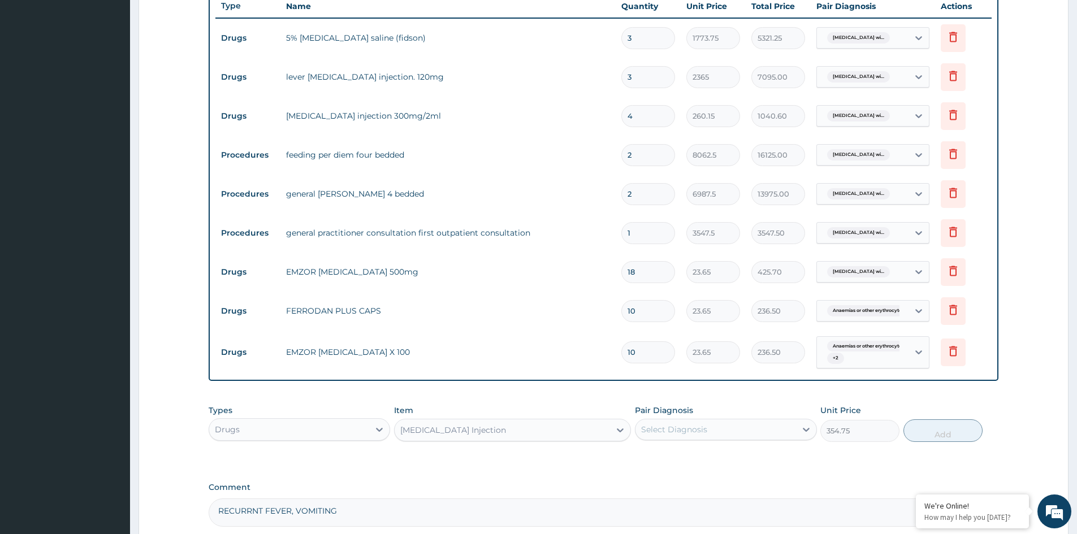
scroll to position [476, 0]
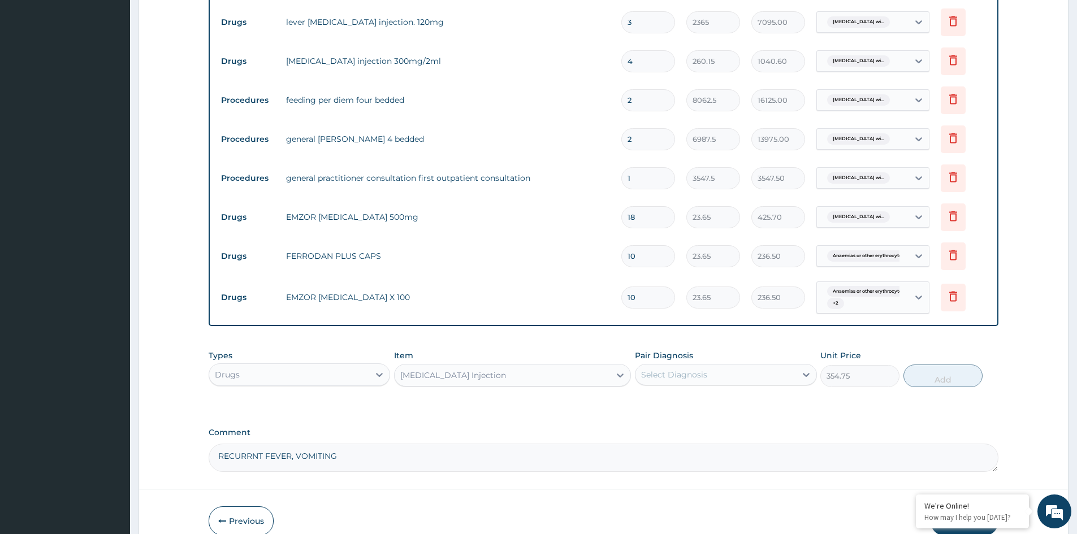
type input "VO"
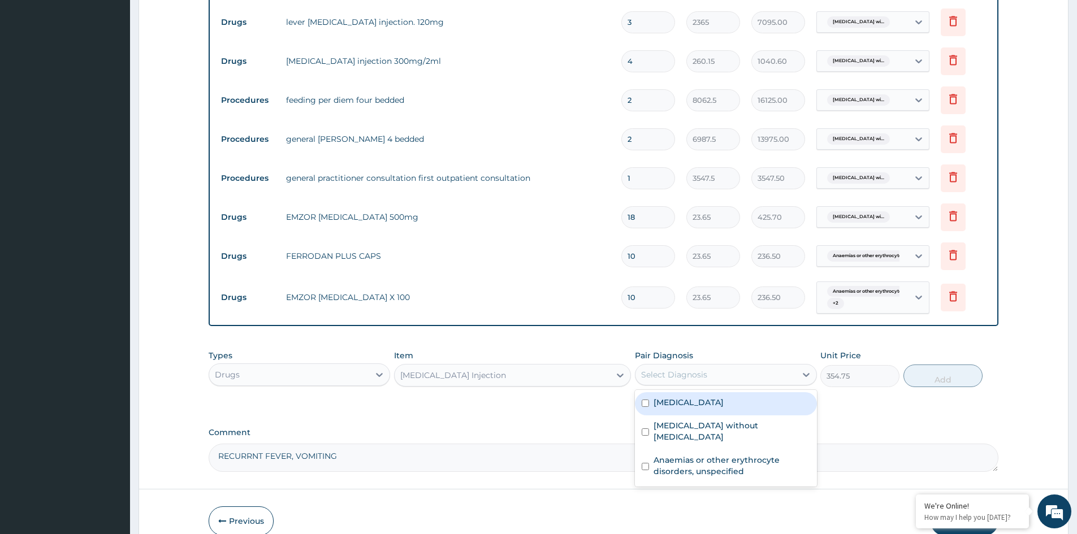
click at [691, 367] on div "Select Diagnosis" at bounding box center [715, 375] width 160 height 18
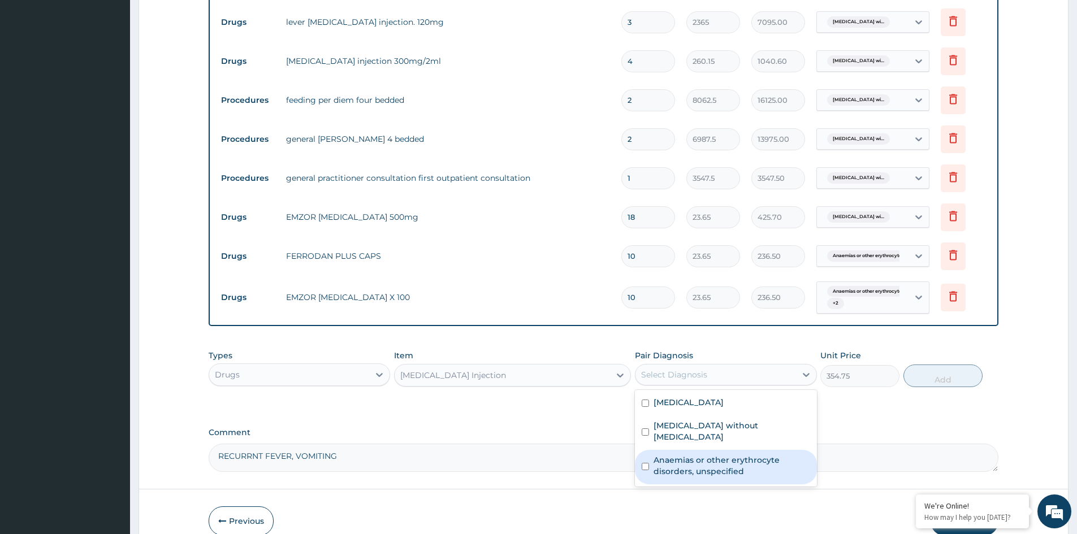
click at [681, 464] on label "Anaemias or other erythrocyte disorders, unspecified" at bounding box center [731, 465] width 156 height 23
checkbox input "true"
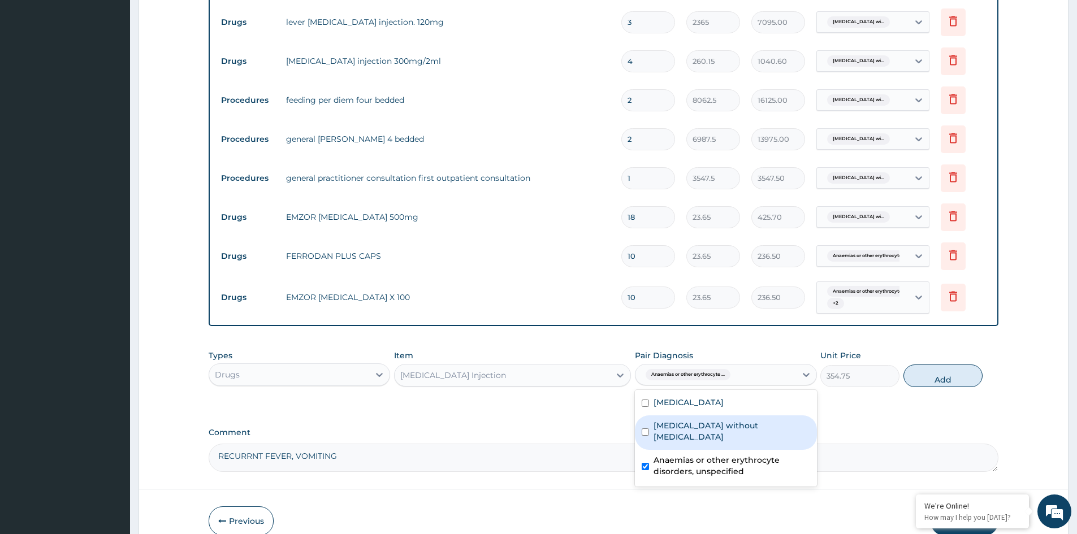
click at [689, 437] on label "[MEDICAL_DATA] without [MEDICAL_DATA]" at bounding box center [731, 431] width 156 height 23
checkbox input "true"
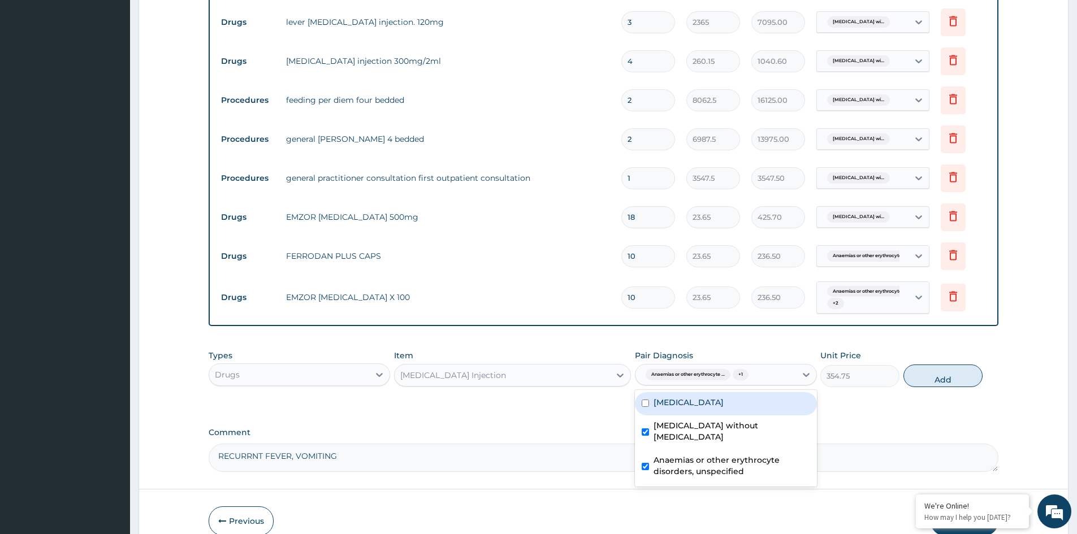
click at [695, 408] on label "[MEDICAL_DATA]" at bounding box center [688, 402] width 70 height 11
checkbox input "true"
click at [943, 377] on button "Add" at bounding box center [942, 375] width 79 height 23
type input "0"
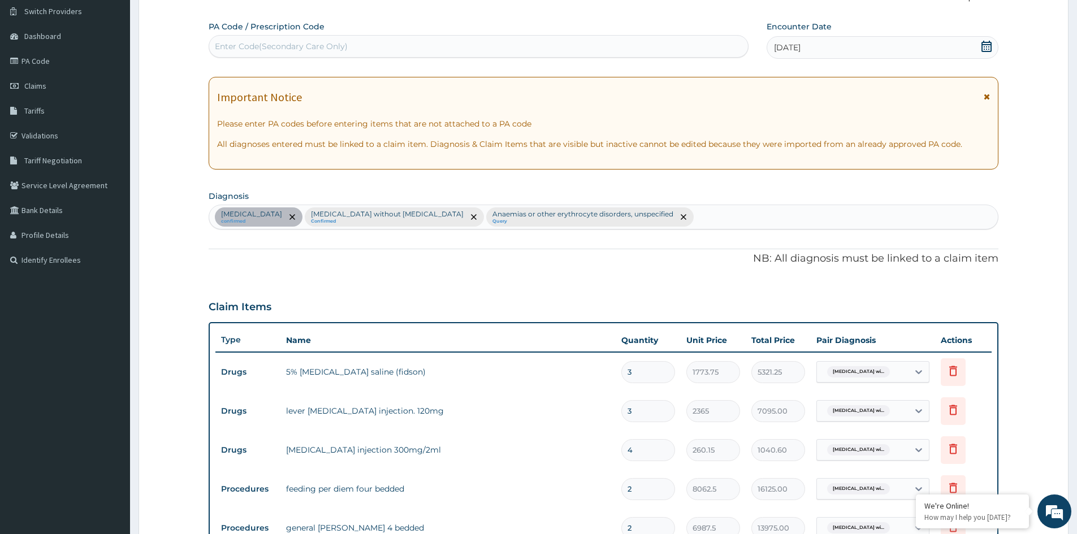
scroll to position [80, 0]
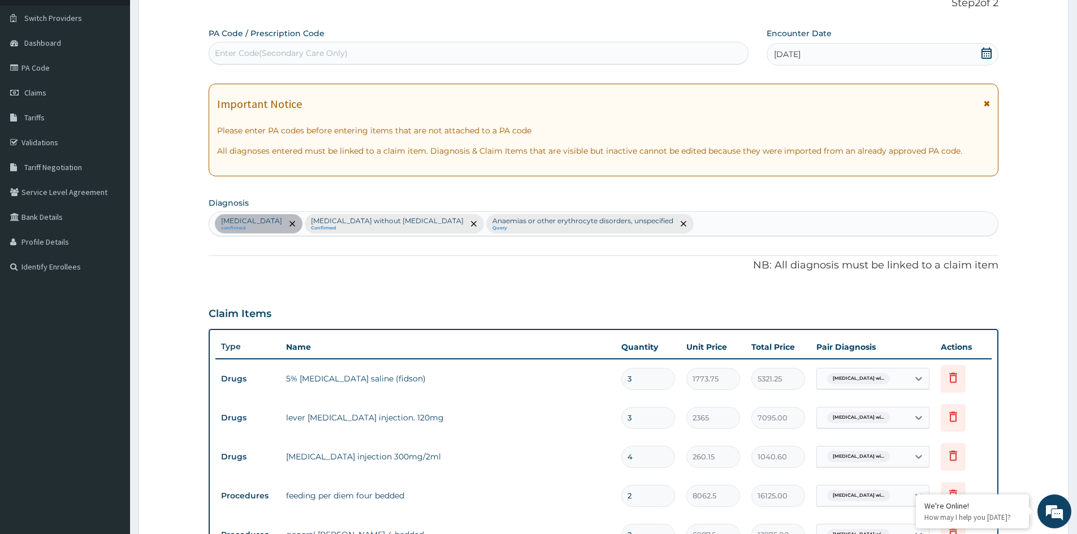
click at [765, 227] on div "[MEDICAL_DATA] confirmed [MEDICAL_DATA] without [MEDICAL_DATA] Confirmed Anaemi…" at bounding box center [603, 224] width 788 height 24
type input "P"
type input "[MEDICAL_DATA]"
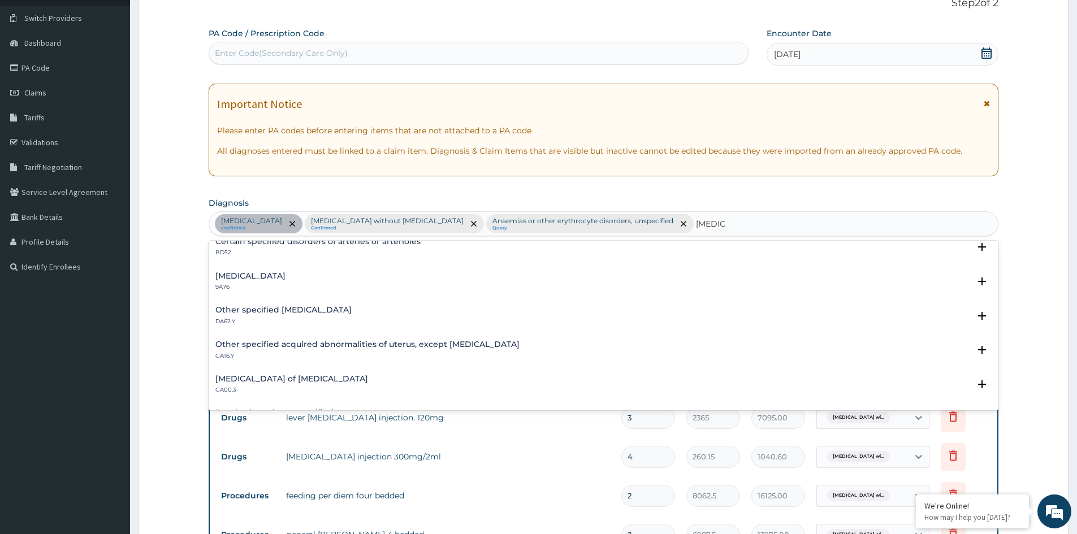
scroll to position [170, 0]
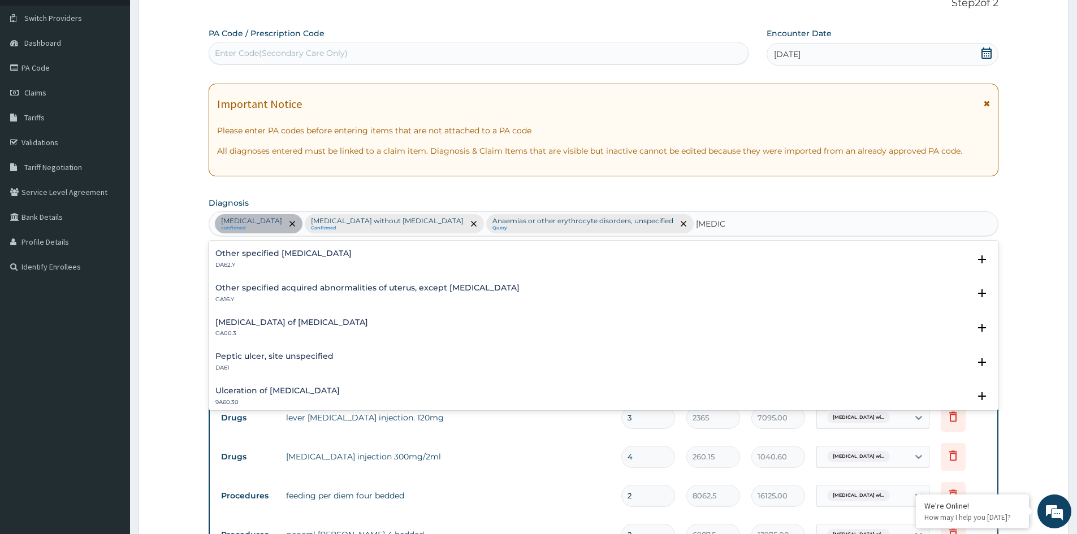
click at [290, 355] on h4 "Peptic ulcer, site unspecified" at bounding box center [274, 356] width 118 height 8
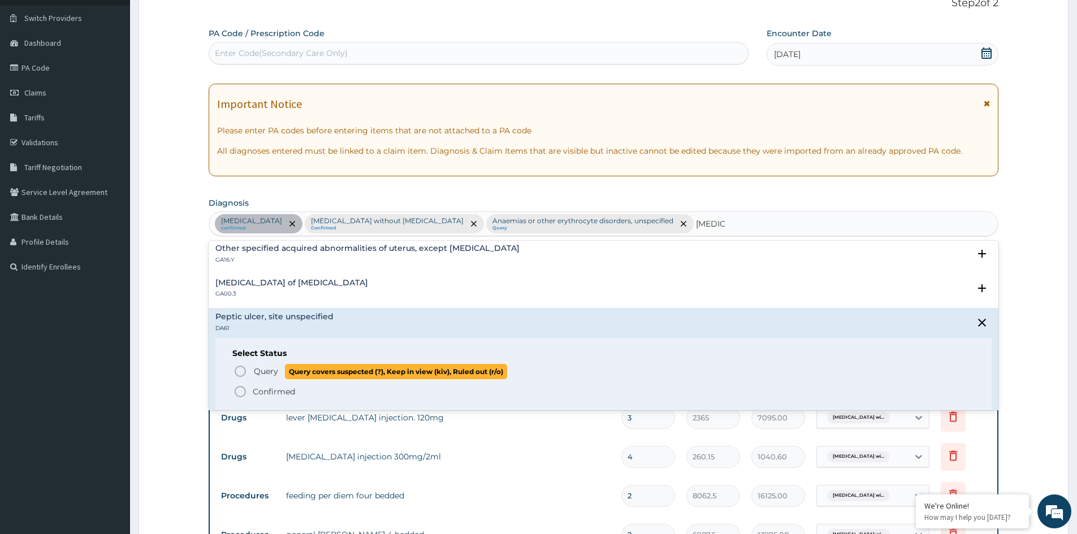
scroll to position [226, 0]
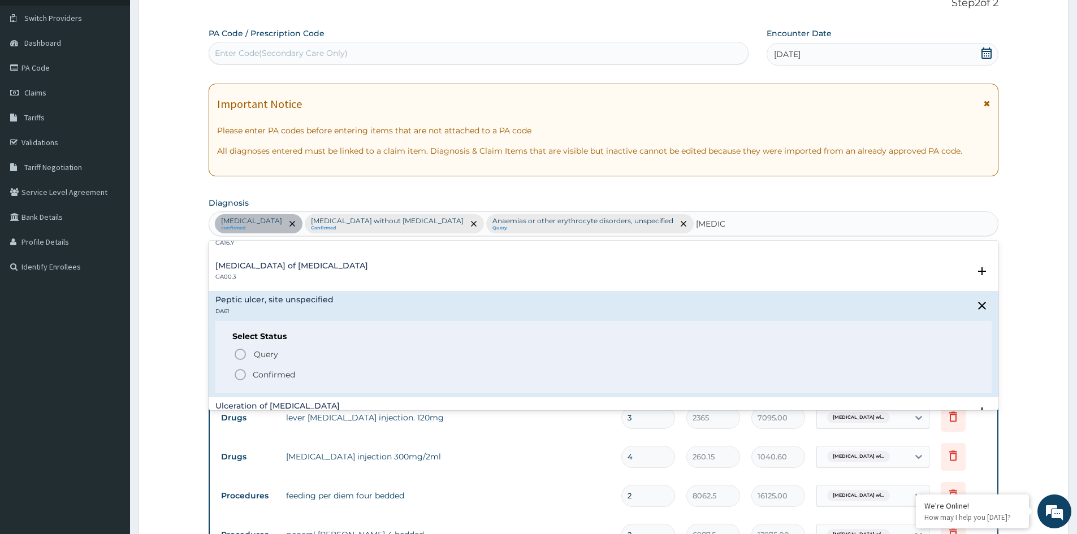
click at [276, 374] on p "Confirmed" at bounding box center [274, 374] width 42 height 11
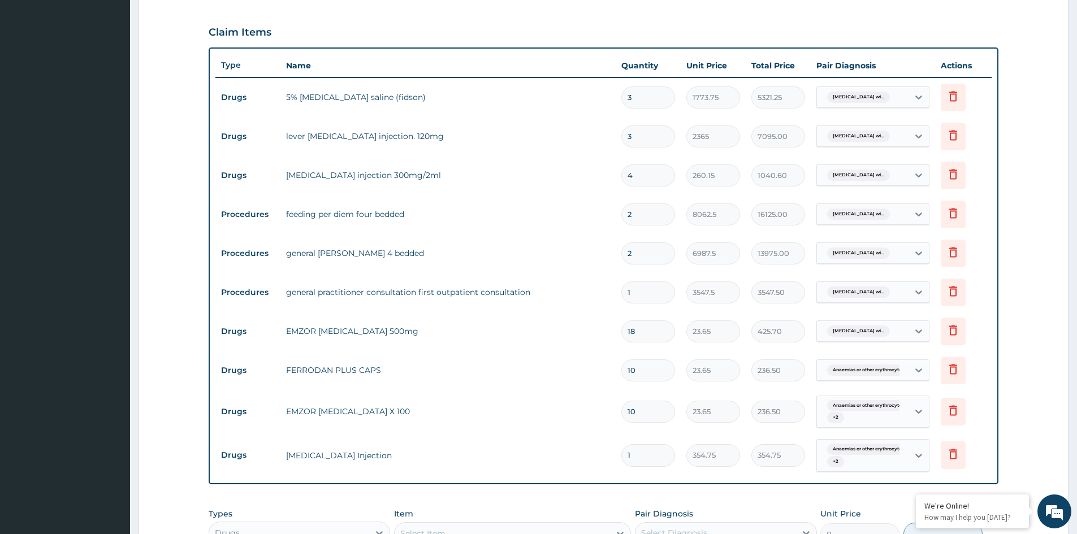
scroll to position [476, 0]
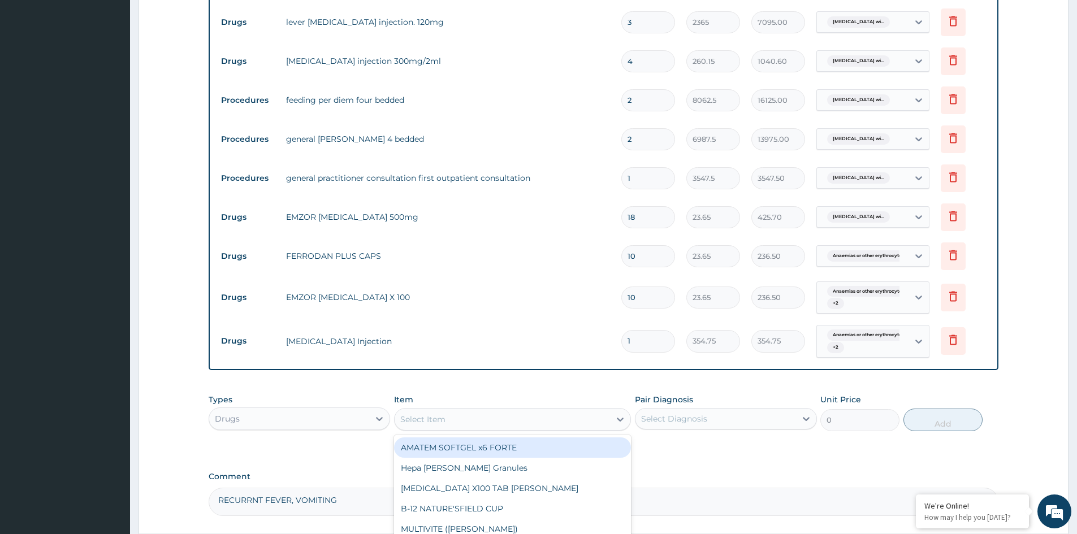
click at [514, 427] on div "Select Item" at bounding box center [501, 419] width 215 height 18
type input "GAV"
click at [474, 445] on div "[MEDICAL_DATA] suspension" at bounding box center [512, 447] width 237 height 20
type input "8514"
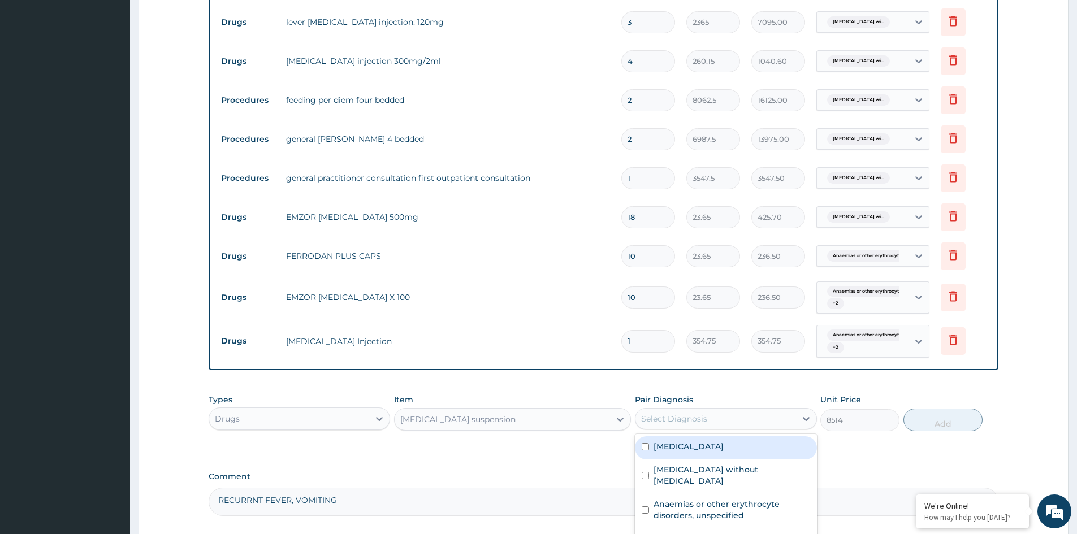
click at [698, 419] on div "Select Diagnosis" at bounding box center [674, 418] width 66 height 11
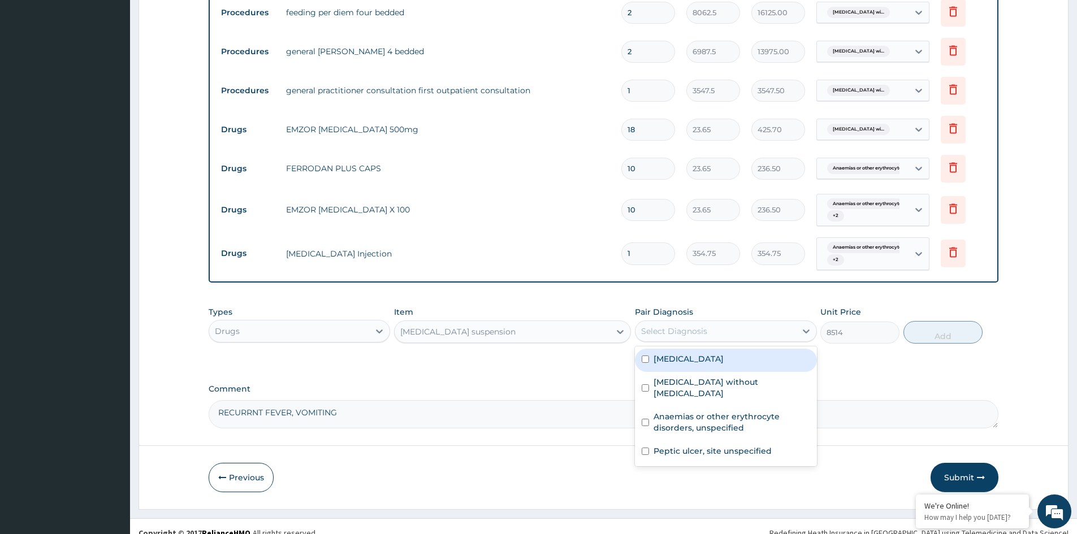
scroll to position [576, 0]
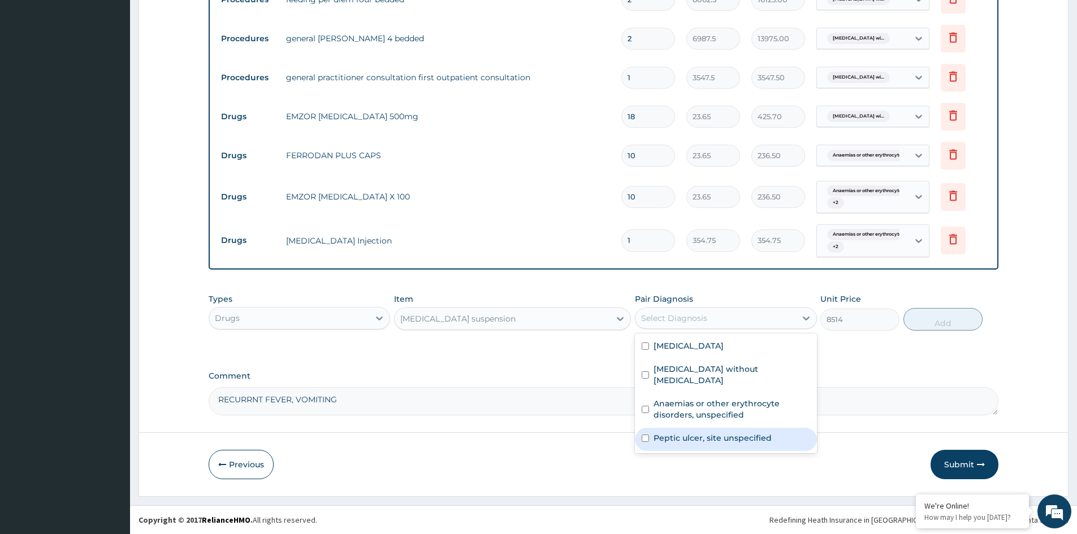
click at [671, 439] on label "Peptic ulcer, site unspecified" at bounding box center [712, 437] width 118 height 11
checkbox input "true"
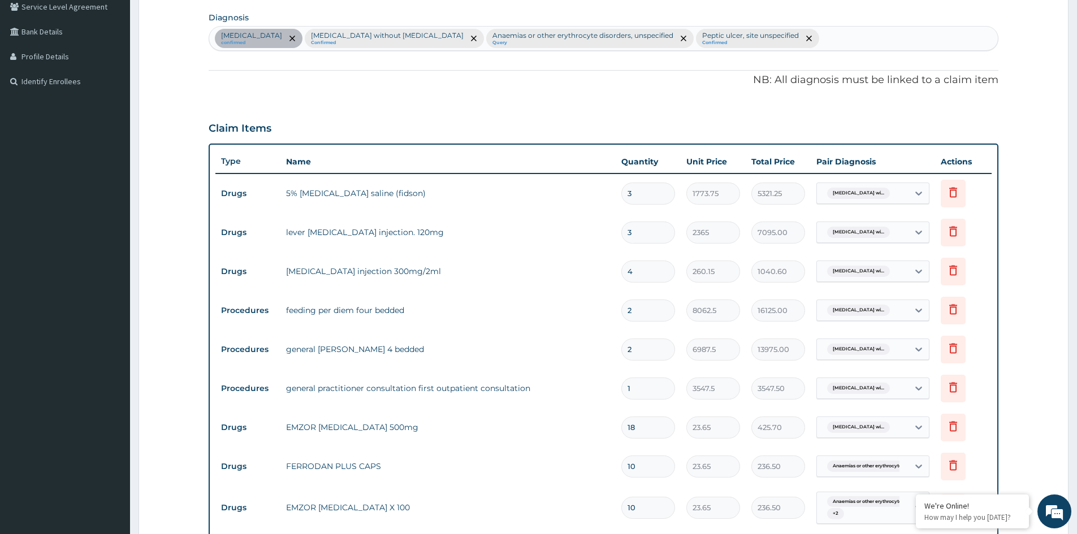
scroll to position [181, 0]
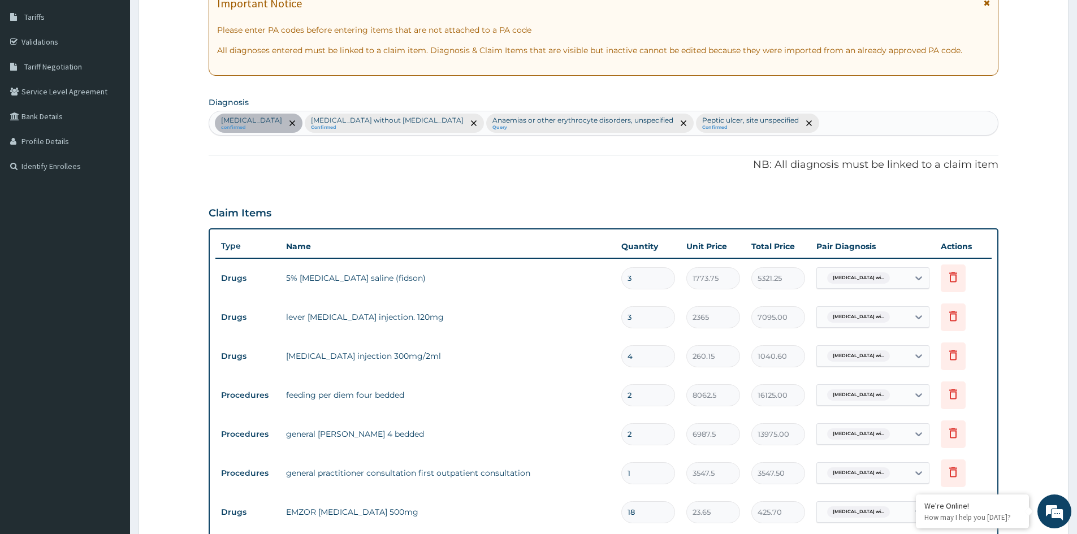
click at [900, 124] on div "[MEDICAL_DATA] confirmed [MEDICAL_DATA] without [MEDICAL_DATA] Confirmed Anaemi…" at bounding box center [603, 123] width 788 height 24
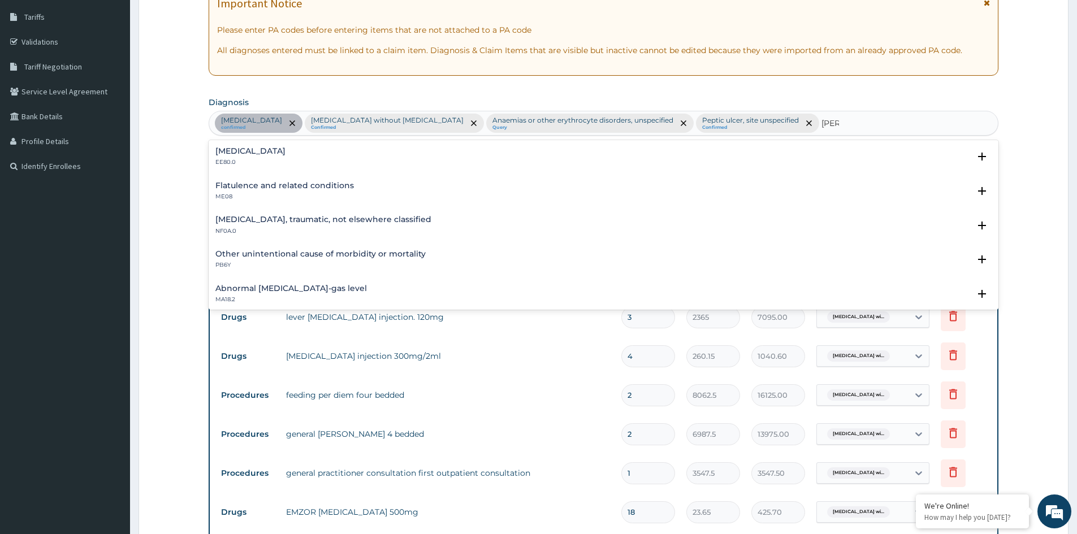
type input "GASTR"
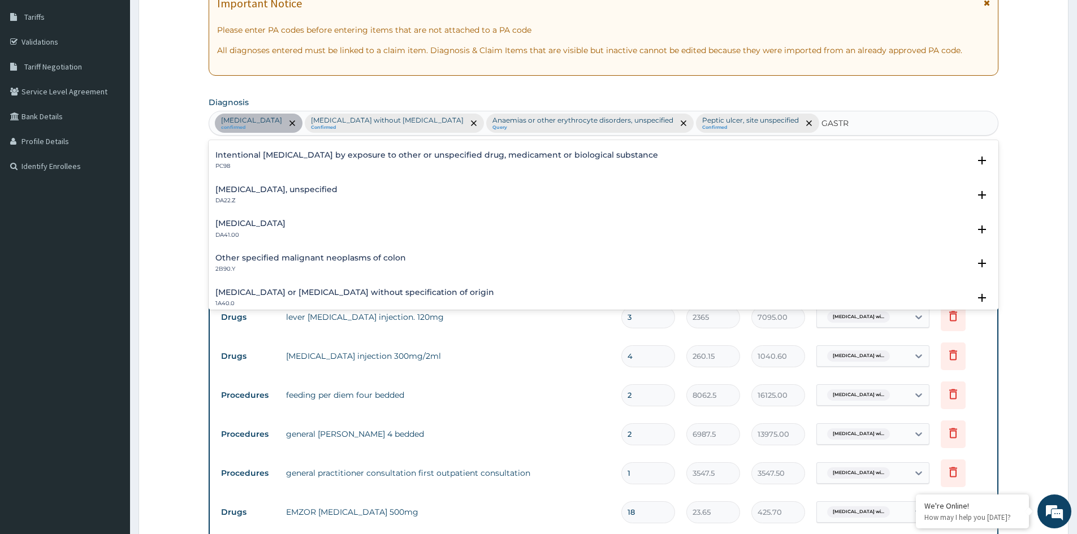
scroll to position [565, 0]
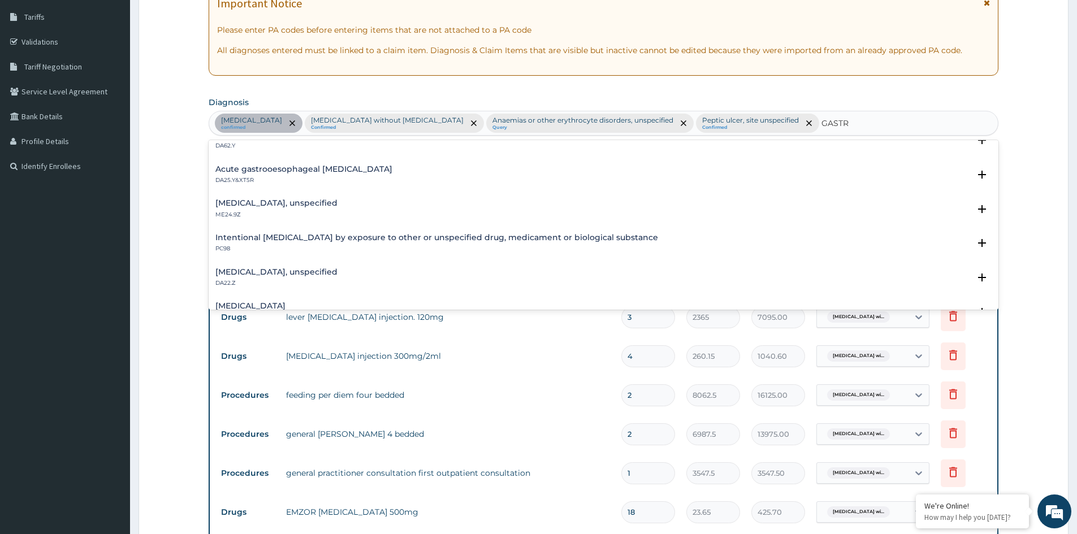
click at [238, 170] on h4 "Acute gastrooesophageal [MEDICAL_DATA]" at bounding box center [303, 169] width 177 height 8
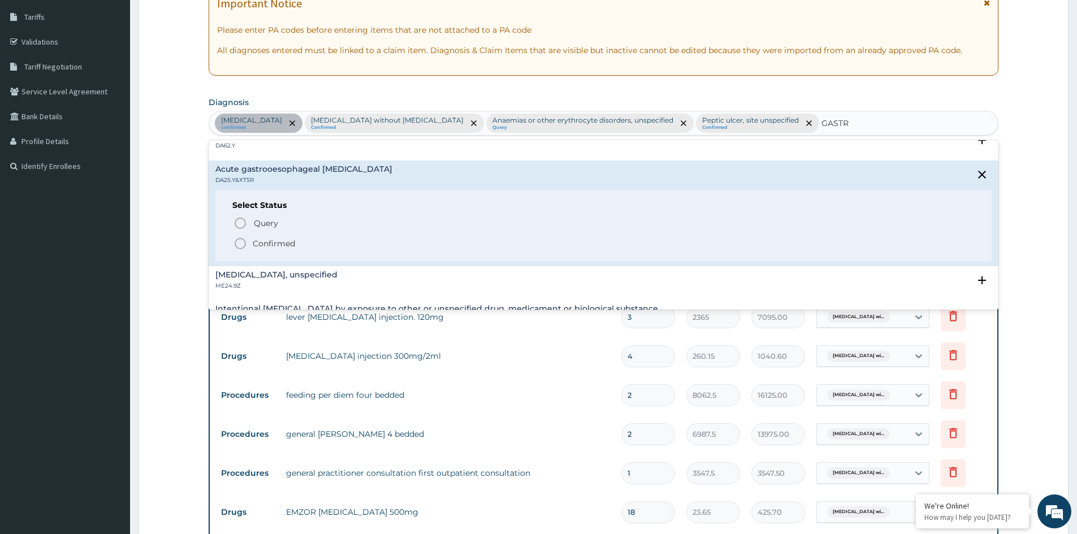
click at [271, 243] on p "Confirmed" at bounding box center [274, 243] width 42 height 11
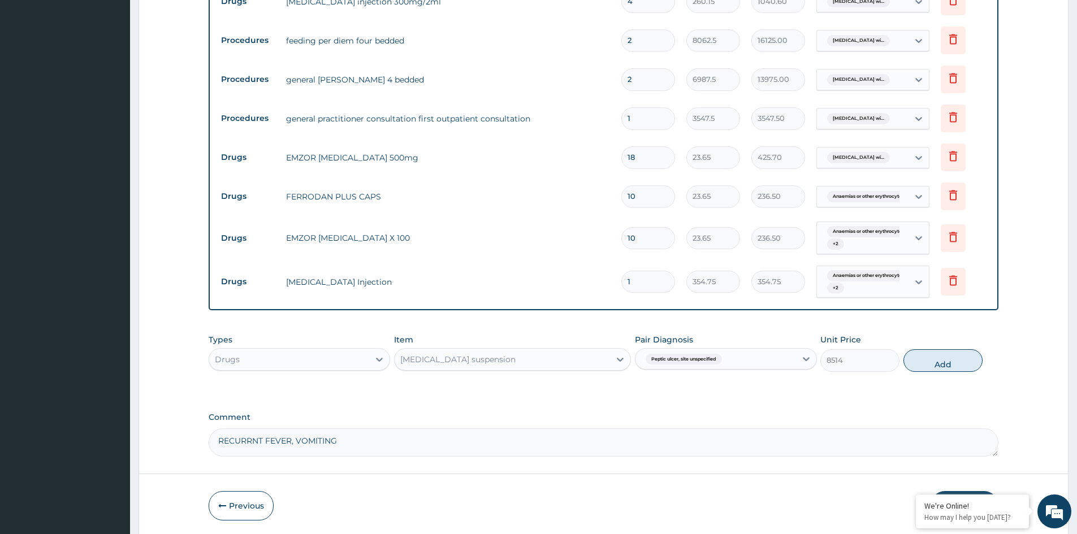
scroll to position [576, 0]
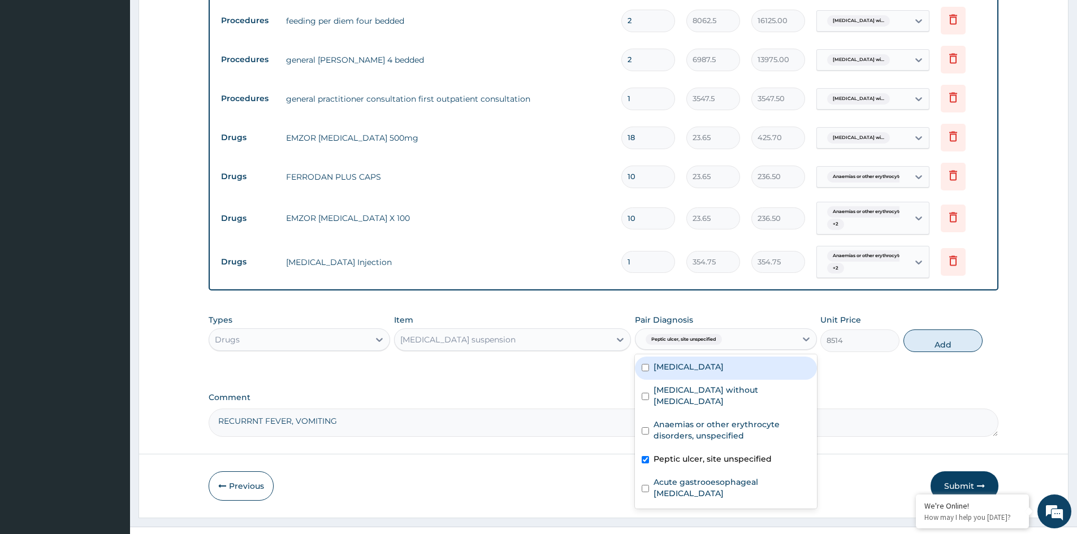
click at [742, 345] on div "Peptic ulcer, site unspecified" at bounding box center [715, 339] width 160 height 19
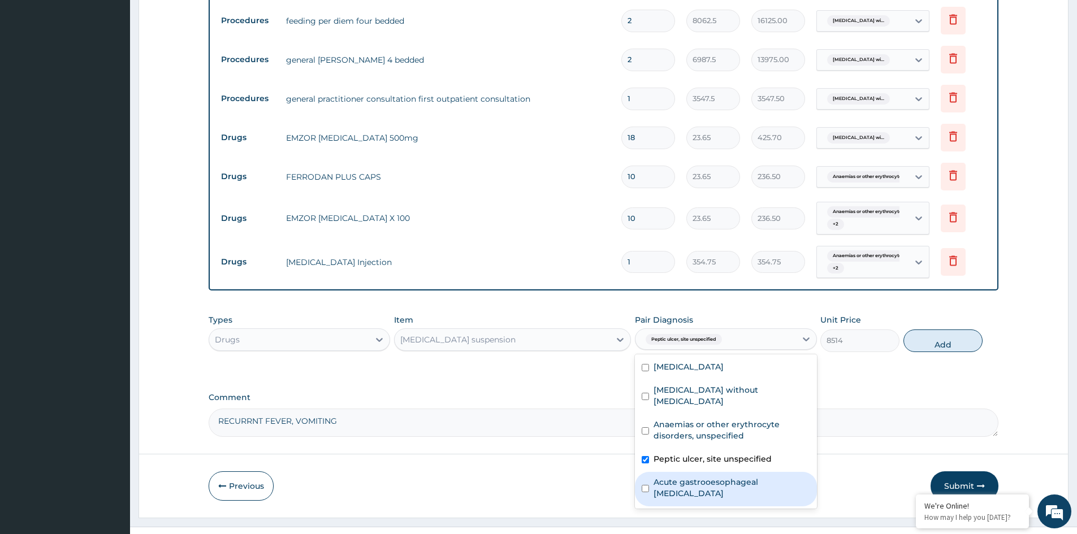
click at [718, 483] on label "Acute gastrooesophageal [MEDICAL_DATA]" at bounding box center [731, 487] width 156 height 23
checkbox input "true"
click at [938, 344] on button "Add" at bounding box center [942, 340] width 79 height 23
type input "0"
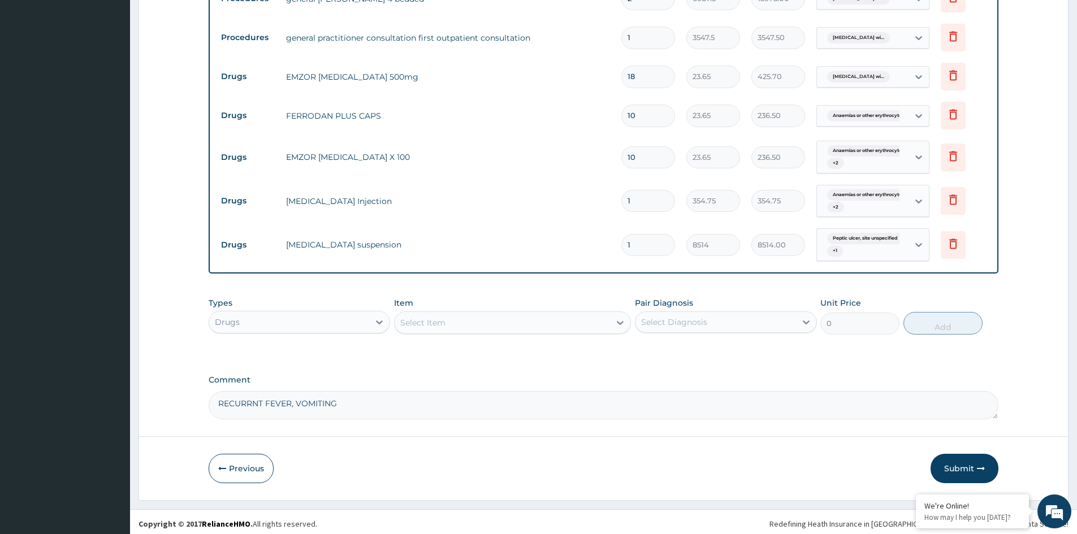
scroll to position [641, 0]
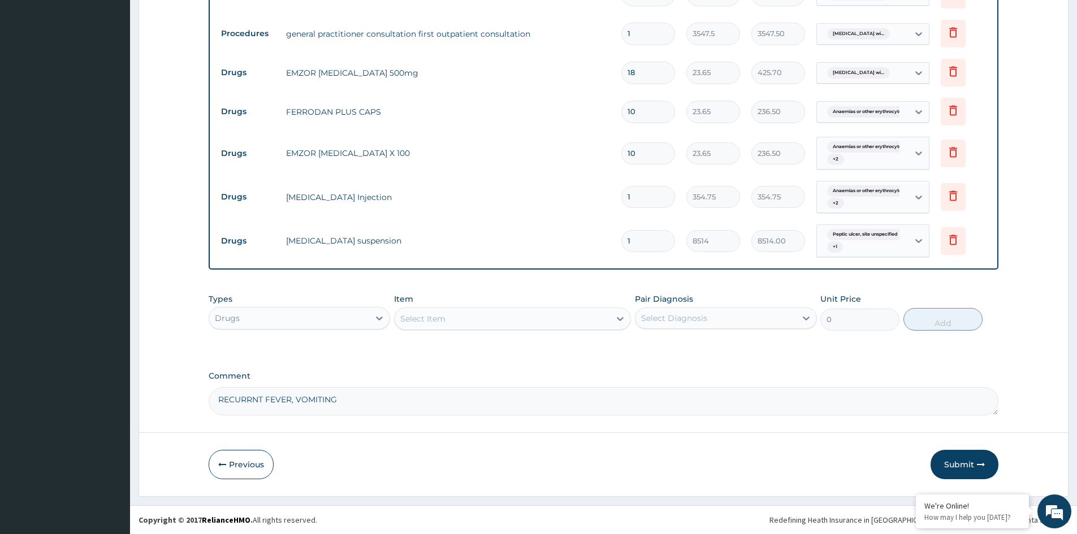
click at [367, 400] on textarea "RECURRNT FEVER, VOMITING" at bounding box center [603, 401] width 789 height 28
type textarea "RECURRNT FEVER, VOMITING, PUD"
click at [968, 465] on button "Submit" at bounding box center [964, 464] width 68 height 29
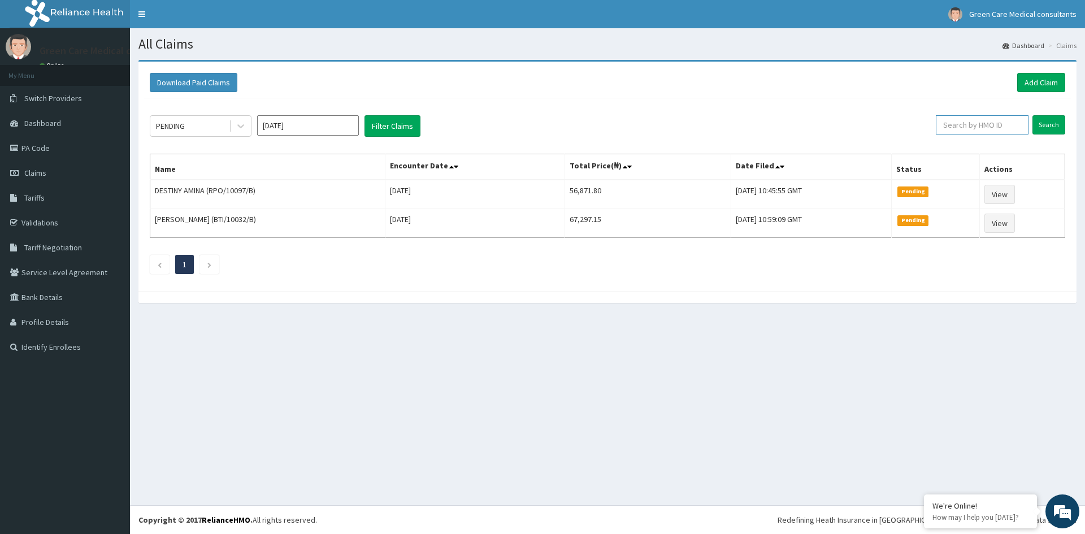
click at [985, 125] on input "text" at bounding box center [982, 124] width 93 height 19
type input "SFA/15476/A"
click at [1052, 122] on input "Search" at bounding box center [1048, 124] width 33 height 19
